Goal: Obtain resource: Download file/media

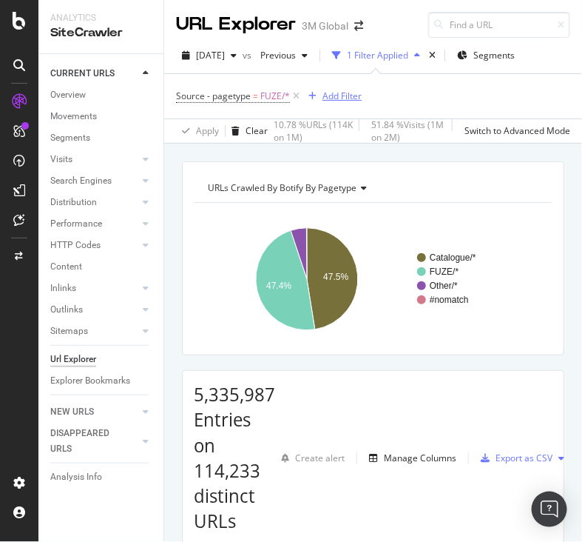
click at [329, 90] on div "Add Filter" at bounding box center [342, 96] width 39 height 13
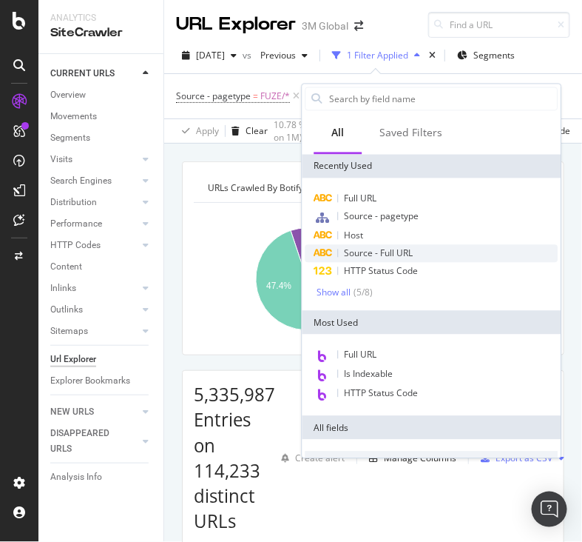
click at [365, 254] on span "Source - Full URL" at bounding box center [379, 253] width 69 height 13
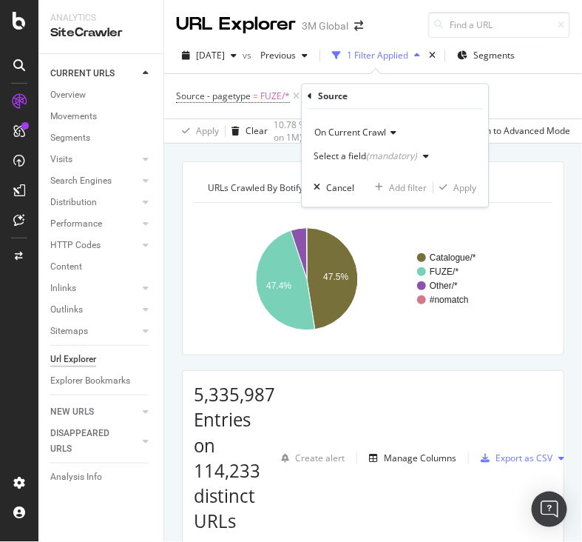
click at [365, 254] on rect "A chart." at bounding box center [366, 279] width 345 height 129
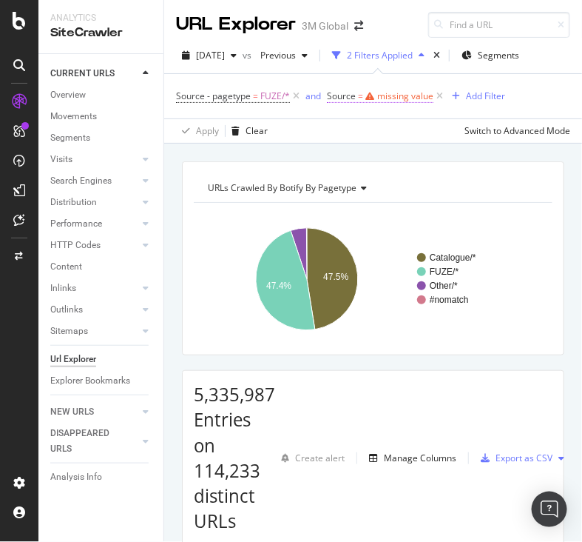
click at [393, 90] on div "missing value" at bounding box center [405, 96] width 56 height 13
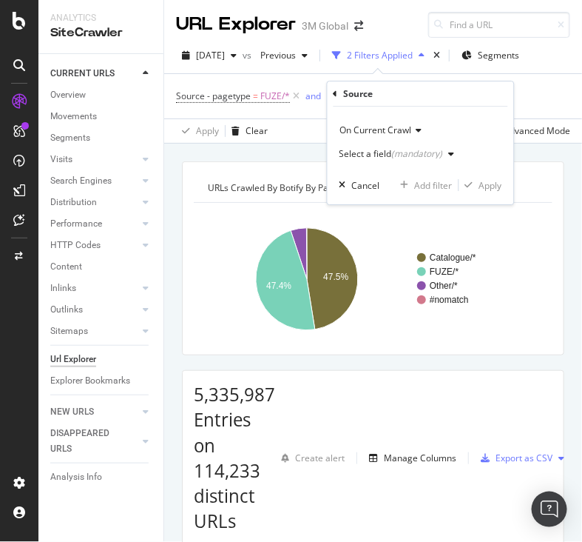
click at [388, 153] on div "Select a field (mandatory)" at bounding box center [392, 153] width 104 height 9
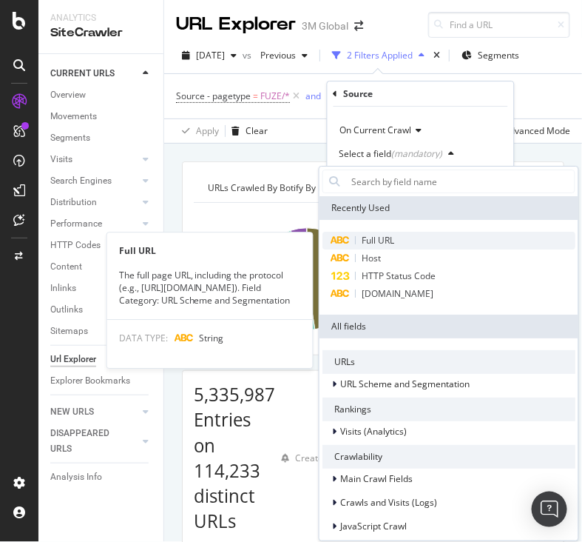
click at [394, 243] on span "Full URL" at bounding box center [378, 240] width 33 height 13
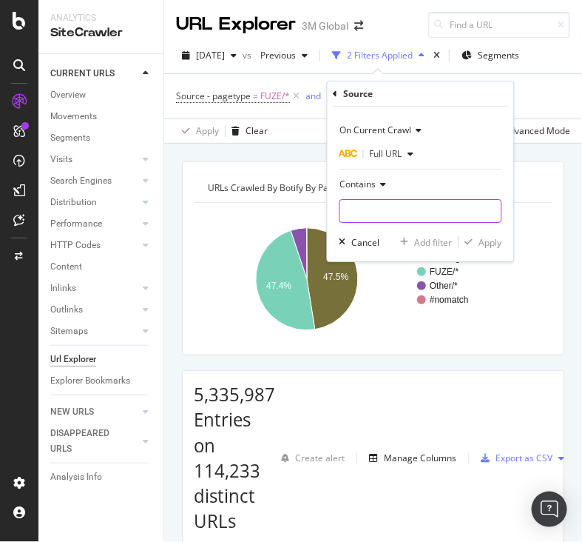
click at [404, 205] on input "text" at bounding box center [420, 211] width 161 height 24
paste input "https://www.3m.co.kr/3M/ko_KR/p/d/v100602150/"
type input "https://www.3m.co.kr/"
click at [485, 242] on div "Apply" at bounding box center [490, 242] width 23 height 13
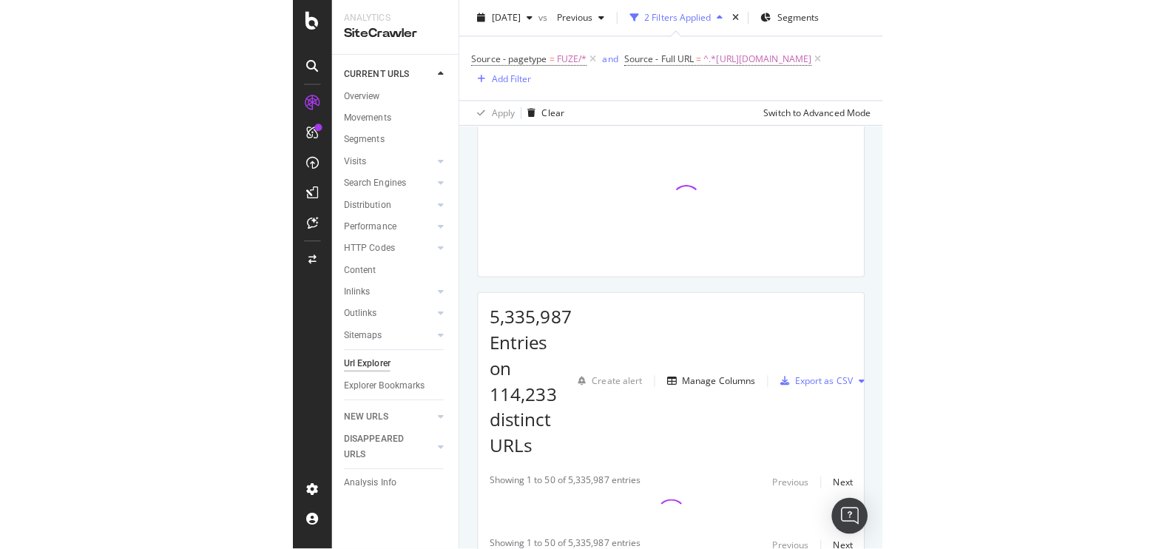
scroll to position [81, 0]
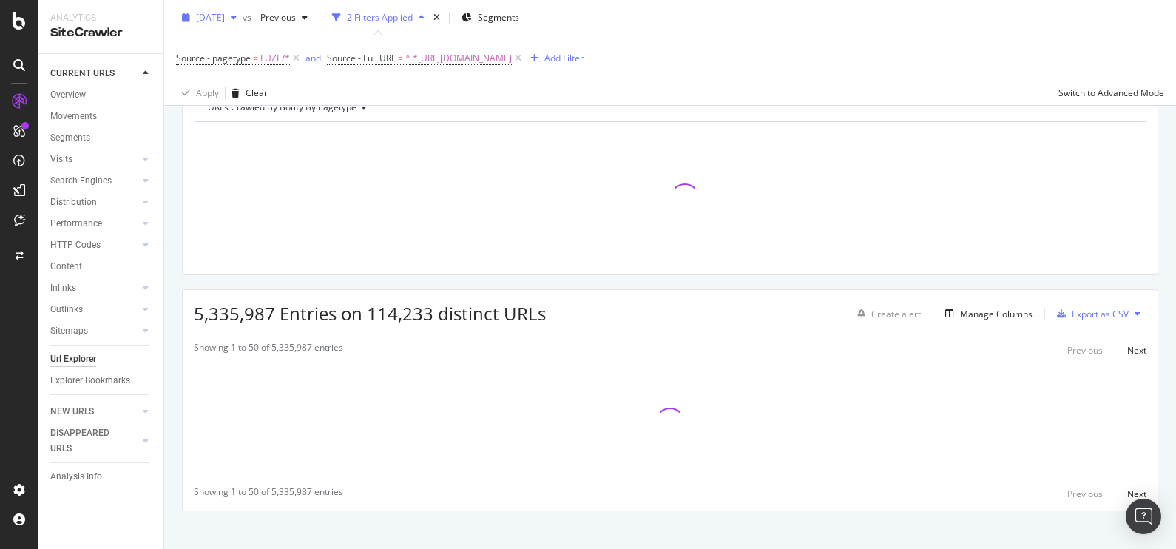
click at [225, 15] on span "[DATE]" at bounding box center [210, 17] width 29 height 13
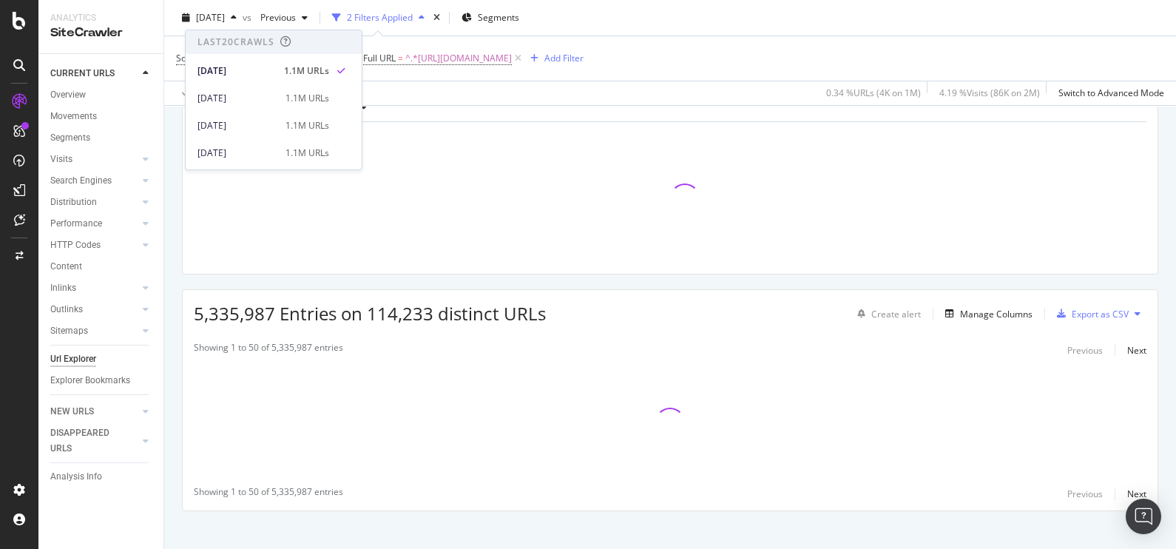
drag, startPoint x: 209, startPoint y: 26, endPoint x: 530, endPoint y: 71, distance: 324.9
click at [530, 71] on div "2025 Aug. 3rd vs Previous 2 Filters Applied Segments Source - pagetype = FUZE/*…" at bounding box center [670, 53] width 1012 height 106
click at [539, 92] on div "Apply Clear 0.34 % URLs ( 4K on 1M ) 4.19 % Visits ( 86K on 2M ) Switch to Adva…" at bounding box center [670, 93] width 1012 height 24
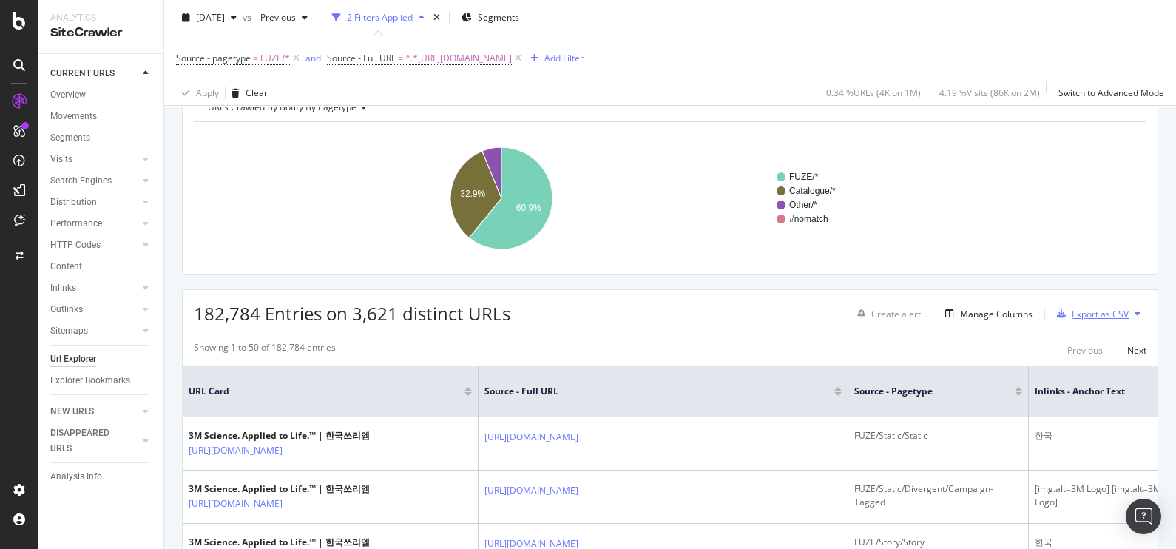
click at [581, 311] on div "Export as CSV" at bounding box center [1100, 314] width 57 height 13
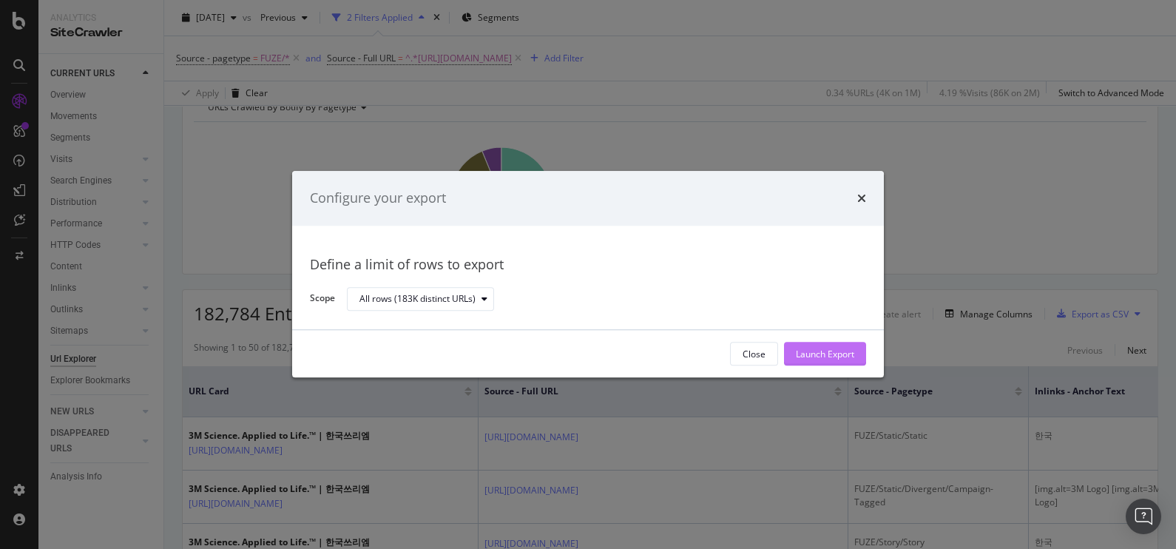
click at [581, 344] on div "Launch Export" at bounding box center [825, 354] width 58 height 22
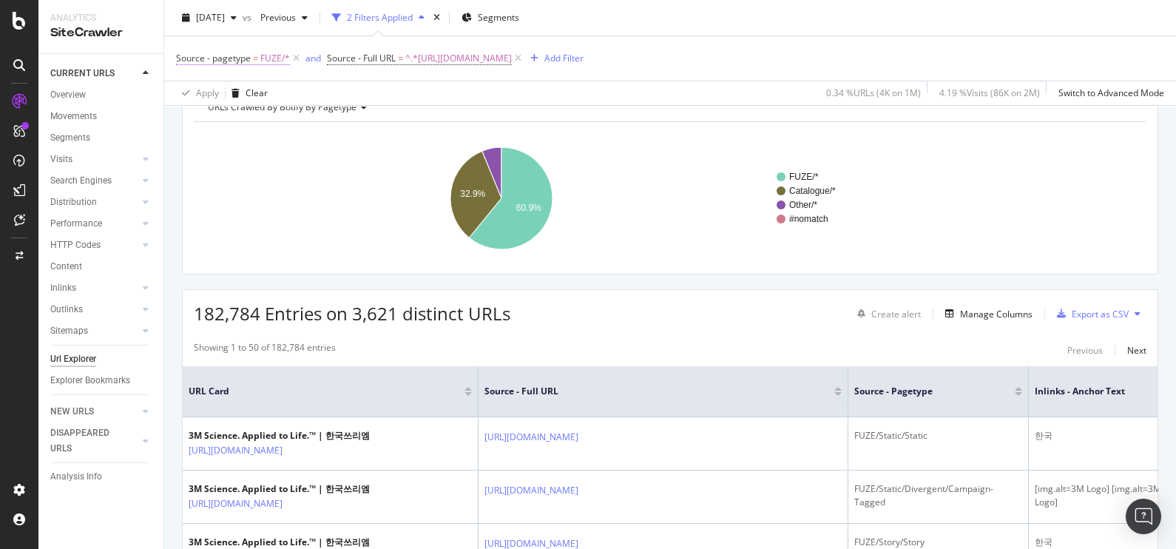
click at [265, 52] on span "FUZE/*" at bounding box center [275, 58] width 30 height 21
click at [225, 15] on span "[DATE]" at bounding box center [210, 17] width 29 height 13
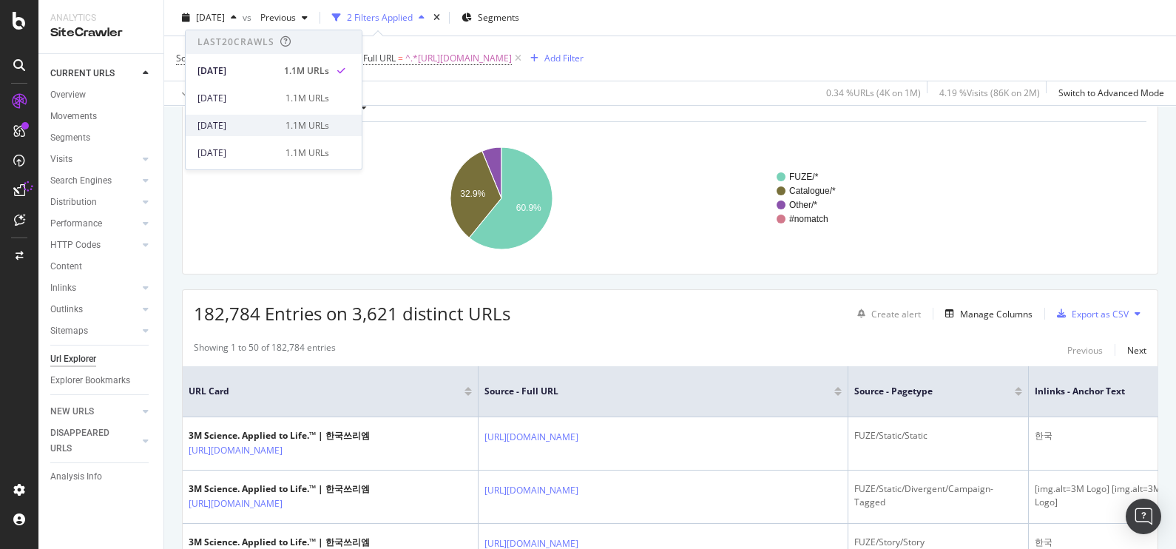
click at [236, 117] on div "2025 Jul. 20th 1.1M URLs" at bounding box center [274, 125] width 176 height 21
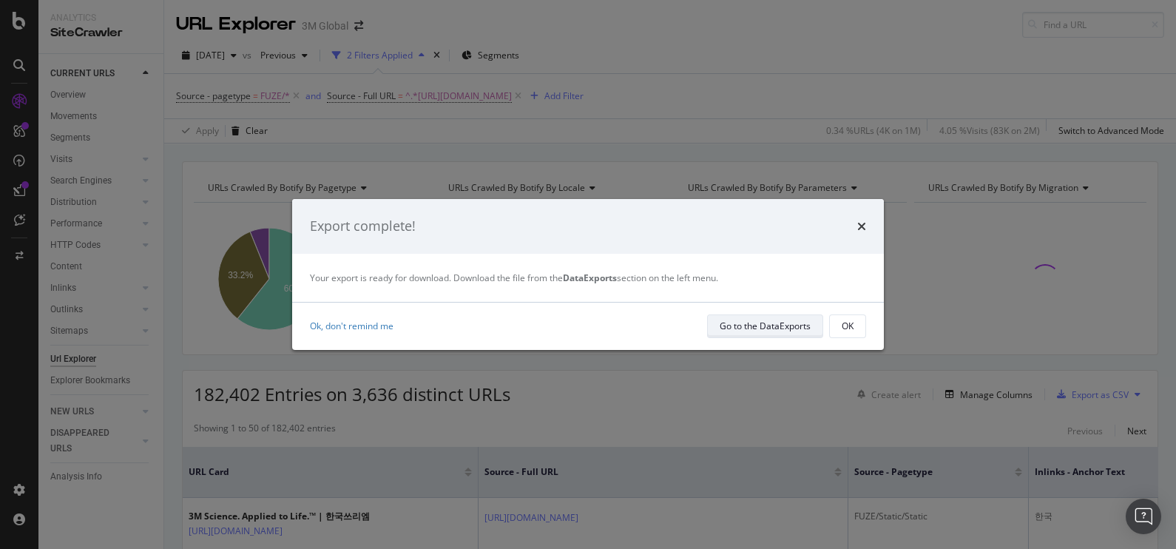
click at [581, 322] on div "Go to the DataExports" at bounding box center [765, 326] width 91 height 13
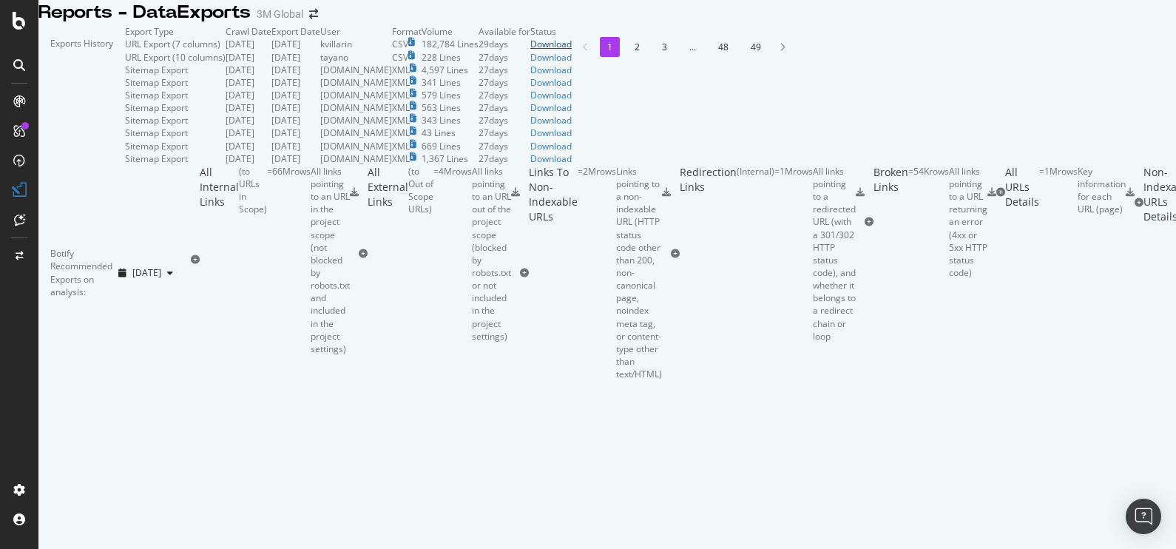
click at [572, 50] on div "Download" at bounding box center [550, 44] width 41 height 13
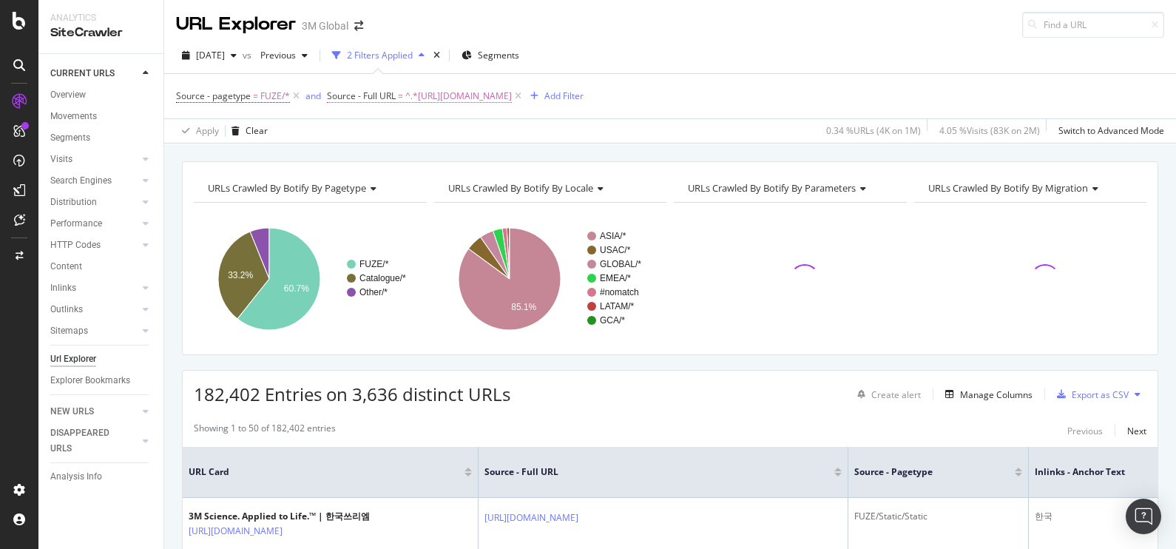
click at [461, 96] on span "^.*https://www.3m.co.kr/.*$" at bounding box center [458, 96] width 107 height 21
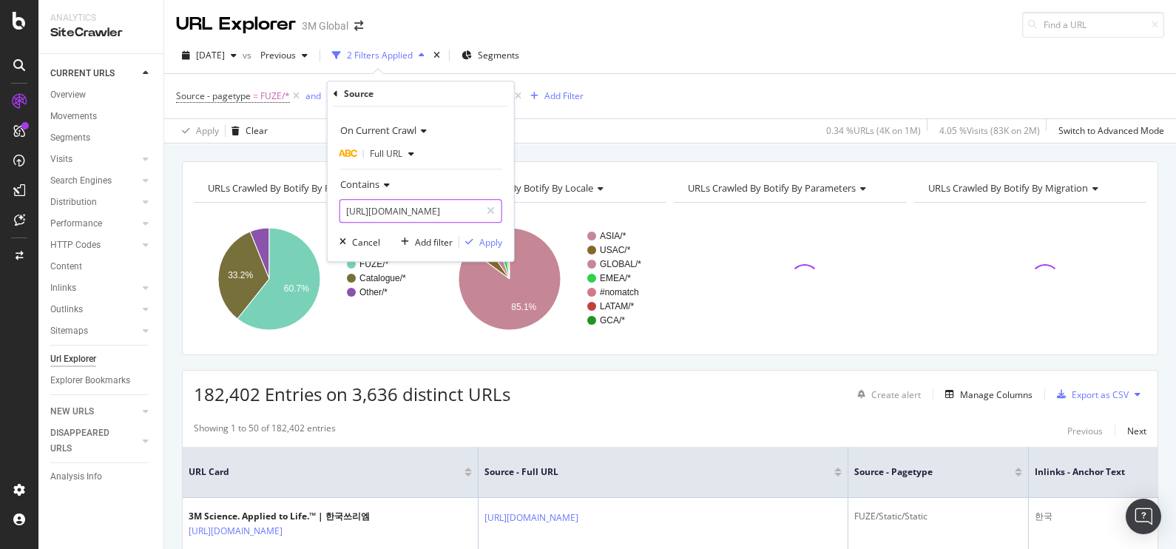
click at [394, 203] on input "https://www.3m.co.kr/" at bounding box center [410, 211] width 140 height 24
paste input "command.3m.co.kr/3M/ko_KR/p/d/v100602150"
type input "https://www.command.3m.co.kr/3M/ko_KR/p/d/v100602150/"
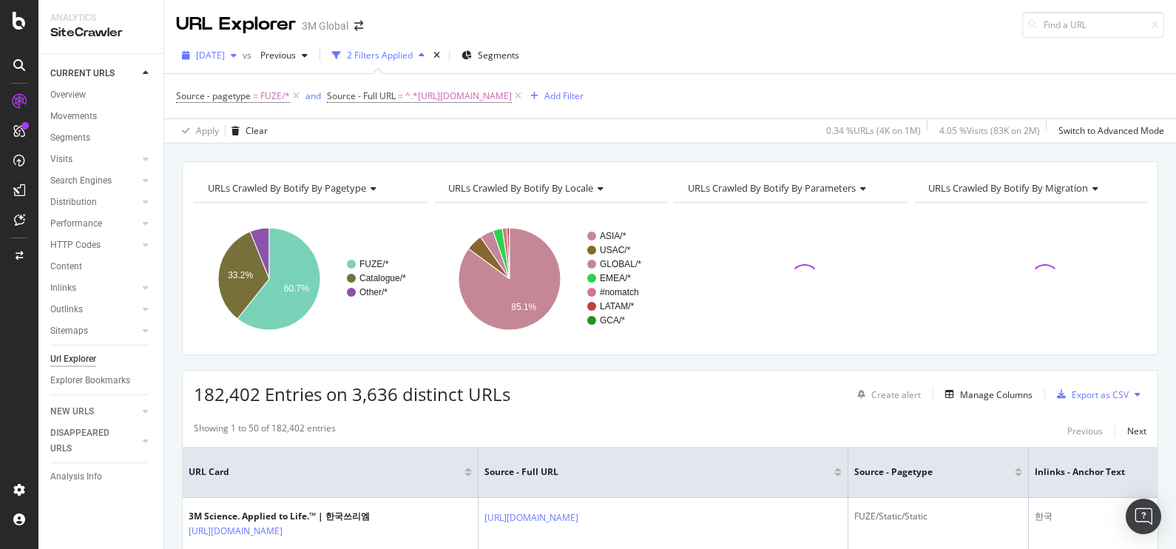
click at [243, 64] on div "[DATE]" at bounding box center [209, 55] width 67 height 22
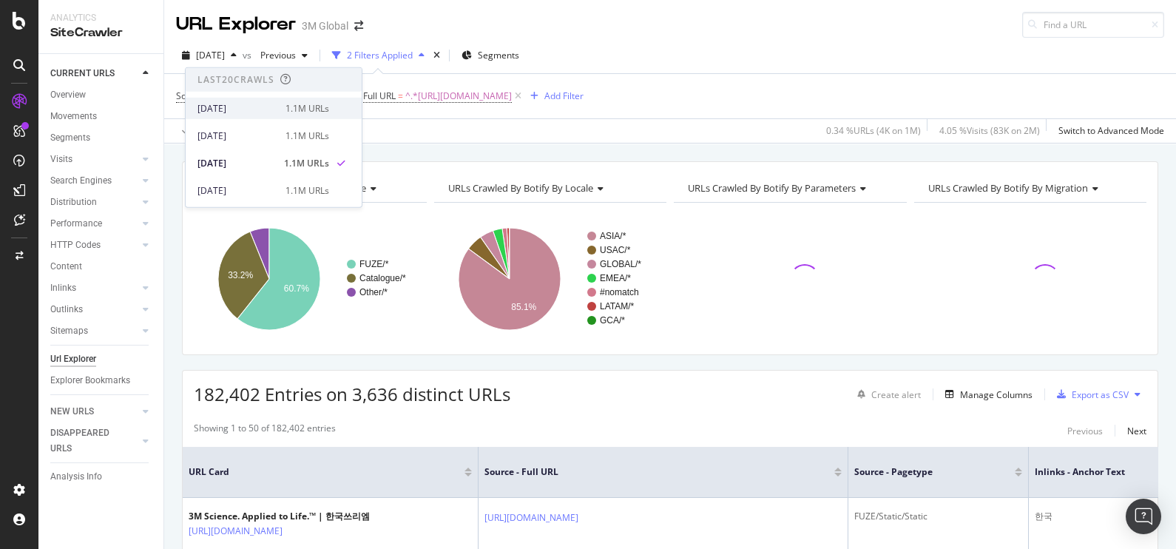
click at [256, 111] on div "[DATE]" at bounding box center [237, 107] width 79 height 13
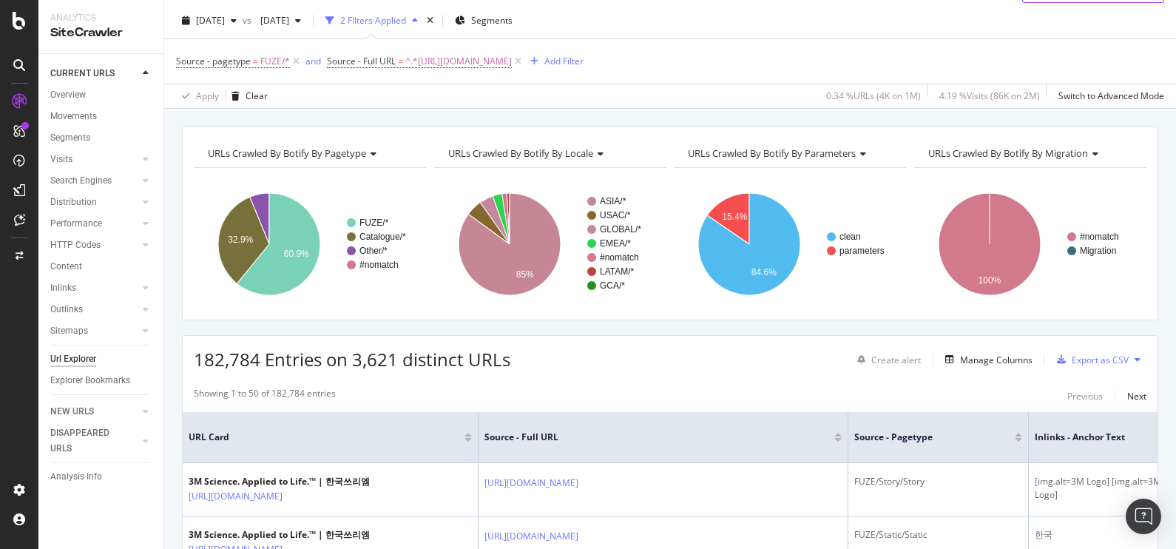
scroll to position [36, 0]
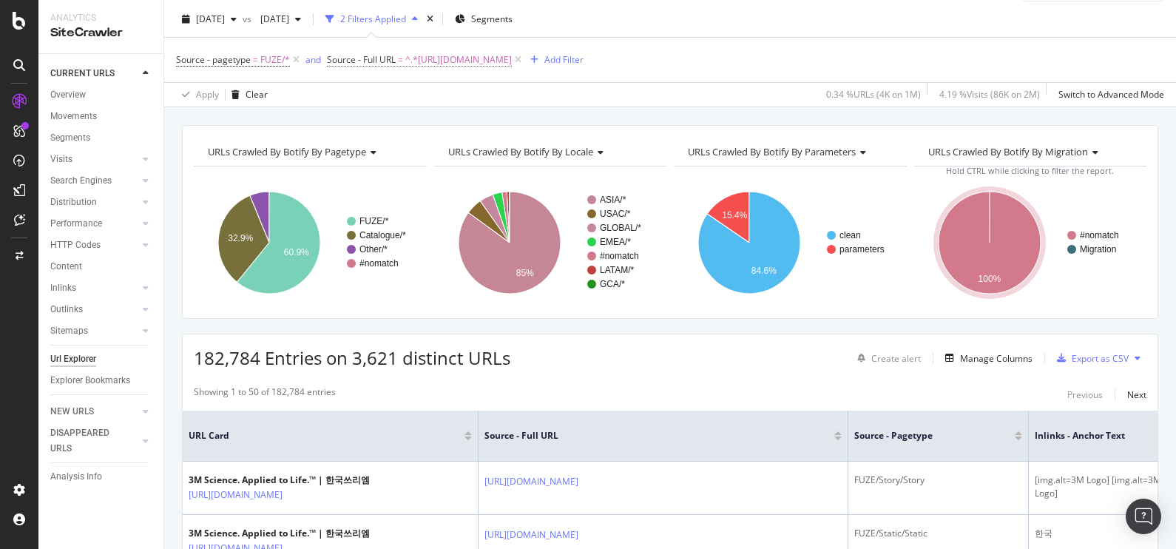
click at [411, 62] on span "^.*https://www.3m.co.kr/.*$" at bounding box center [458, 60] width 107 height 21
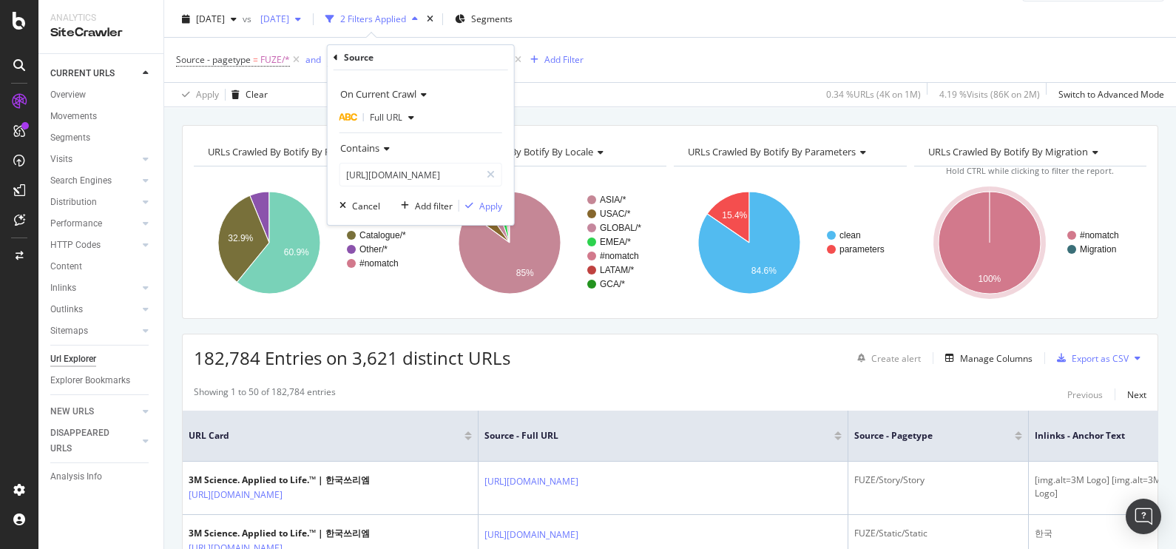
click at [307, 25] on div "[DATE]" at bounding box center [280, 19] width 53 height 22
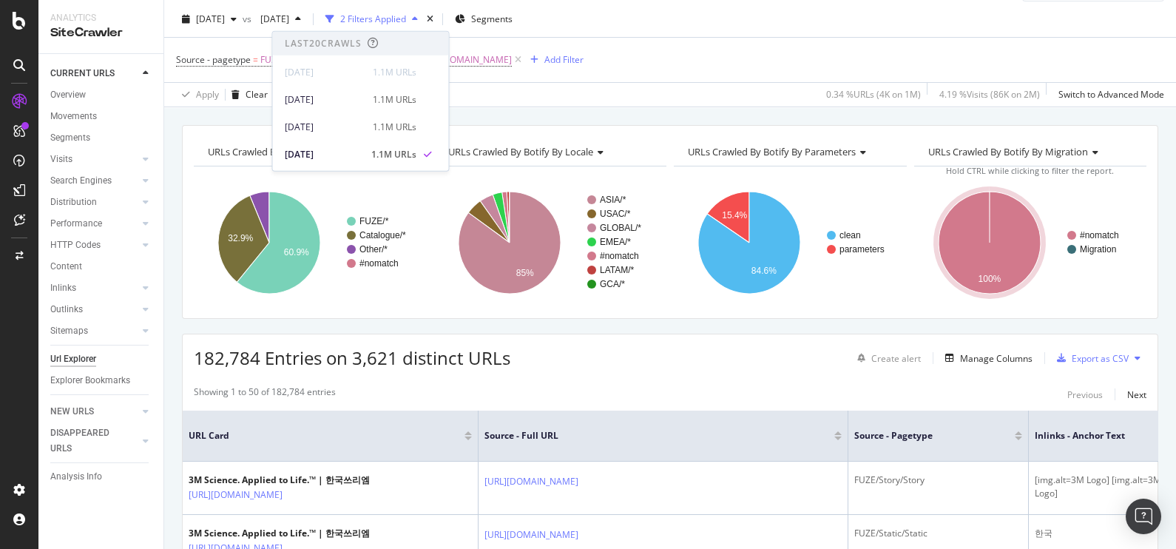
click at [323, 87] on div "2025 Jul. 27th 1.1M URLs" at bounding box center [361, 96] width 176 height 27
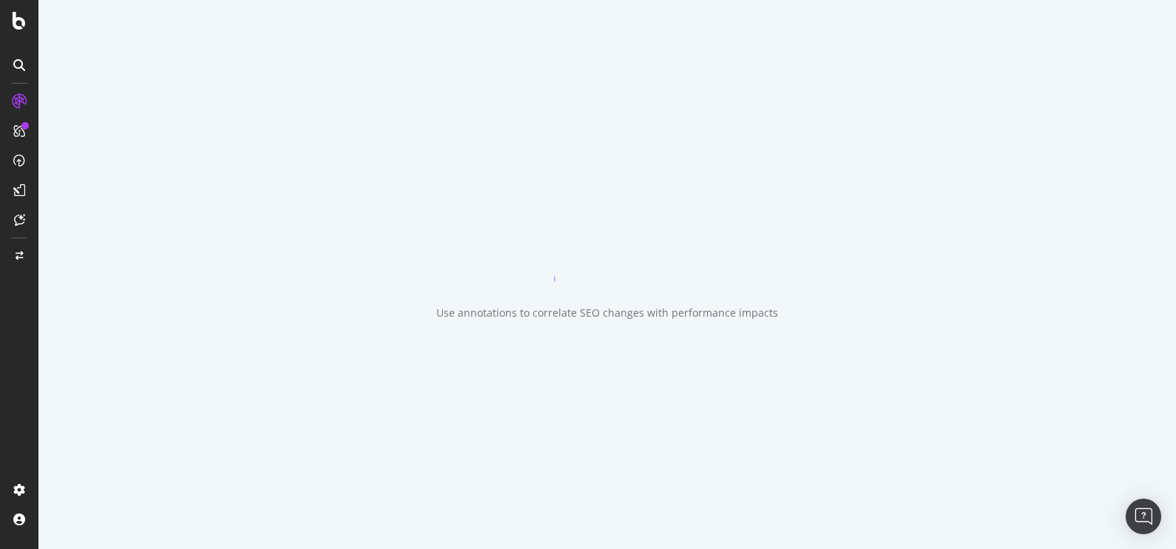
click at [323, 87] on div "Use annotations to correlate SEO changes with performance impacts" at bounding box center [607, 274] width 1138 height 549
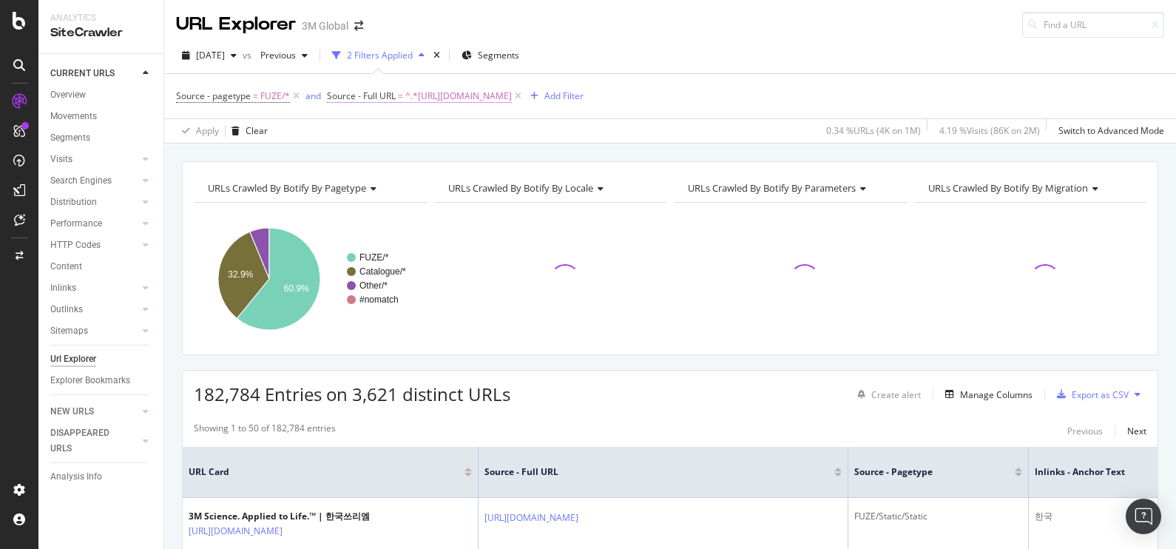
drag, startPoint x: 323, startPoint y: 87, endPoint x: 502, endPoint y: 92, distance: 179.9
click at [502, 92] on span "^.*https://www.3m.co.kr/.*$" at bounding box center [458, 96] width 107 height 21
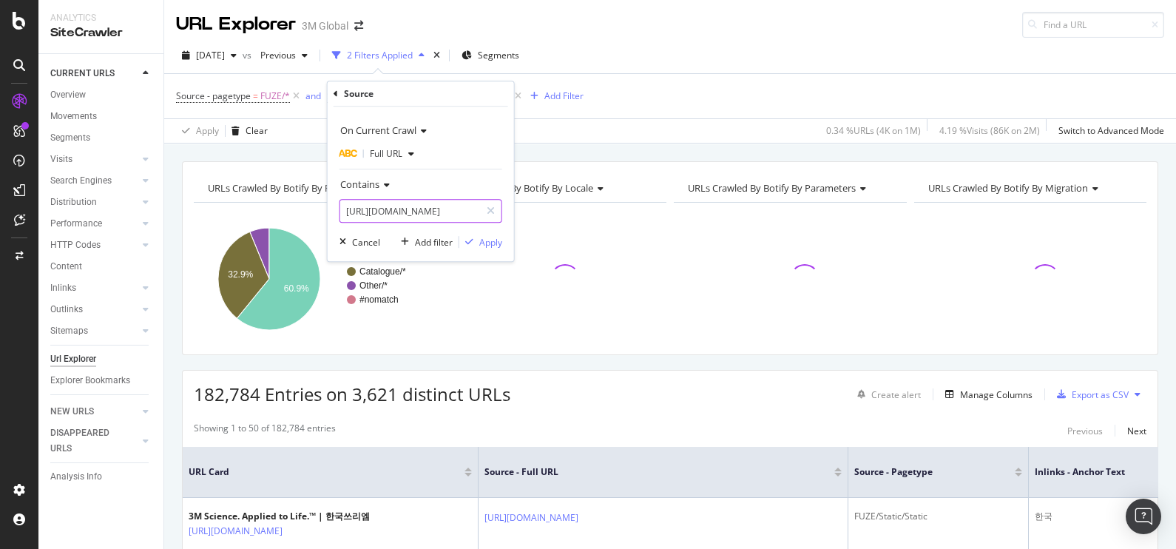
click at [433, 208] on input "https://www.3m.co.kr/" at bounding box center [410, 211] width 140 height 24
paste input "command.3m.co.kr/3M/ko_KR/p/d/v100602150"
type input "https://www.command.3m.co.kr/3M/ko_KR/p/d/v100602150/"
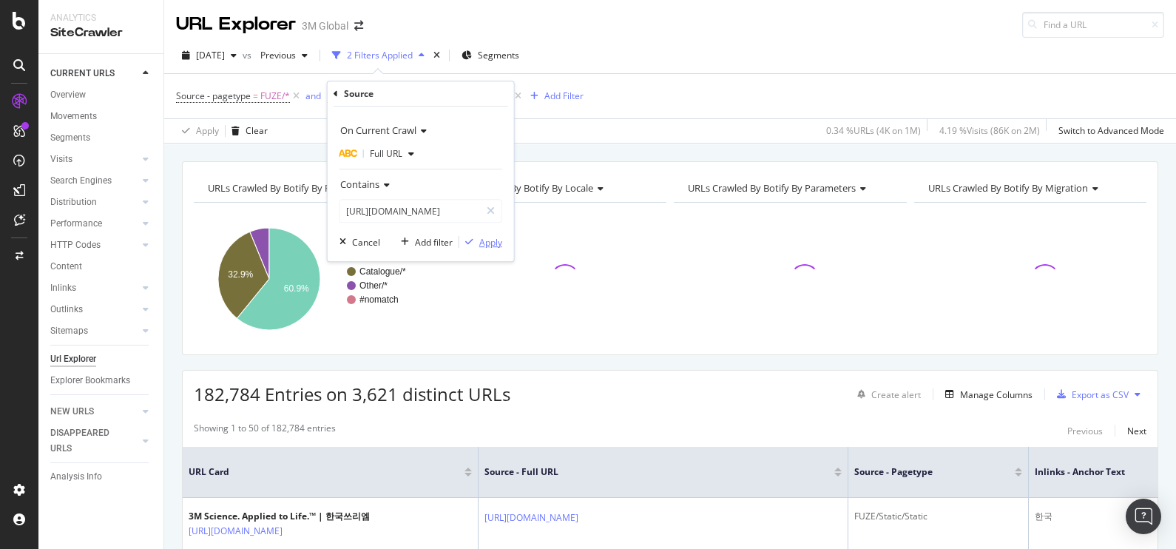
click at [491, 237] on div "Apply" at bounding box center [490, 242] width 23 height 13
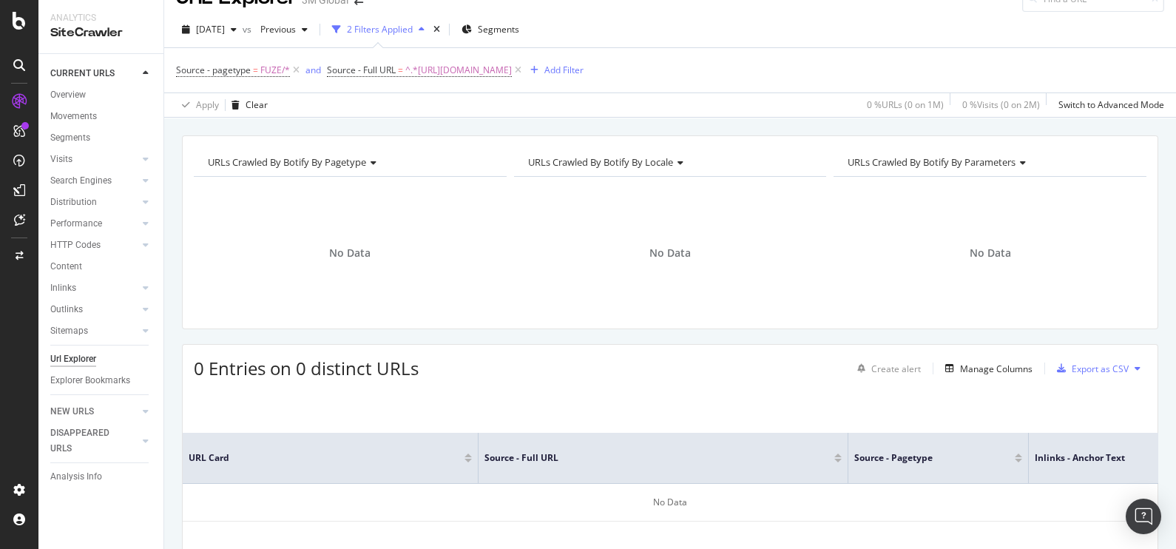
scroll to position [21, 0]
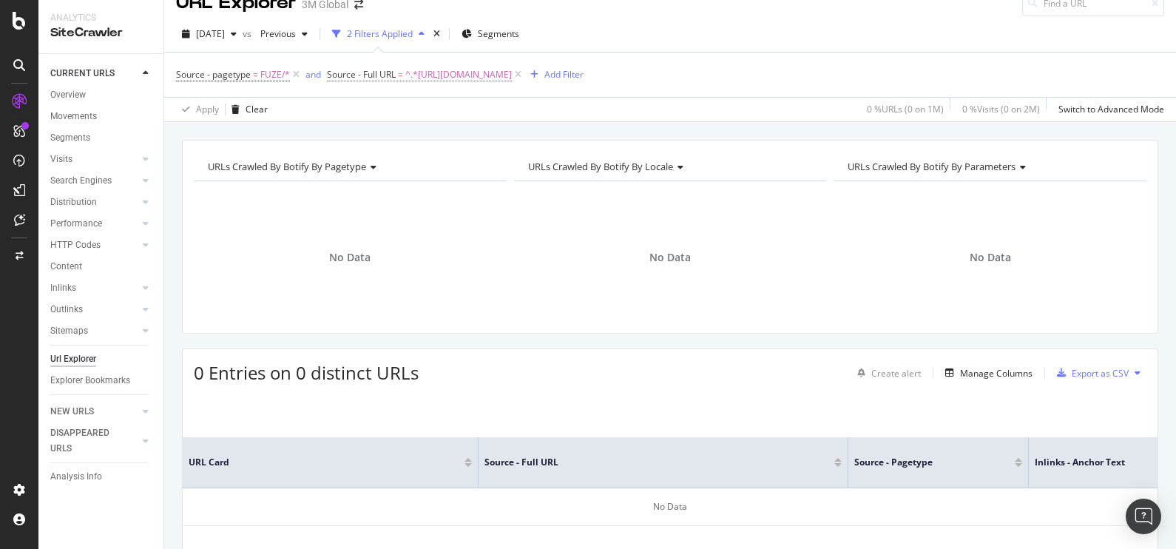
click at [512, 75] on span "^.*https://www.command.3m.co.kr/3M/ko_KR/p/d/v100602150/.*$" at bounding box center [458, 74] width 107 height 21
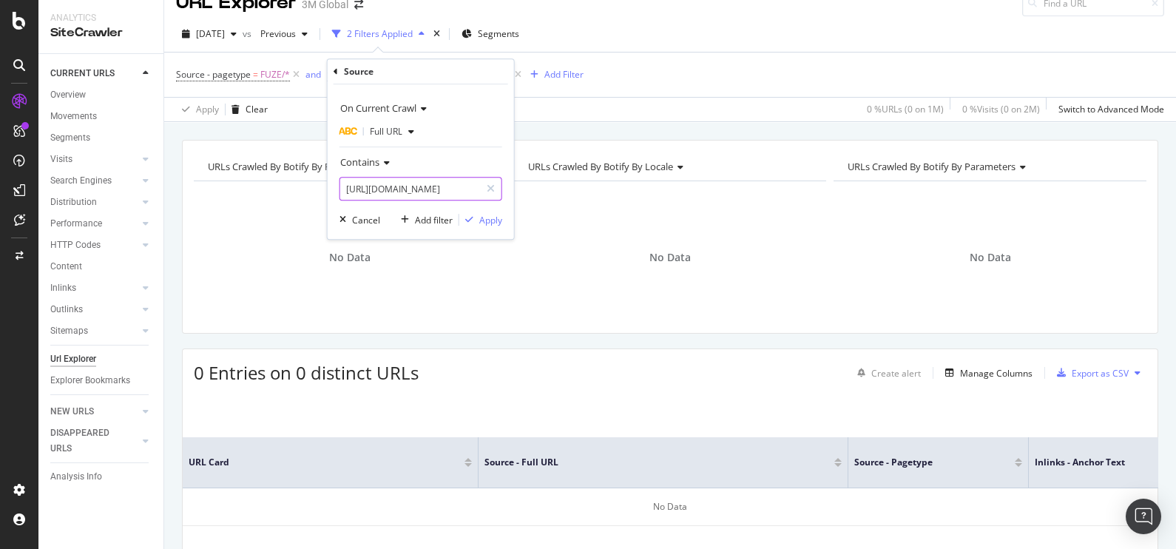
click at [465, 181] on input "https://www.command.3m.co.kr/3M/ko_KR/p/d/v100602150/" at bounding box center [410, 189] width 140 height 24
type input "https://www.command.3m.co.kr/"
click at [492, 221] on div "Apply" at bounding box center [490, 220] width 23 height 13
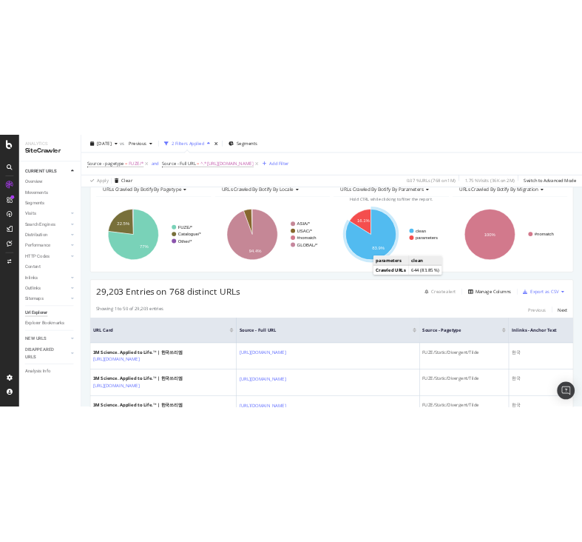
scroll to position [86, 0]
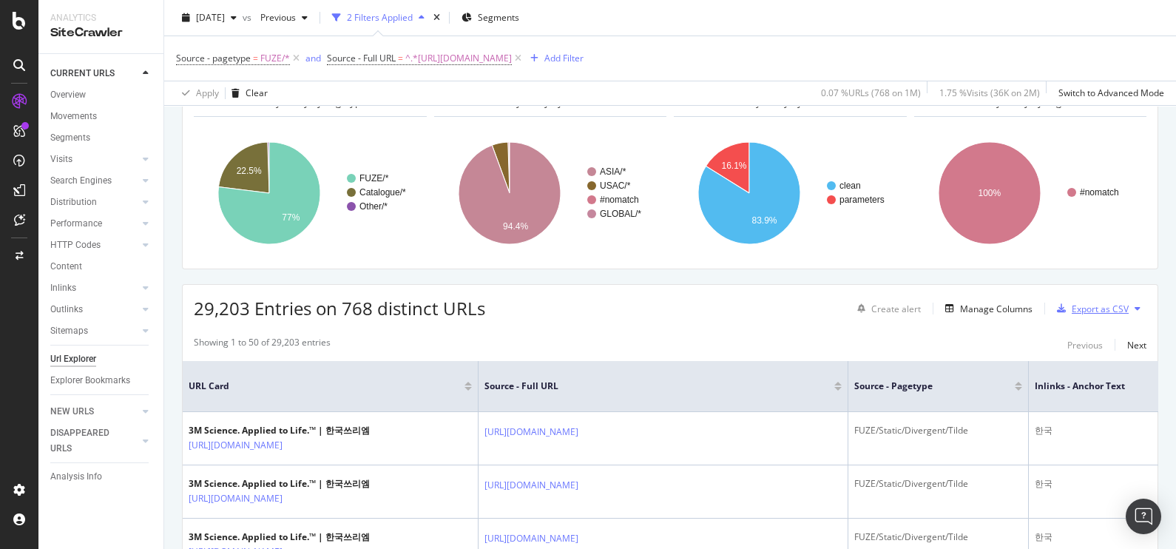
click at [581, 300] on div "Export as CSV" at bounding box center [1090, 308] width 78 height 22
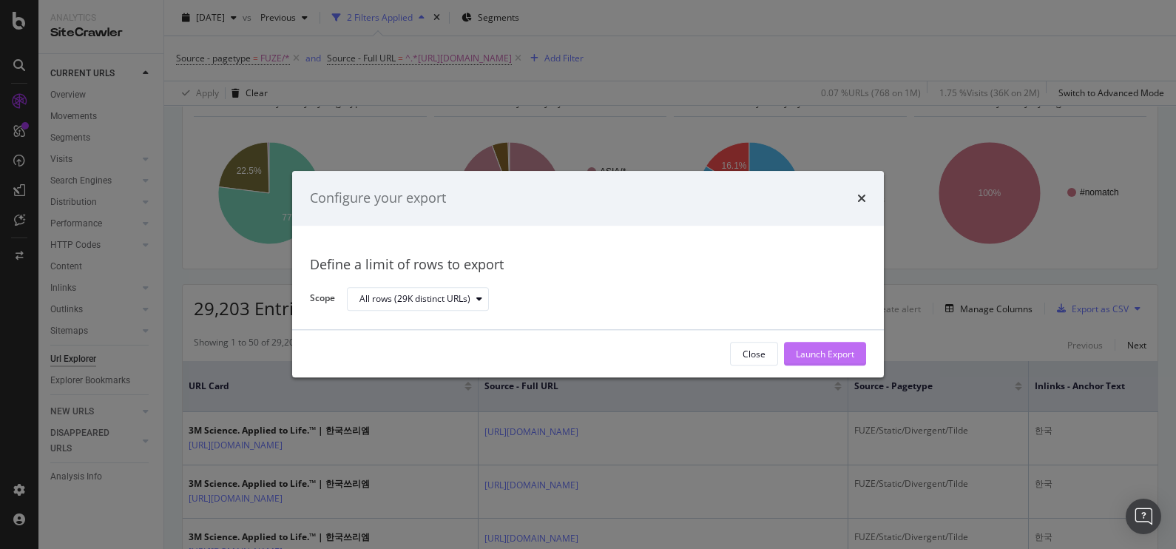
click at [581, 359] on div "Launch Export" at bounding box center [825, 354] width 58 height 13
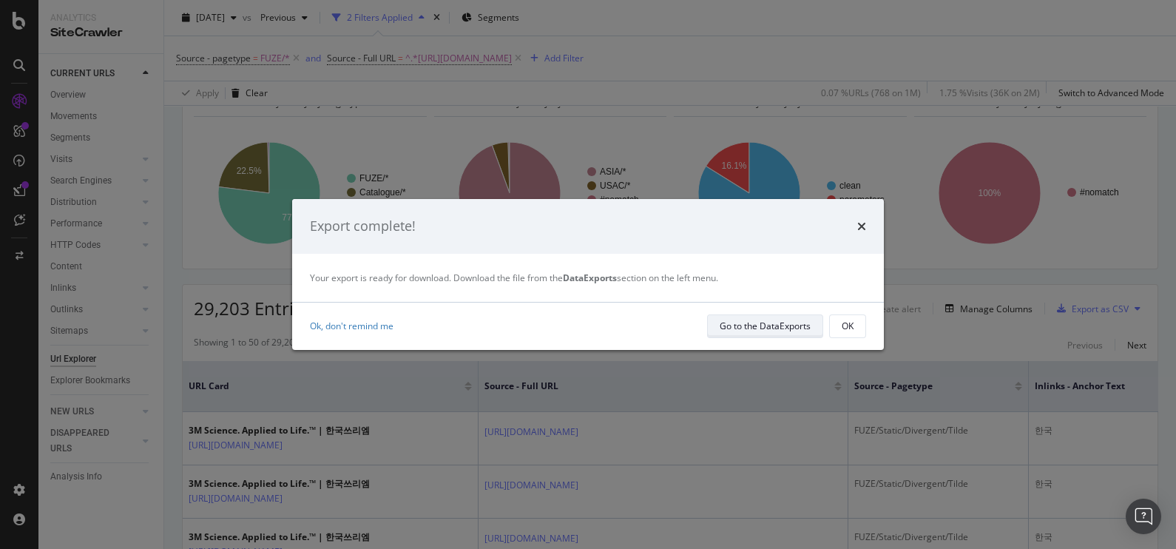
click at [581, 335] on div "Go to the DataExports" at bounding box center [765, 326] width 91 height 21
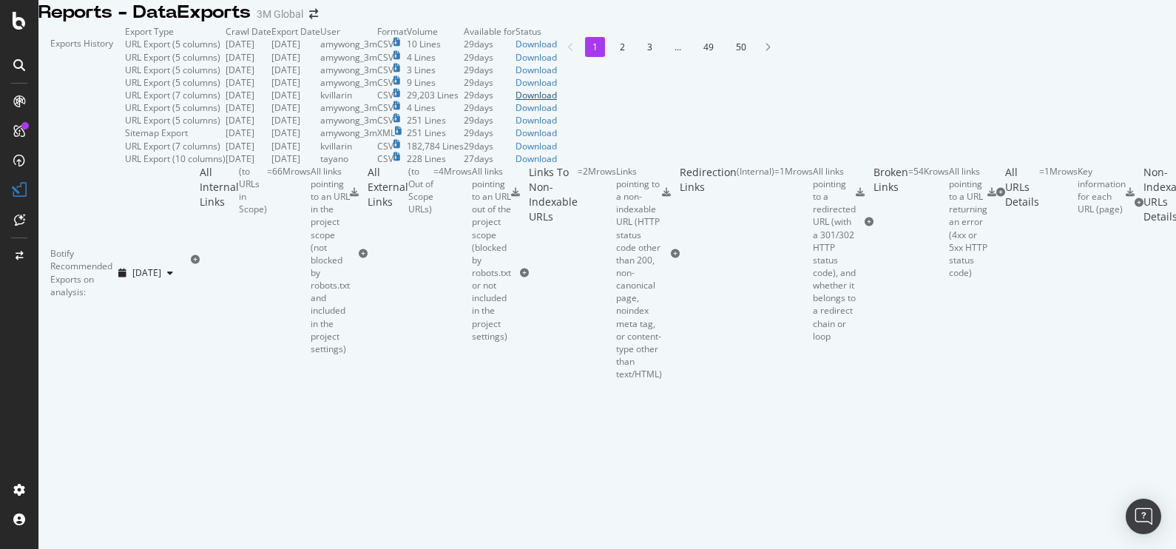
click at [557, 101] on div "Download" at bounding box center [536, 95] width 41 height 13
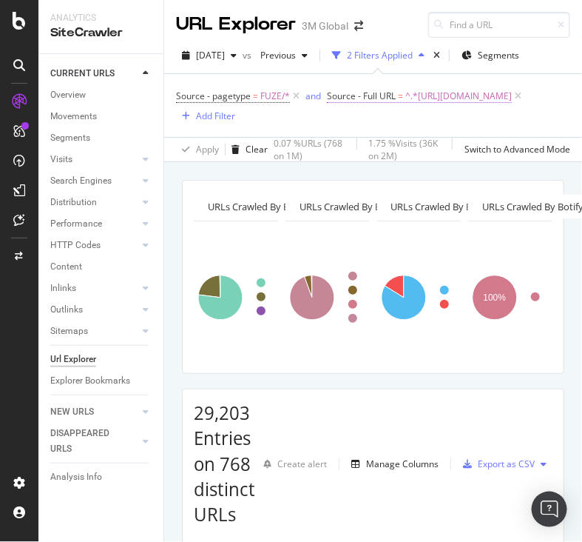
click at [405, 107] on span "^.*https://www.command.3m.co.kr/.*$" at bounding box center [458, 96] width 107 height 21
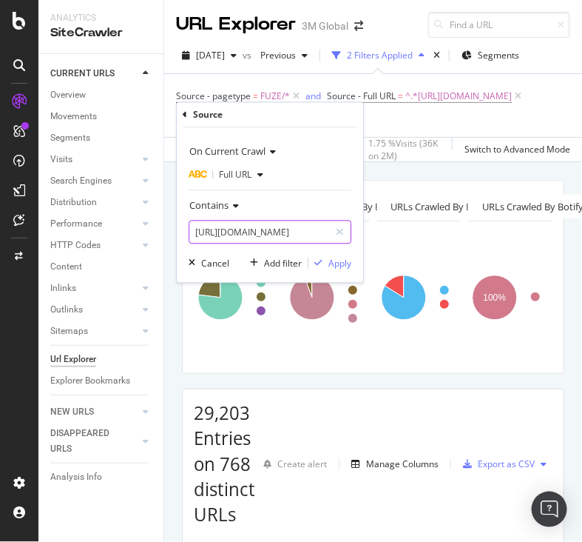
paste input "3M/ko_KR/p/d/v100602150/"
click at [286, 226] on input "https://www.command.3m.co.kr/" at bounding box center [259, 232] width 140 height 24
type input "https://www.command.3m.co.kr/3M/ko_KR/p/d/v100602150/"
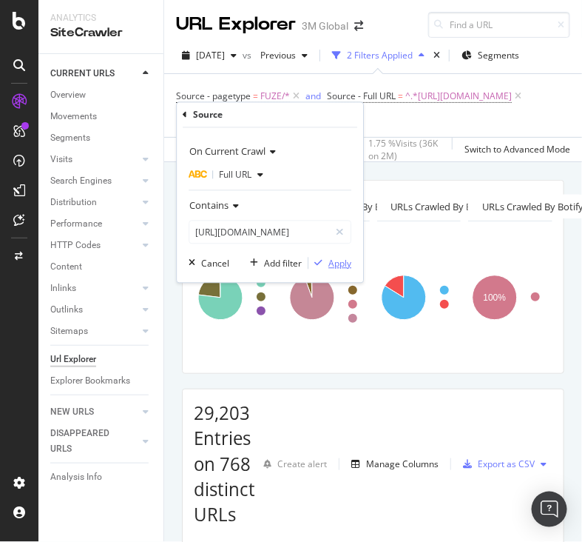
click at [343, 261] on div "Apply" at bounding box center [339, 263] width 23 height 13
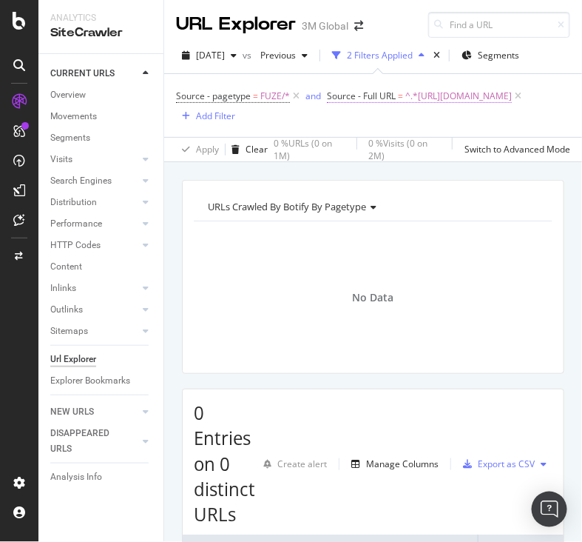
click at [405, 107] on span "^.*https://www.command.3m.co.kr/3M/ko_KR/p/d/v100602150/.*$" at bounding box center [458, 96] width 107 height 21
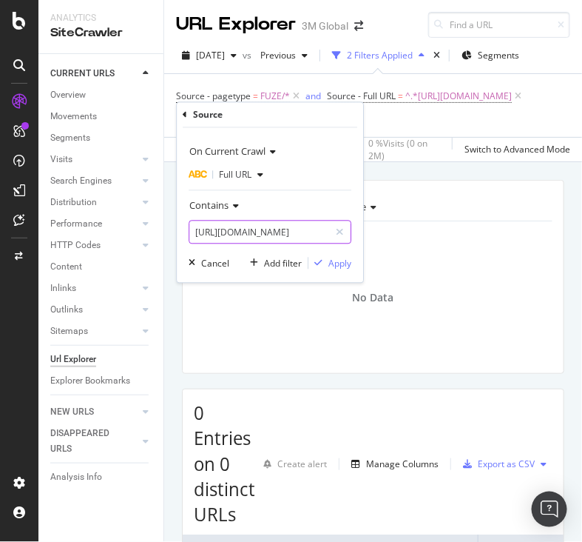
click at [302, 226] on input "https://www.command.3m.co.kr/3M/ko_KR/p/d/v100602150/" at bounding box center [259, 232] width 140 height 24
paste input "000169178"
type input "https://www.command.3m.co.kr/3M/ko_KR/p/d/v000169178/"
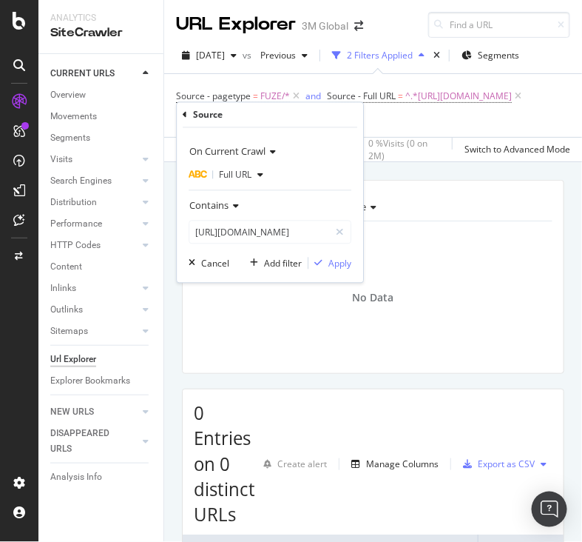
click at [323, 252] on div "On Current Crawl Full URL Contains https://www.command.3m.co.kr/3M/ko_KR/p/d/v0…" at bounding box center [270, 205] width 186 height 155
click at [331, 258] on div "Apply" at bounding box center [339, 263] width 23 height 13
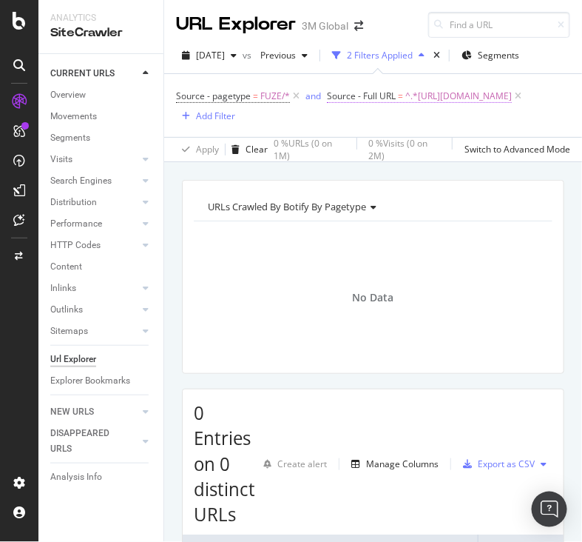
click at [470, 107] on span "^.*https://www.command.3m.co.kr/3M/ko_KR/p/d/v000169178/.*$" at bounding box center [458, 96] width 107 height 21
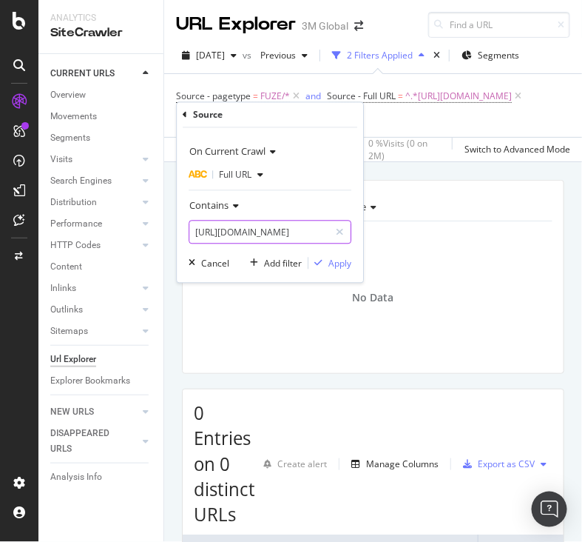
click at [317, 221] on input "https://www.command.3m.co.kr/3M/ko_KR/p/d/v000169178/" at bounding box center [259, 232] width 140 height 24
paste input "101828511"
type input "https://www.command.3m.co.kr/3M/ko_KR/p/d/v101828511/"
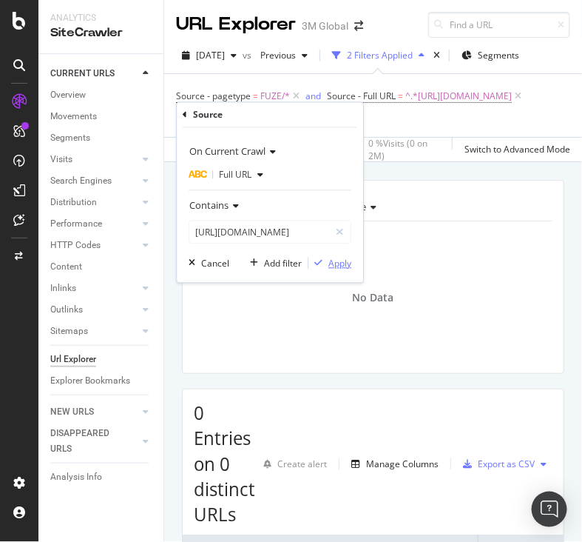
click at [340, 261] on div "Apply" at bounding box center [339, 263] width 23 height 13
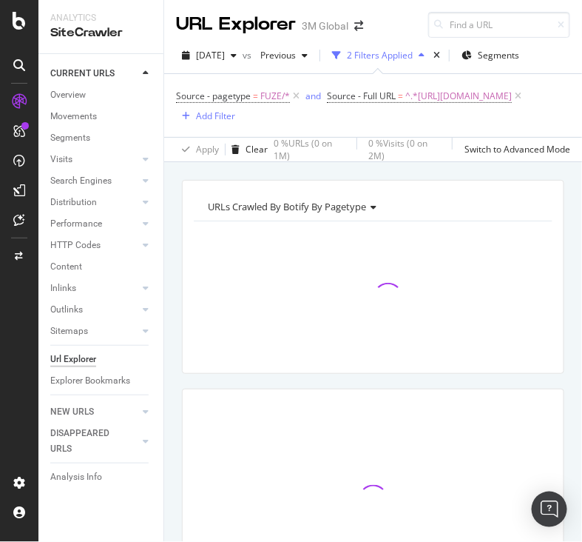
click at [537, 295] on div at bounding box center [373, 297] width 359 height 129
click at [425, 107] on span "^.*https://www.command.3m.co.kr/3M/ko_KR/p/d/v101828511/.*$" at bounding box center [458, 96] width 107 height 21
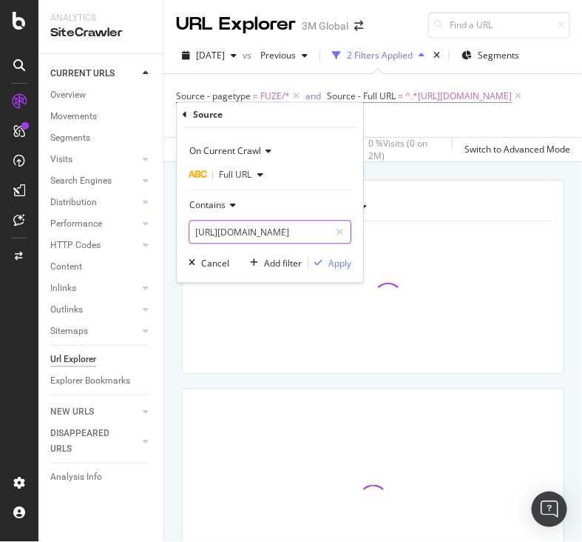
click at [253, 240] on input "https://www.command.3m.co.kr/3M/ko_KR/p/d/v101828511/" at bounding box center [259, 232] width 140 height 24
paste input "553059"
type input "https://www.command.3m.co.kr/3M/ko_KR/p/d/v101553059/"
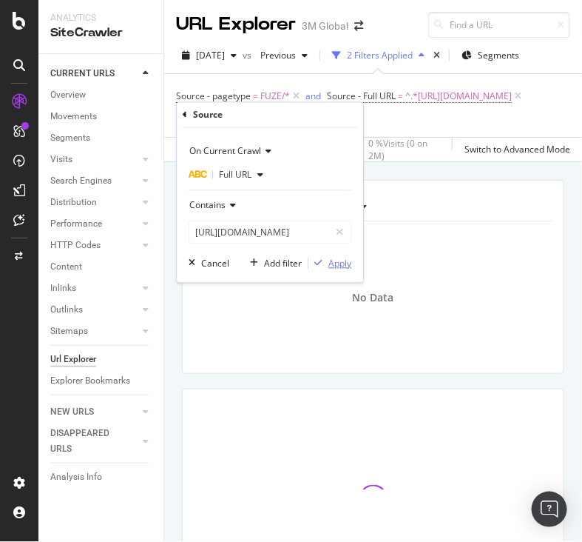
click at [320, 264] on icon "button" at bounding box center [318, 263] width 8 height 9
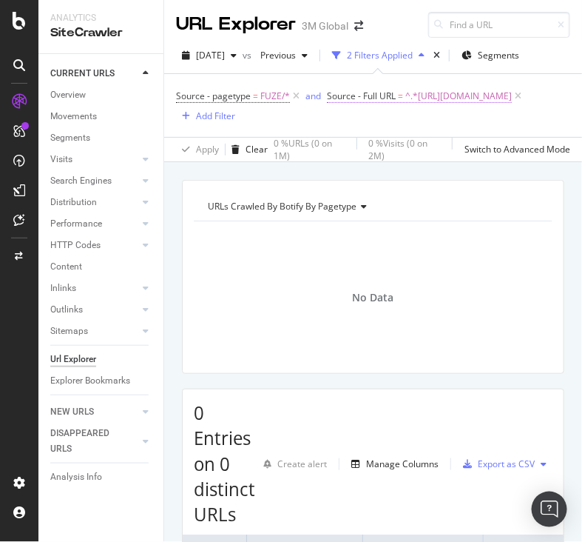
click at [451, 107] on span "^.*https://www.command.3m.co.kr/3M/ko_KR/p/d/v101553059/.*$" at bounding box center [458, 96] width 107 height 21
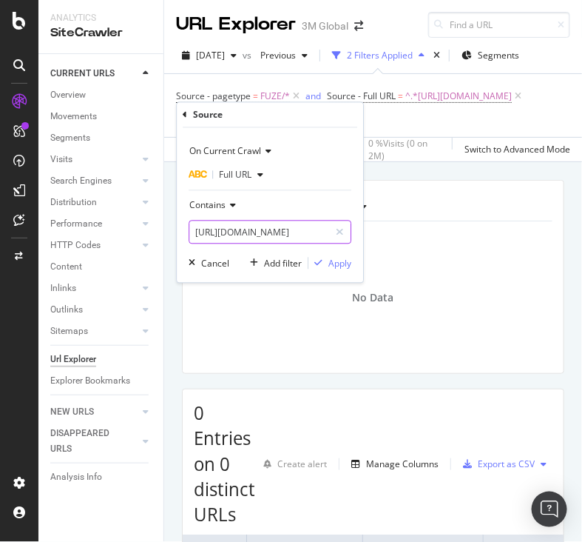
click at [283, 230] on input "https://www.command.3m.co.kr/3M/ko_KR/p/d/v101553059/" at bounding box center [259, 232] width 140 height 24
paste input "828511"
type input "https://www.command.3m.co.kr/3M/ko_KR/p/d/v101828511/"
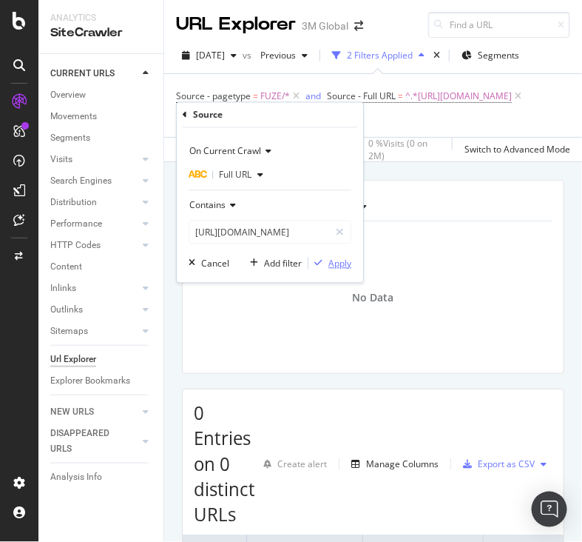
click at [343, 261] on div "Apply" at bounding box center [339, 263] width 23 height 13
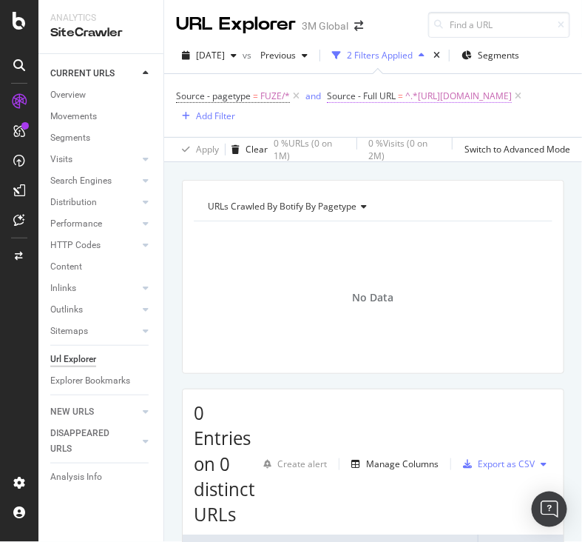
click at [425, 107] on span "^.*https://www.command.3m.co.kr/3M/ko_KR/p/d/v101828511/.*$" at bounding box center [458, 96] width 107 height 21
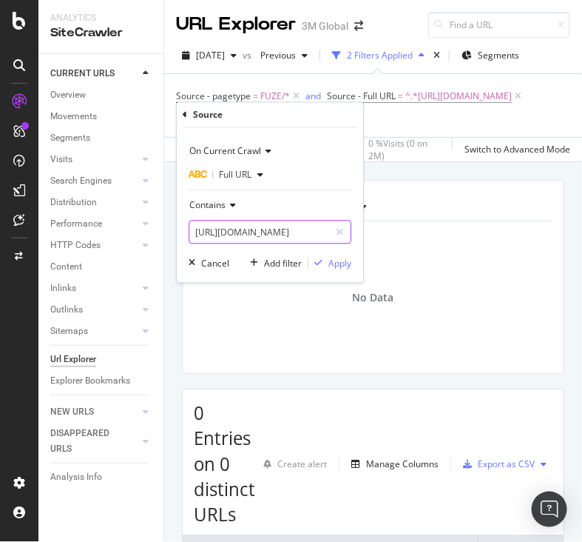
click at [280, 237] on input "https://www.command.3m.co.kr/3M/ko_KR/p/d/v101828511/" at bounding box center [259, 232] width 140 height 24
paste input "2"
type input "https://www.command.3m.co.kr/3M/ko_KR/p/d/v101828512/"
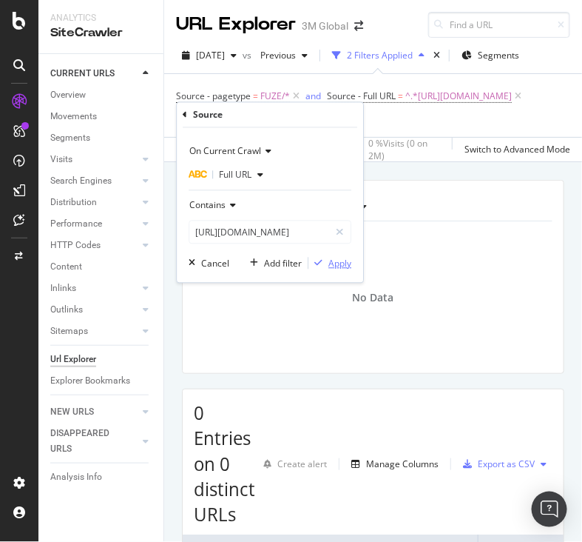
click at [342, 264] on div "Apply" at bounding box center [339, 263] width 23 height 13
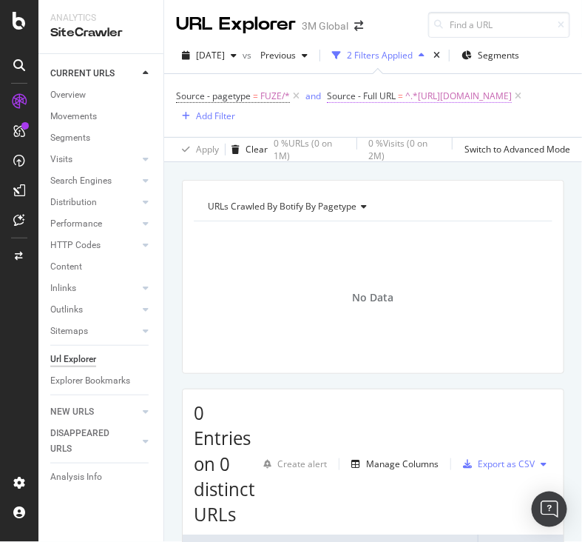
click at [405, 107] on span "^.*https://www.command.3m.co.kr/3M/ko_KR/p/d/v101828512/.*$" at bounding box center [458, 96] width 107 height 21
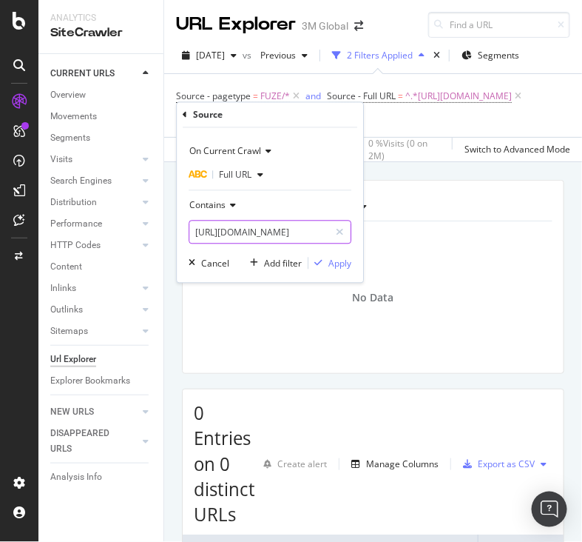
click at [277, 231] on input "https://www.command.3m.co.kr/3M/ko_KR/p/d/v101828512/" at bounding box center [259, 232] width 140 height 24
paste input "c/v100602150"
type input "https://www.command.3m.co.kr/3M/ko_KR/p/dc/v100602150/"
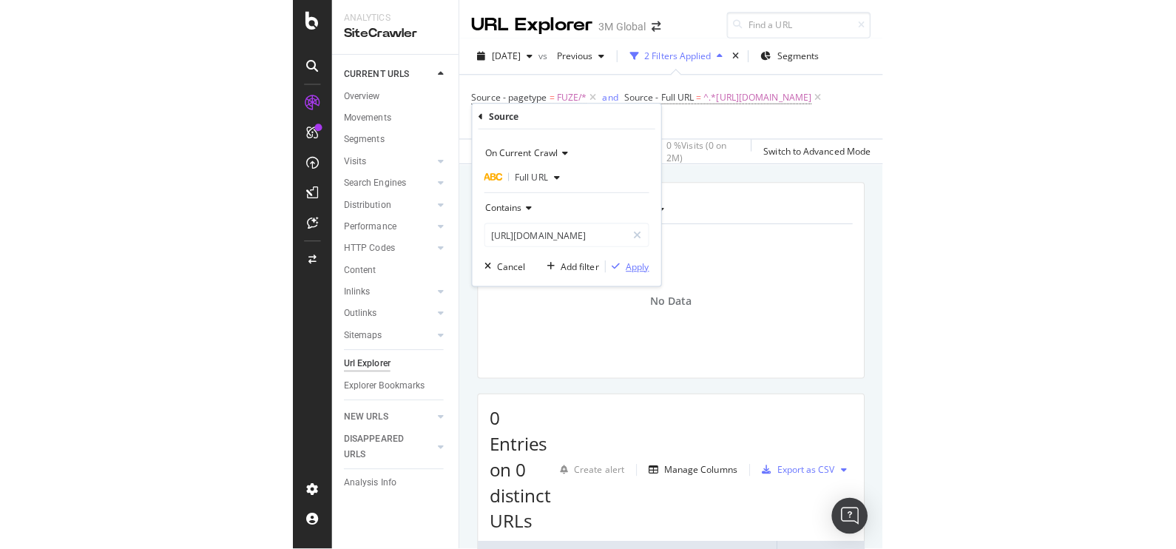
scroll to position [0, 0]
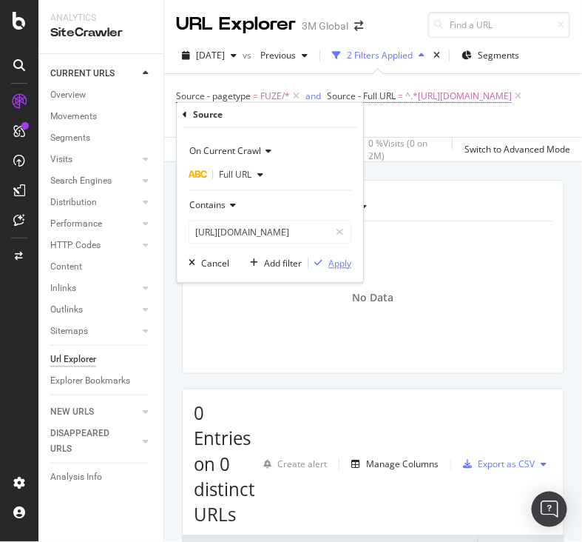
click at [340, 259] on div "Apply" at bounding box center [339, 263] width 23 height 13
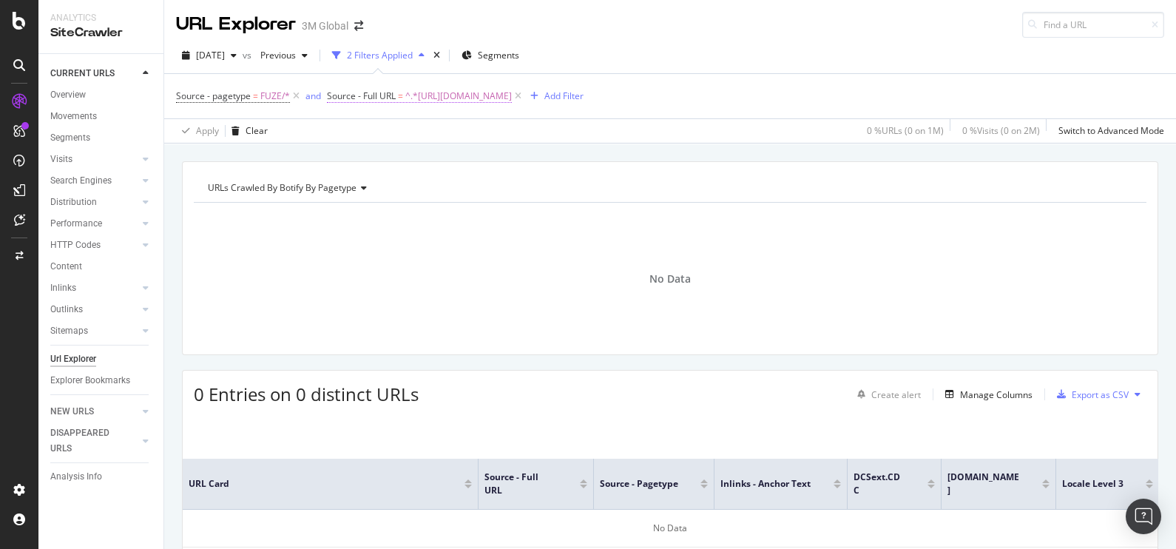
click at [473, 98] on span "^.*https://www.command.3m.co.kr/3M/ko_KR/p/dc/v100602150/.*$" at bounding box center [458, 96] width 107 height 21
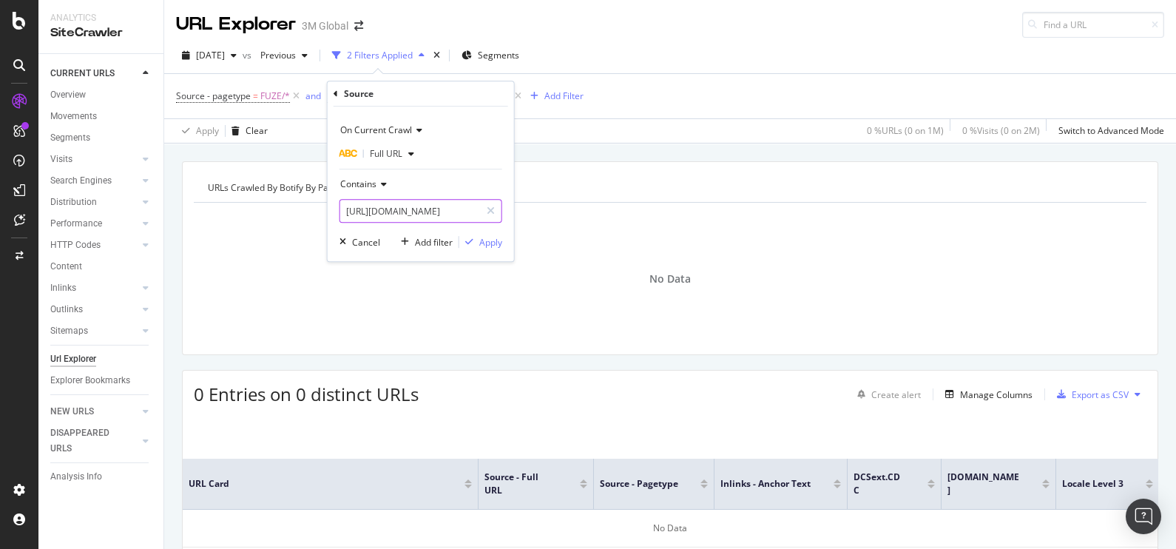
click at [414, 203] on input "https://www.command.3m.co.kr/3M/ko_KR/p/dc/v100602150/" at bounding box center [410, 211] width 140 height 24
paste input "3mcompany.jp/3M/ja_JP/careers-students-jp"
type input "https://www.3mcompany.jp/3M/ja_JP/careers-students-jp/"
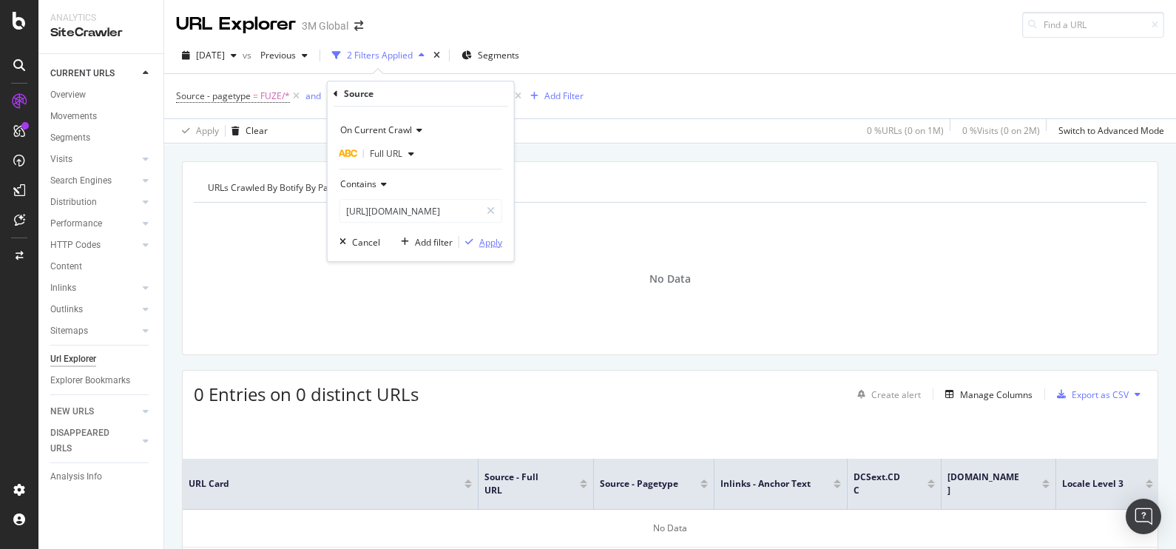
click at [502, 240] on div "Apply" at bounding box center [490, 242] width 23 height 13
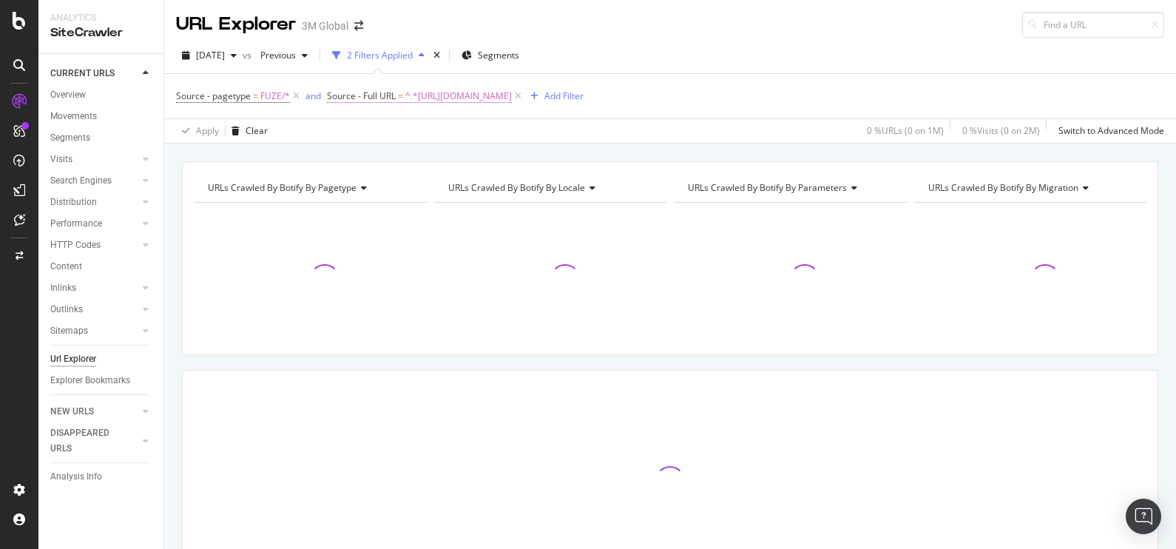
click at [512, 98] on span "^.*https://www.3mcompany.jp/3M/ja_JP/careers-students-jp/.*$" at bounding box center [458, 96] width 107 height 21
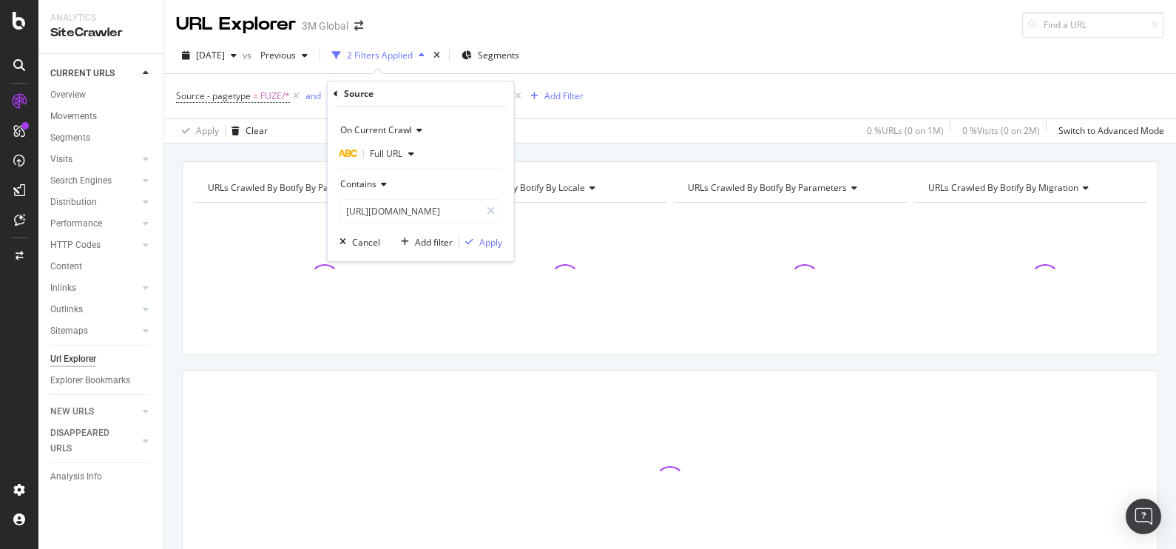
click at [367, 159] on div "Full URL" at bounding box center [371, 154] width 63 height 18
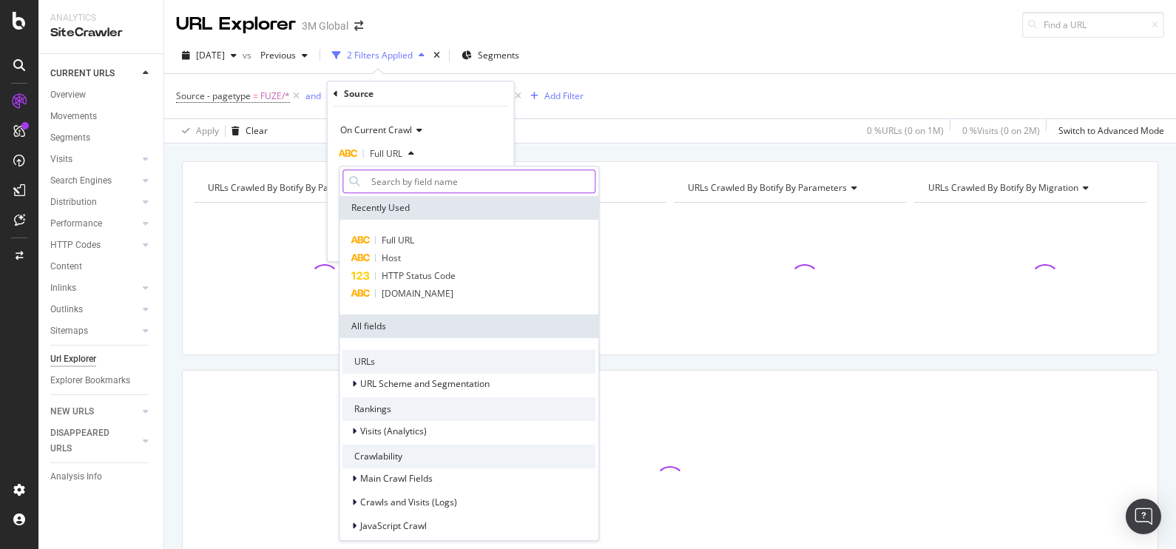
click at [395, 189] on input "text" at bounding box center [479, 181] width 229 height 24
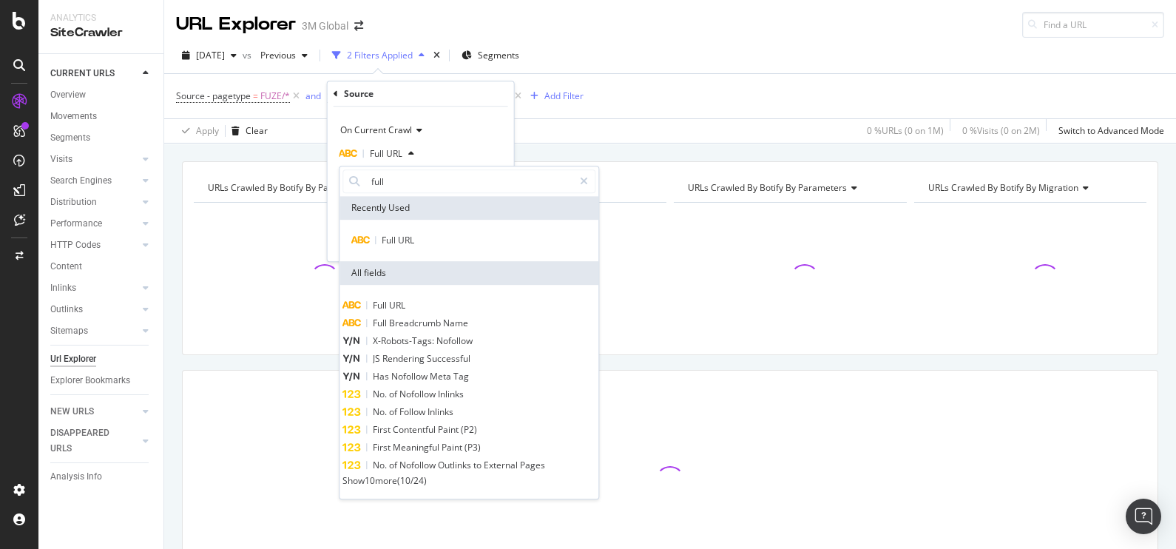
type input "full"
click at [385, 487] on span "Show 10 more" at bounding box center [370, 480] width 55 height 13
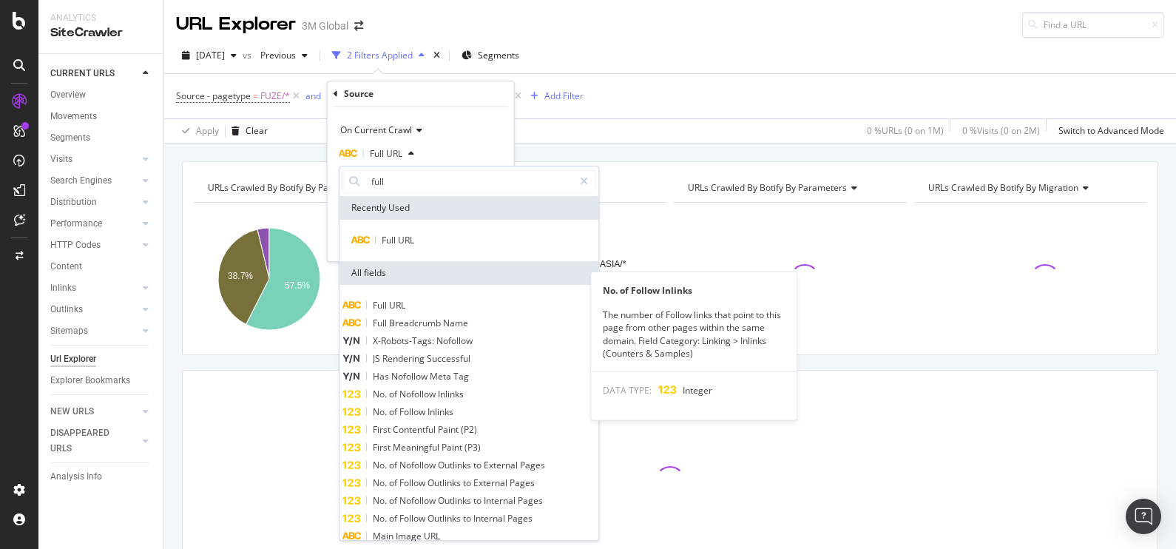
scroll to position [144, 0]
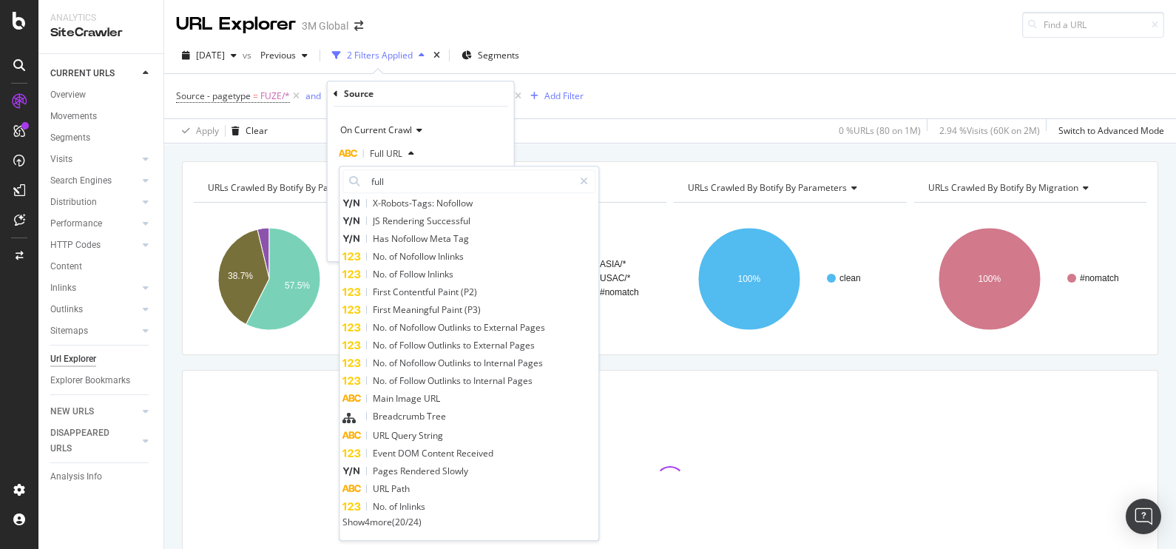
click at [373, 522] on span "Show 4 more" at bounding box center [368, 522] width 50 height 13
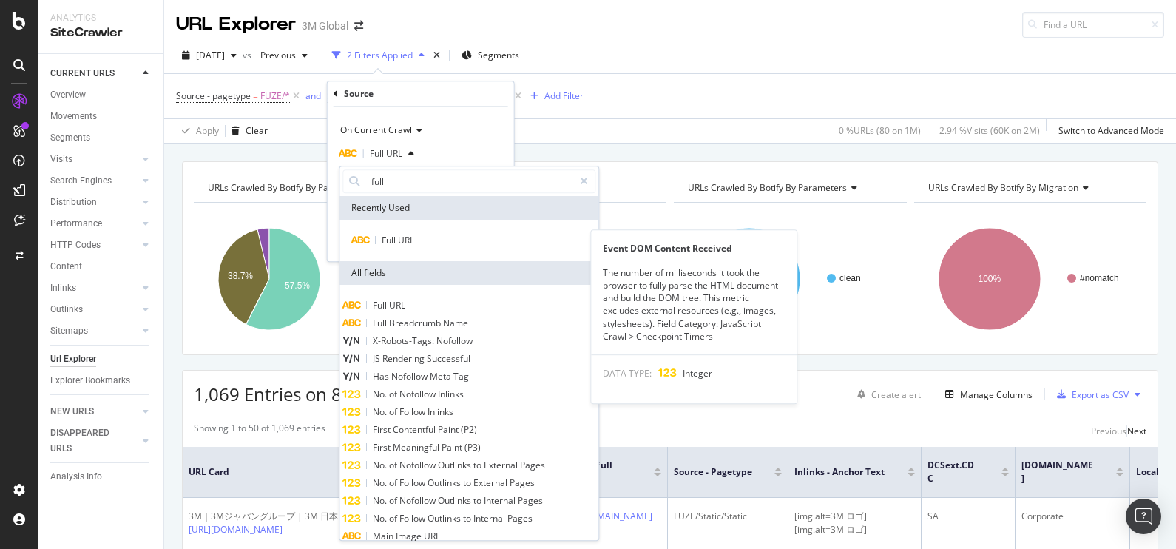
scroll to position [196, 0]
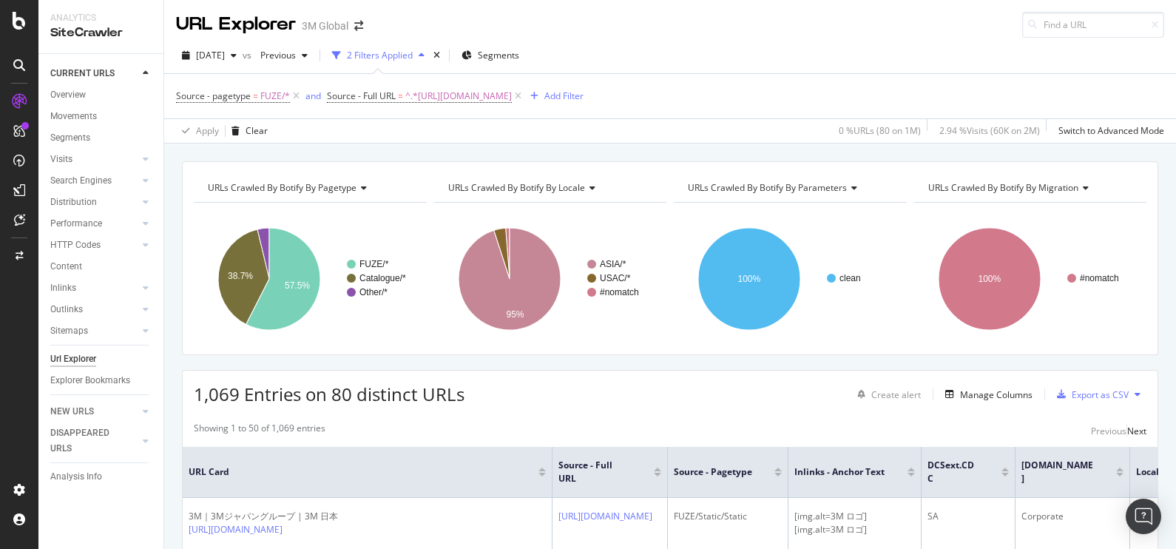
click at [581, 137] on div "Apply Clear 0 % URLs ( 80 on 1M ) 2.94 % Visits ( 60K on 2M ) Switch to Advance…" at bounding box center [670, 130] width 1012 height 24
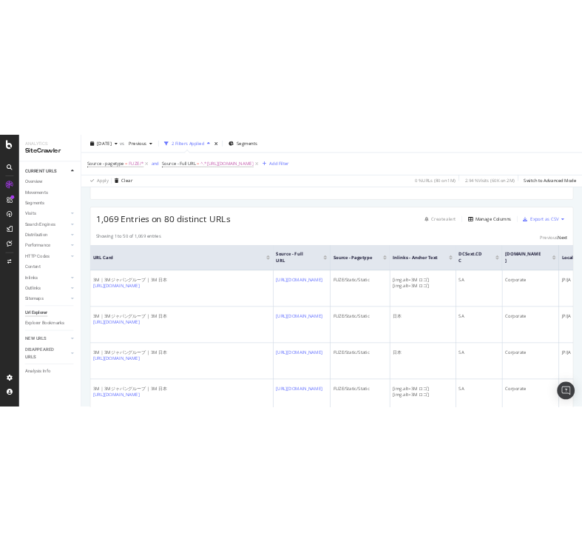
scroll to position [0, 15]
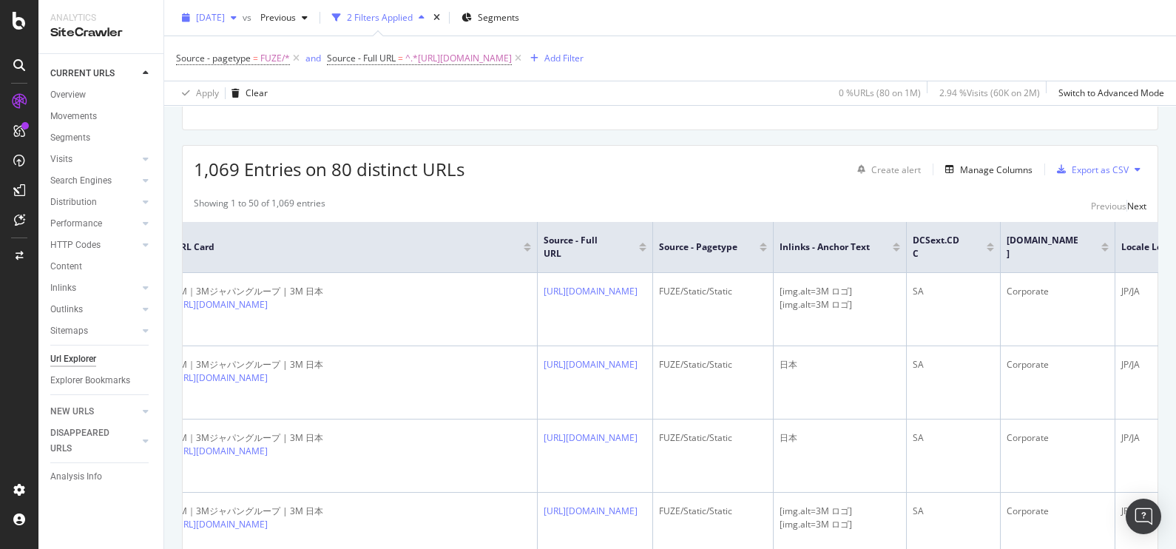
click at [225, 22] on span "[DATE]" at bounding box center [210, 17] width 29 height 13
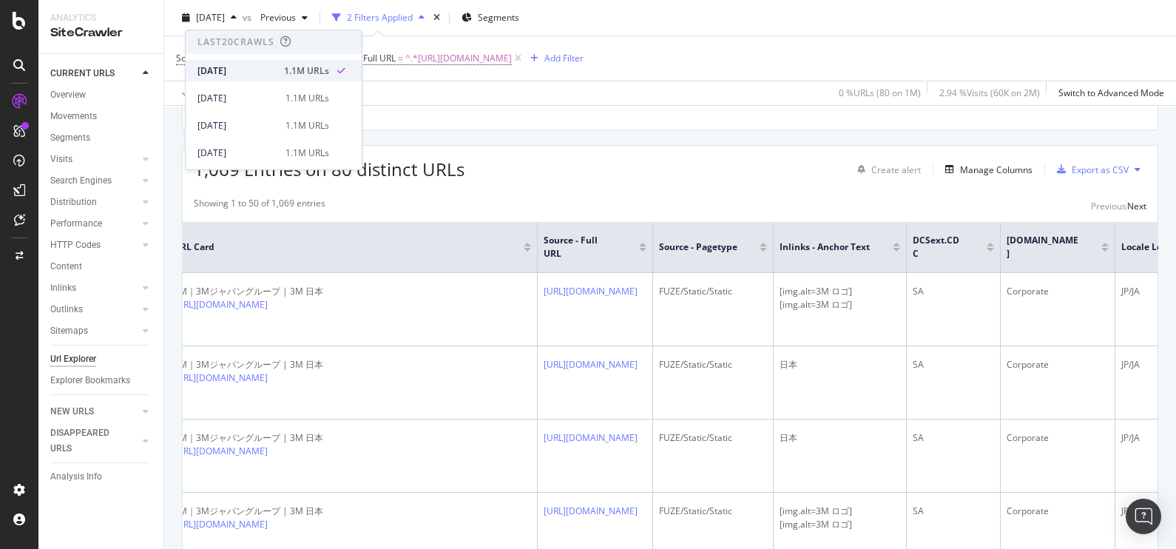
click at [244, 61] on div "2025 Aug. 3rd 1.1M URLs" at bounding box center [274, 70] width 176 height 21
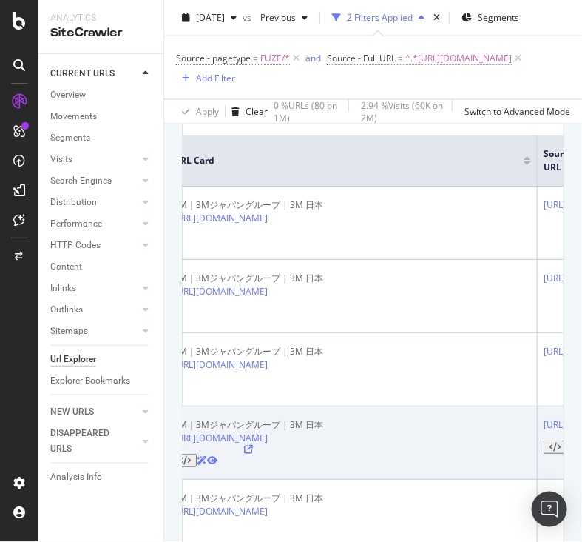
scroll to position [342, 0]
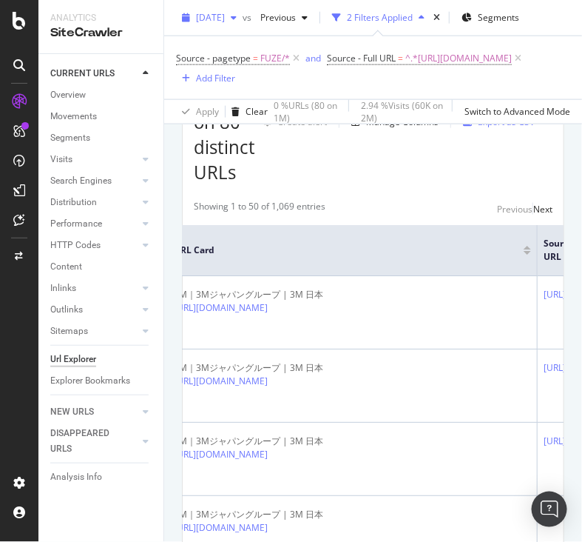
click at [225, 13] on span "[DATE]" at bounding box center [210, 17] width 29 height 13
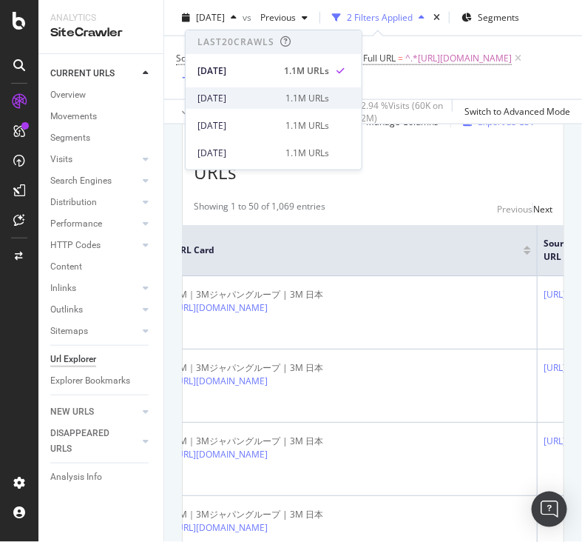
click at [232, 92] on div "[DATE]" at bounding box center [237, 98] width 79 height 13
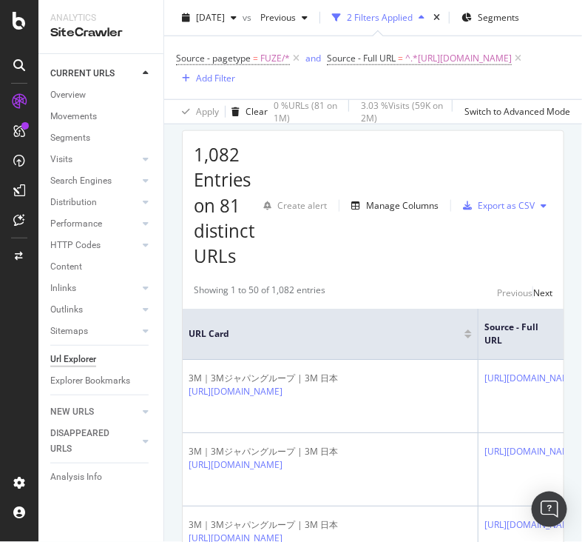
scroll to position [260, 0]
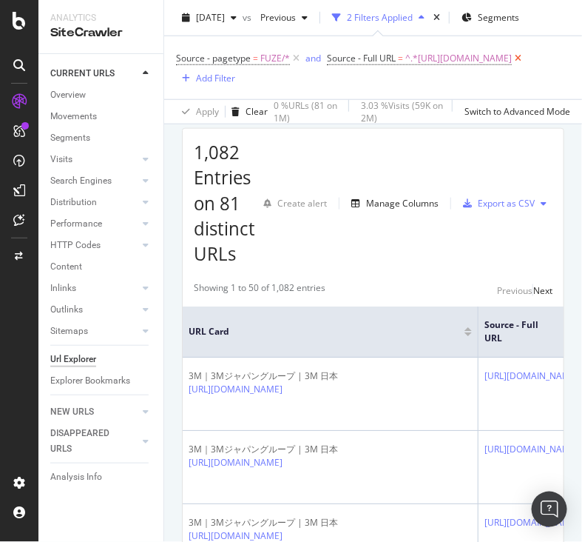
click at [524, 66] on icon at bounding box center [518, 58] width 13 height 15
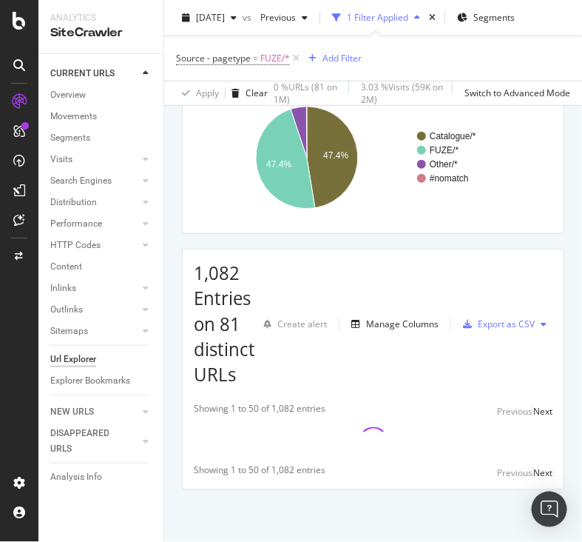
scroll to position [121, 0]
click at [333, 59] on div "Add Filter" at bounding box center [342, 58] width 39 height 13
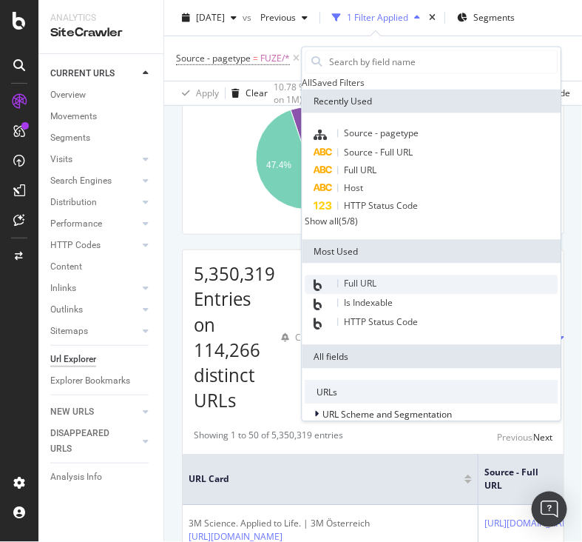
click at [348, 290] on span "Full URL" at bounding box center [361, 283] width 33 height 13
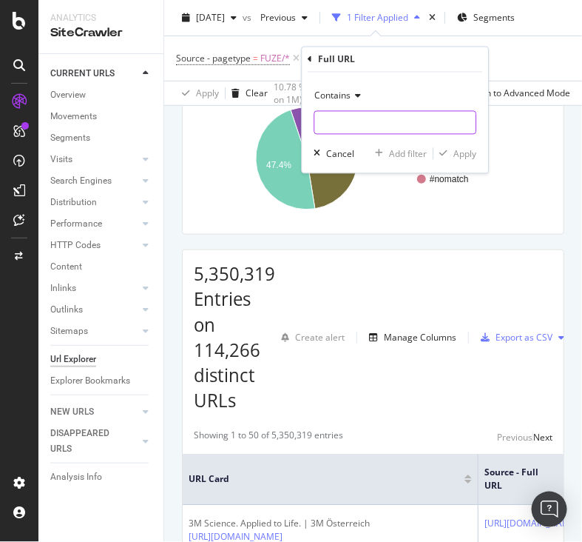
click at [397, 129] on input "text" at bounding box center [395, 123] width 161 height 24
click at [399, 133] on input "text" at bounding box center [395, 123] width 161 height 24
paste input "https://www.3mcompany.jp/3M/ja_JP/careers-students-jp/"
type input "https://www.3mcompany.jp/3M/ja_JP/careers-students-jp/"
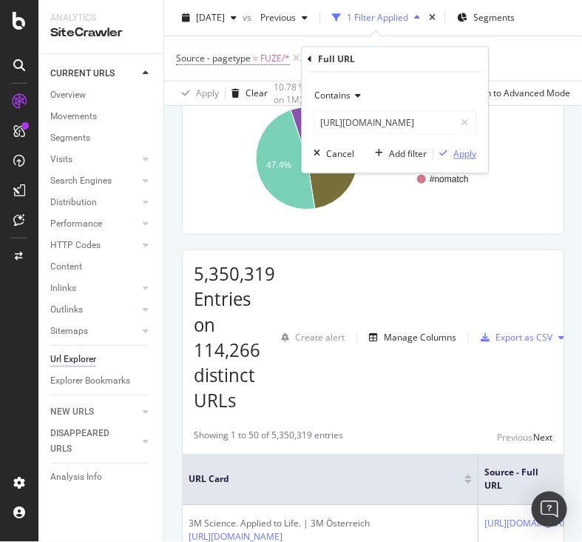
scroll to position [0, 0]
click at [464, 147] on div "Apply" at bounding box center [465, 153] width 23 height 13
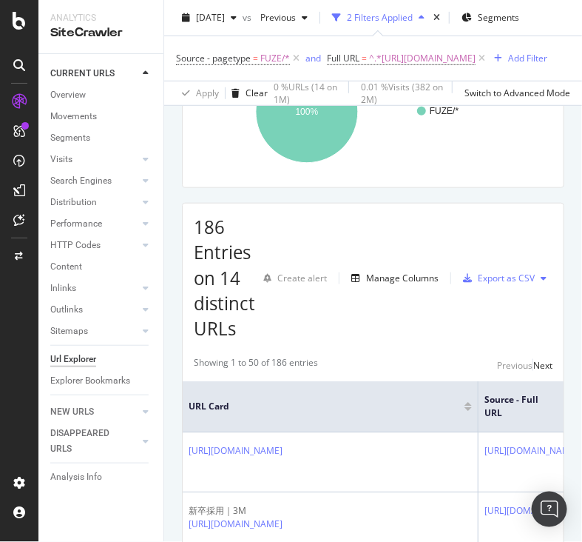
scroll to position [162, 0]
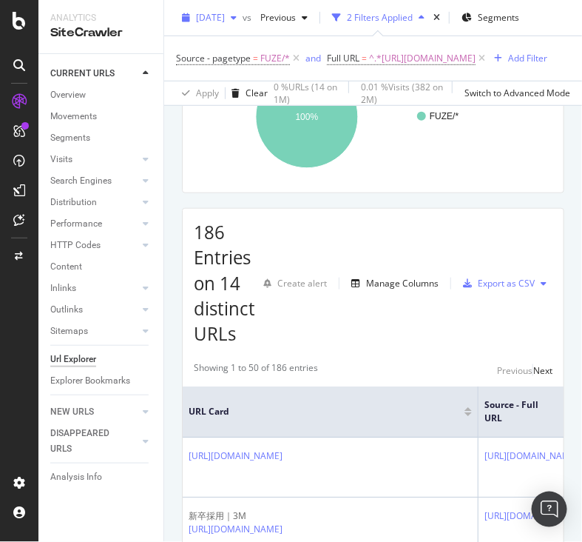
click at [225, 19] on span "[DATE]" at bounding box center [210, 17] width 29 height 13
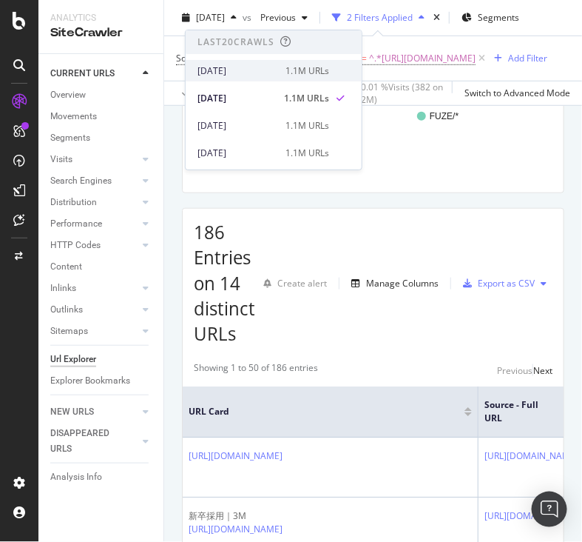
click at [237, 66] on div "[DATE]" at bounding box center [237, 70] width 79 height 13
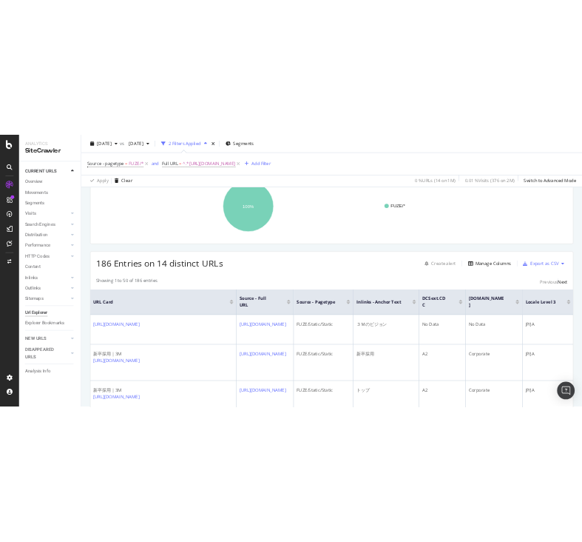
scroll to position [223, 0]
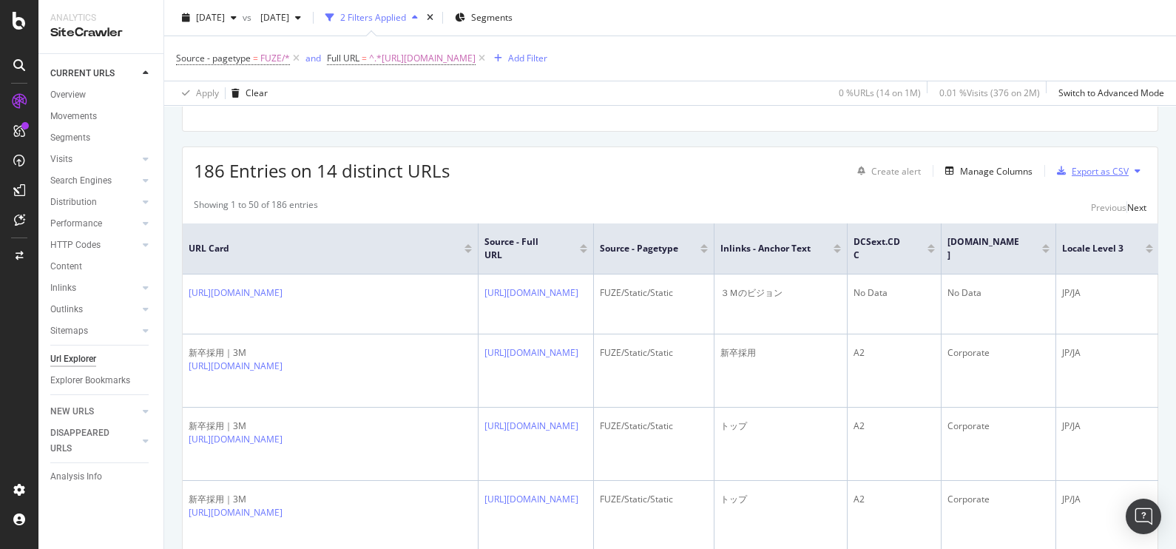
click at [581, 175] on div "Export as CSV" at bounding box center [1100, 171] width 57 height 13
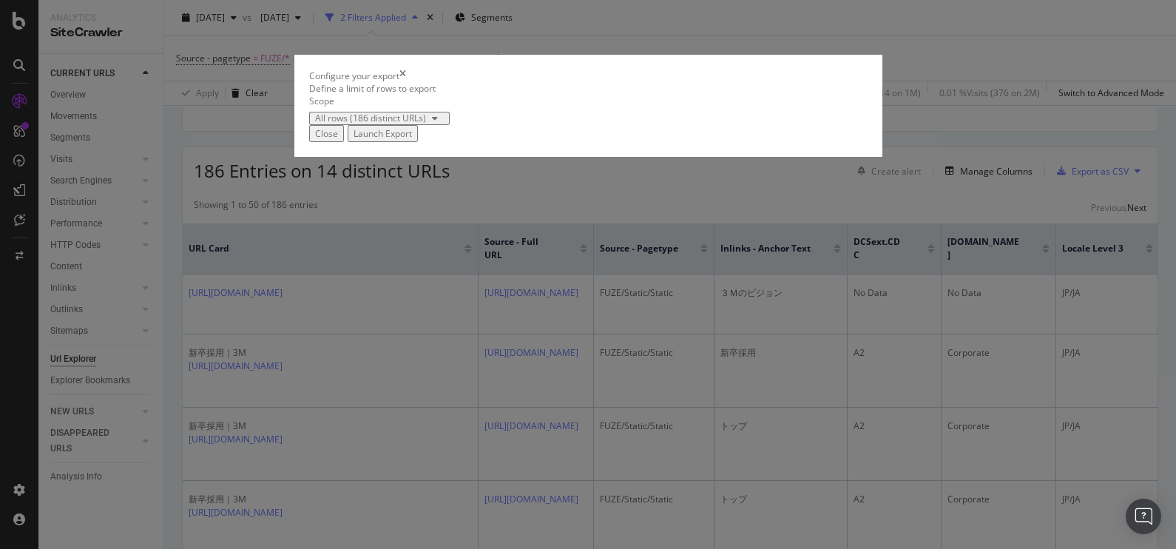
click at [581, 142] on div "Close Launch Export" at bounding box center [588, 133] width 559 height 17
click at [412, 140] on div "Launch Export" at bounding box center [383, 133] width 58 height 13
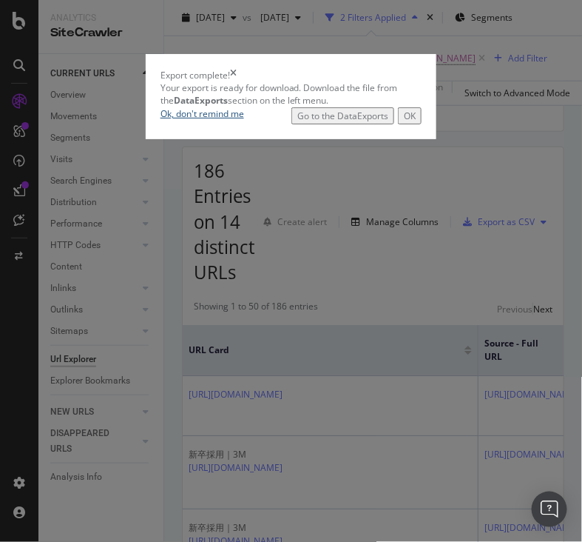
scroll to position [244, 0]
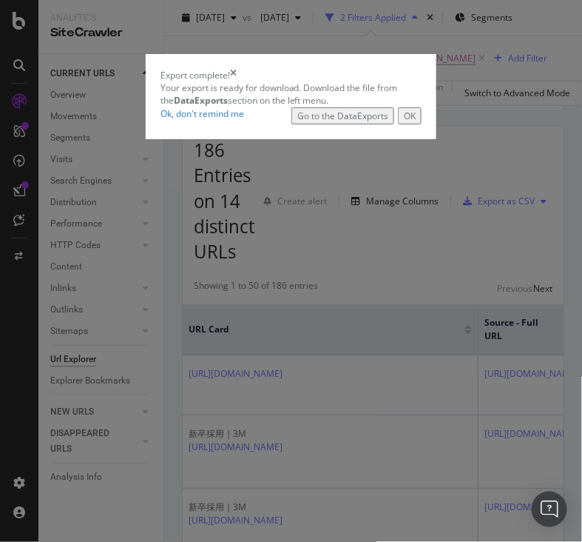
click at [388, 122] on div "Go to the DataExports" at bounding box center [342, 115] width 91 height 13
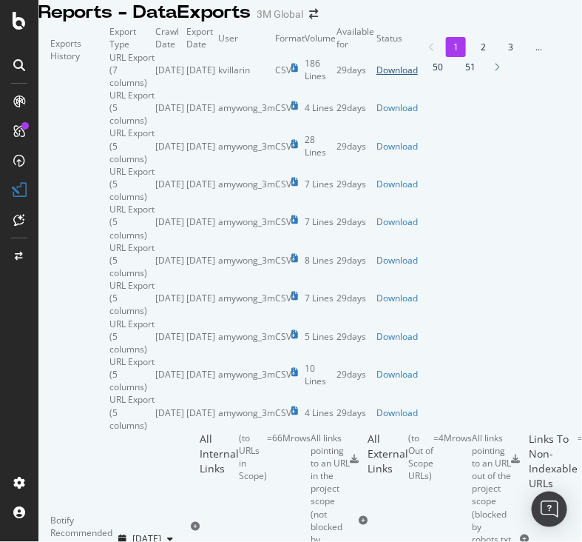
click at [418, 76] on div "Download" at bounding box center [397, 70] width 41 height 13
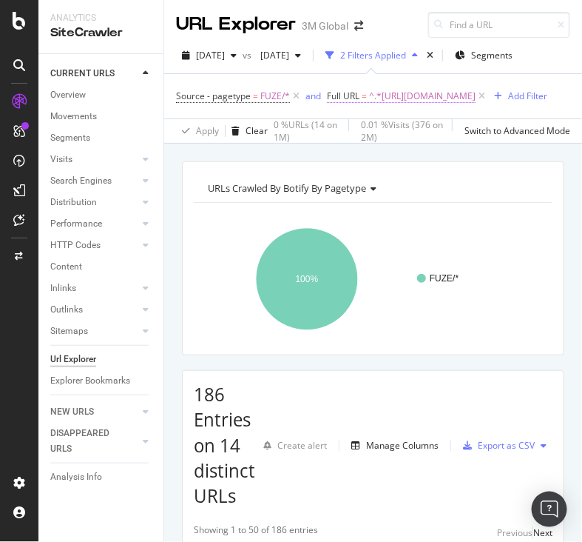
click at [440, 107] on span "^.*https://www.3mcompany.jp/3M/ja_JP/careers-students-jp/.*$" at bounding box center [422, 96] width 107 height 21
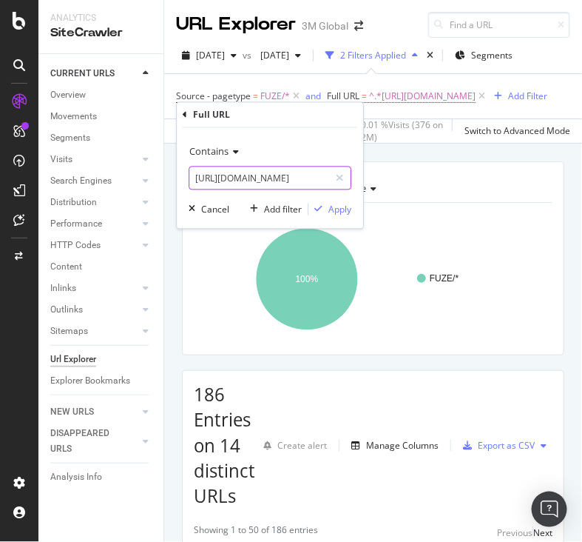
click at [275, 178] on input "https://www.3mcompany.jp/3M/ja_JP/careers-students-jp/" at bounding box center [259, 178] width 140 height 24
paste input "command.3m.co.kr/3M/ko_KR/p/dc/v100602150"
type input "https://www.command.3m.co.kr/3M/ko_KR/p/dc/v100602150/"
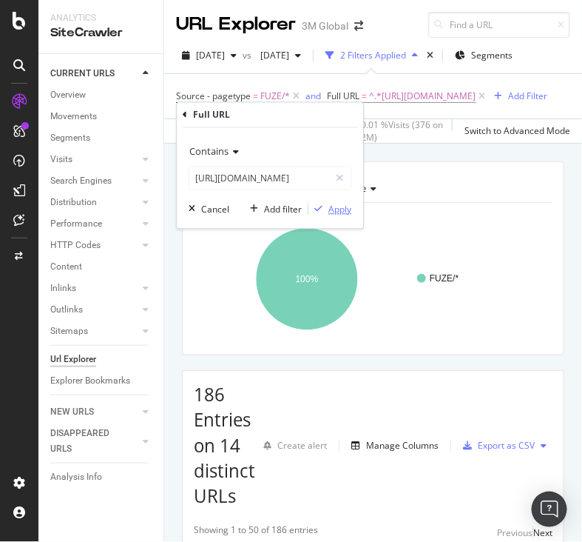
click at [329, 202] on button "Apply" at bounding box center [329, 209] width 43 height 15
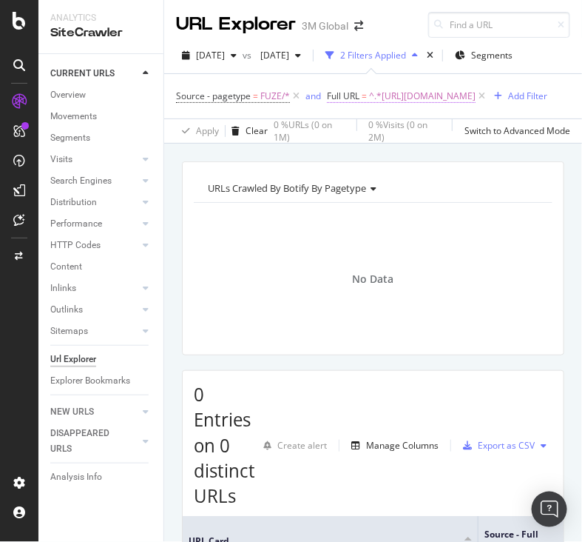
click at [369, 107] on span "^.*https://www.command.3m.co.kr/3M/ko_KR/p/dc/v100602150/.*$" at bounding box center [422, 96] width 107 height 21
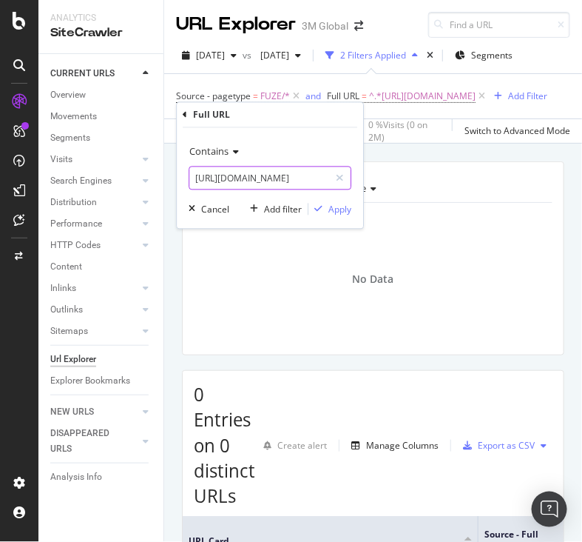
click at [284, 177] on input "https://www.command.3m.co.kr/3M/ko_KR/p/dc/v100602150/" at bounding box center [259, 178] width 140 height 24
paste input "000169178"
type input "https://www.command.3m.co.kr/3M/ko_KR/p/dc/v000169178/"
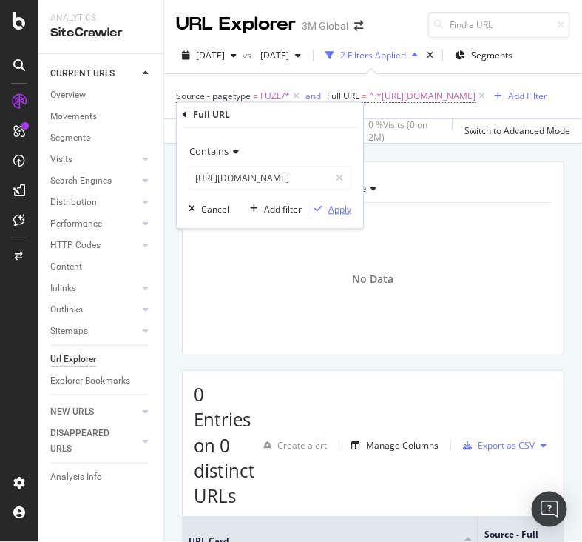
click at [335, 205] on div "Apply" at bounding box center [339, 209] width 23 height 13
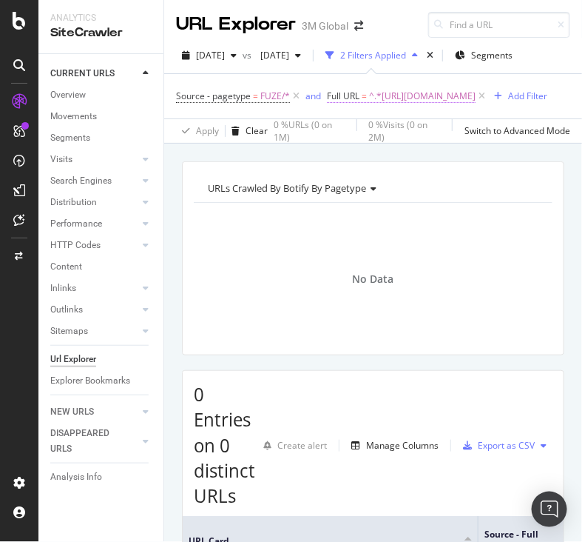
click at [374, 107] on span "^.*https://www.command.3m.co.kr/3M/ko_KR/p/dc/v000169178/.*$" at bounding box center [422, 96] width 107 height 21
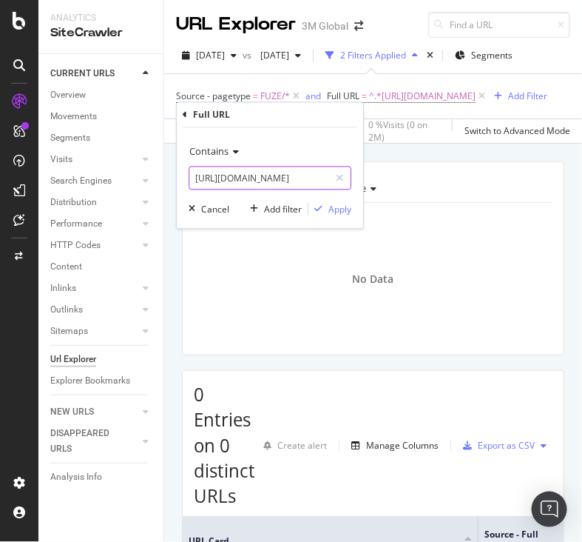
paste input "101828511"
click at [264, 188] on input "https://www.command.3m.co.kr/3M/ko_KR/p/dc/v000169178/" at bounding box center [259, 178] width 140 height 24
type input "https://www.command.3m.co.kr/3M/ko_KR/p/dc/v101828511/"
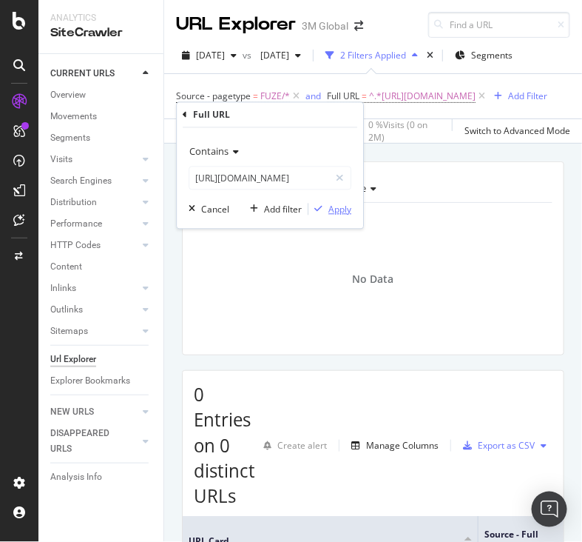
click at [343, 212] on div "Apply" at bounding box center [339, 209] width 23 height 13
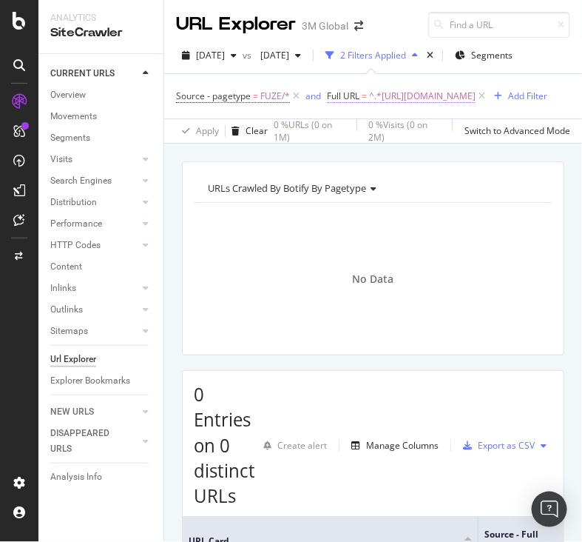
click at [376, 107] on span "^.*https://www.command.3m.co.kr/3M/ko_KR/p/dc/v101828511/.*$" at bounding box center [422, 96] width 107 height 21
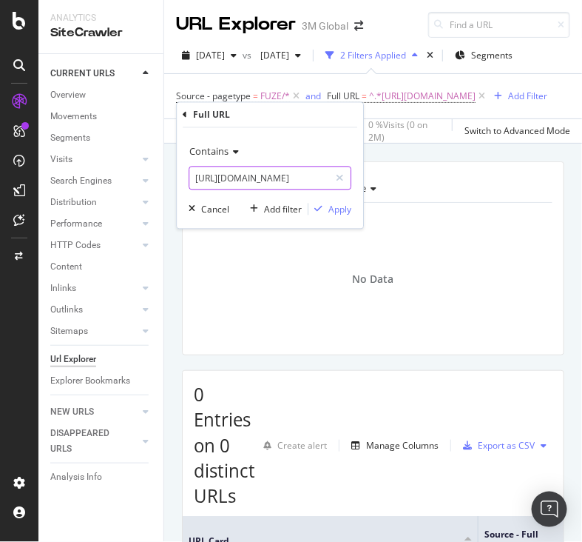
click at [252, 180] on input "https://www.command.3m.co.kr/3M/ko_KR/p/dc/v101828511/" at bounding box center [259, 178] width 140 height 24
paste input "553059"
type input "https://www.command.3m.co.kr/3M/ko_KR/p/dc/v101553059/"
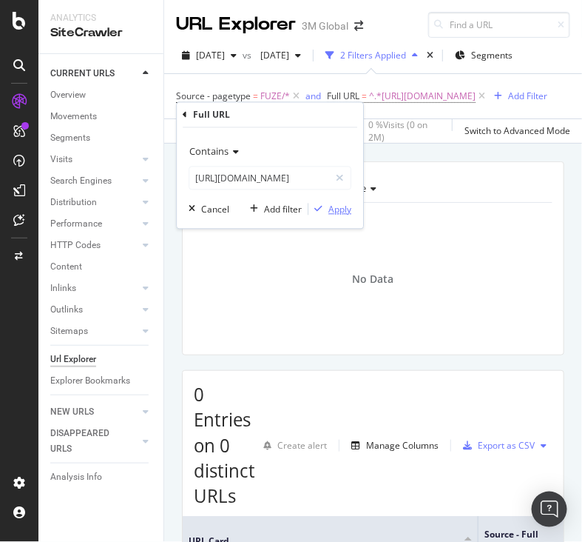
click at [329, 206] on div "Apply" at bounding box center [339, 209] width 23 height 13
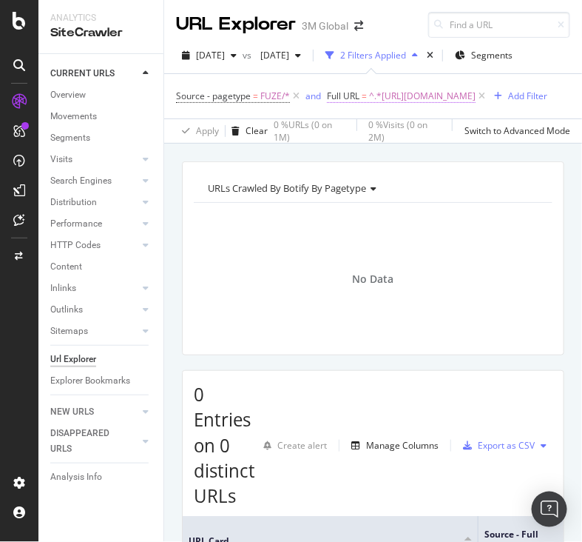
click at [369, 107] on span "^.*https://www.command.3m.co.kr/3M/ko_KR/p/dc/v101553059/.*$" at bounding box center [422, 96] width 107 height 21
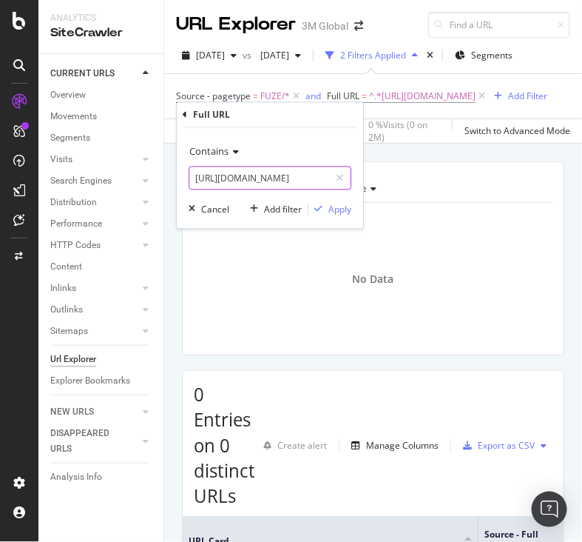
click at [285, 181] on input "https://www.command.3m.co.kr/3M/ko_KR/p/dc/v101553059/" at bounding box center [259, 178] width 140 height 24
paste input "828512"
type input "https://www.command.3m.co.kr/3M/ko_KR/p/dc/v101828512/"
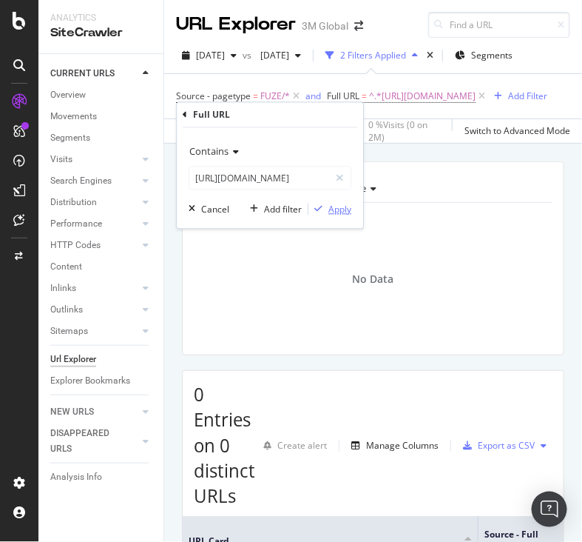
click at [345, 209] on div "Apply" at bounding box center [339, 209] width 23 height 13
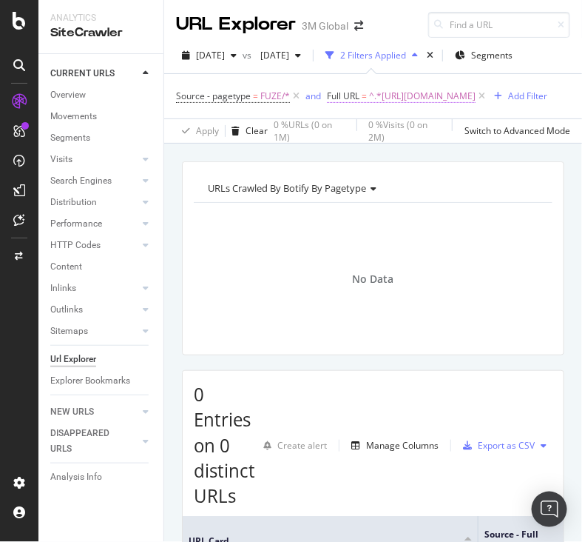
click at [369, 107] on span "^.*https://www.command.3m.co.kr/3M/ko_KR/p/dc/v101828512/.*$" at bounding box center [422, 96] width 107 height 21
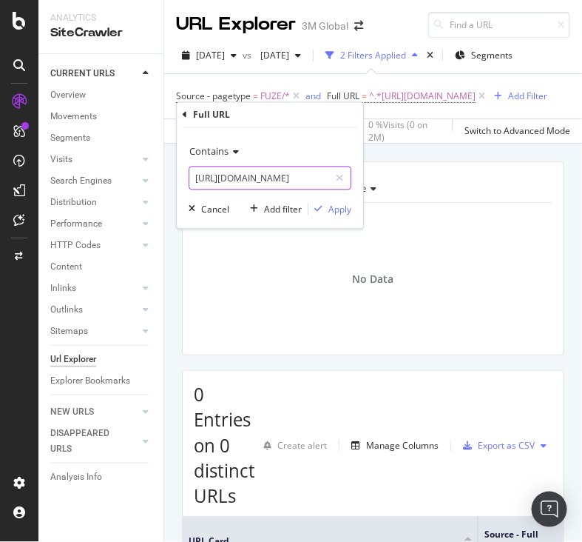
click at [304, 168] on input "https://www.command.3m.co.kr/3M/ko_KR/p/dc/v101828512/" at bounding box center [259, 178] width 140 height 24
paste input "3m.co.kr/3M/ko_KR/p/d/v100602150"
type input "https://www.3m.co.kr/3M/ko_KR/p/d/v100602150/"
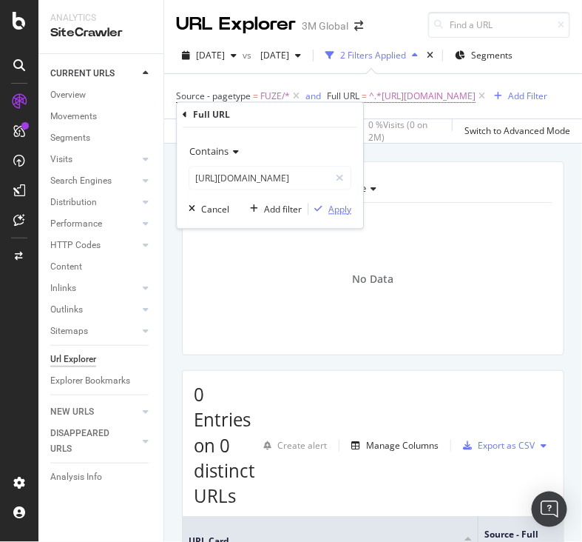
click at [347, 215] on div "Apply" at bounding box center [339, 209] width 23 height 13
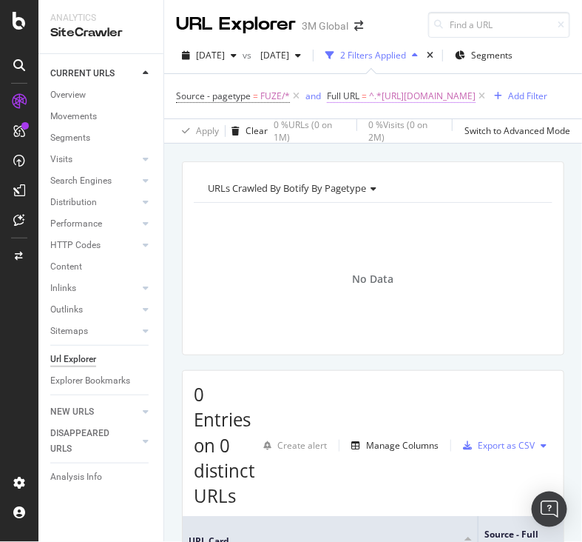
click at [369, 107] on span "^.*https://www.3m.co.kr/3M/ko_KR/p/d/v100602150/.*$" at bounding box center [422, 96] width 107 height 21
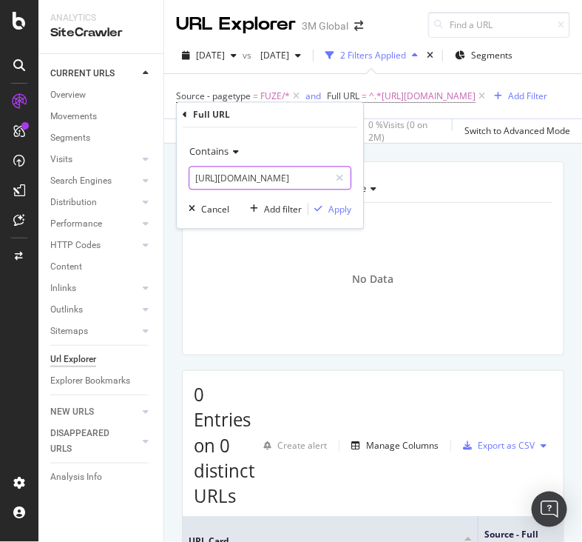
paste input "c/v101828512"
click at [273, 181] on input "https://www.3m.co.kr/3M/ko_KR/p/d/v100602150/" at bounding box center [259, 178] width 140 height 24
type input "https://www.3m.co.kr/3M/ko_KR/p/dc/v101828512/"
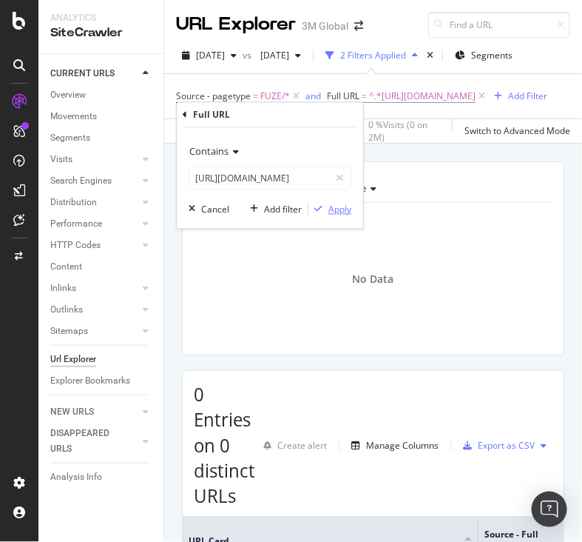
click at [345, 205] on div "Apply" at bounding box center [339, 209] width 23 height 13
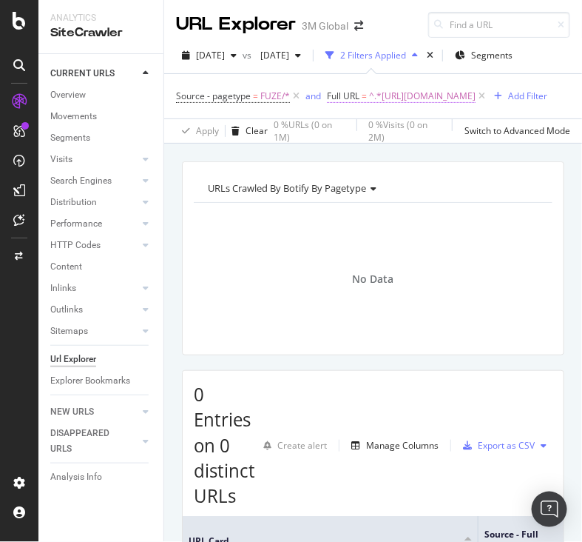
click at [371, 107] on span "^.*https://www.3m.co.kr/3M/ko_KR/p/dc/v101828512/.*$" at bounding box center [422, 96] width 107 height 21
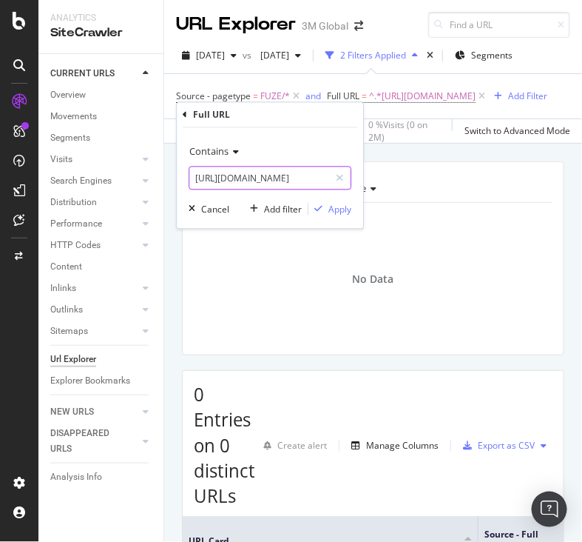
paste input "553059"
click at [247, 178] on input "https://www.3m.co.kr/3M/ko_KR/p/dc/v101828512/" at bounding box center [259, 178] width 140 height 24
type input "https://www.3m.co.kr/3M/ko_KR/p/dc/v101553059/"
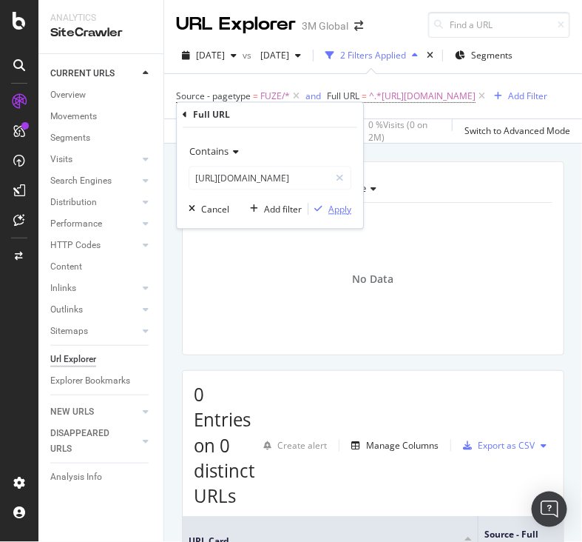
click at [342, 203] on div "Apply" at bounding box center [339, 209] width 23 height 13
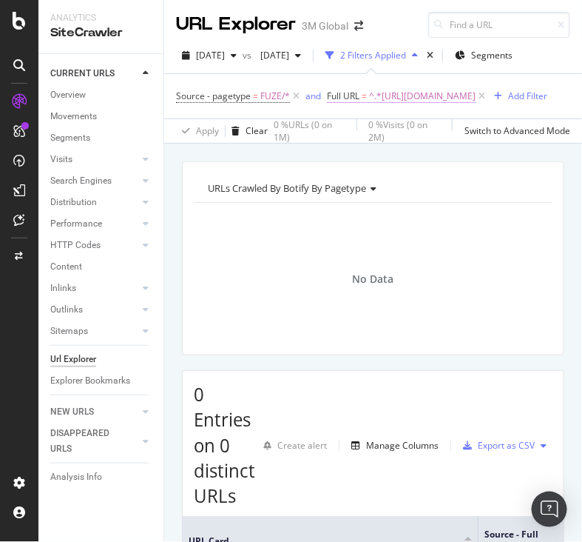
click at [378, 107] on span "^.*https://www.3m.co.kr/3M/ko_KR/p/dc/v101553059/.*$" at bounding box center [422, 96] width 107 height 21
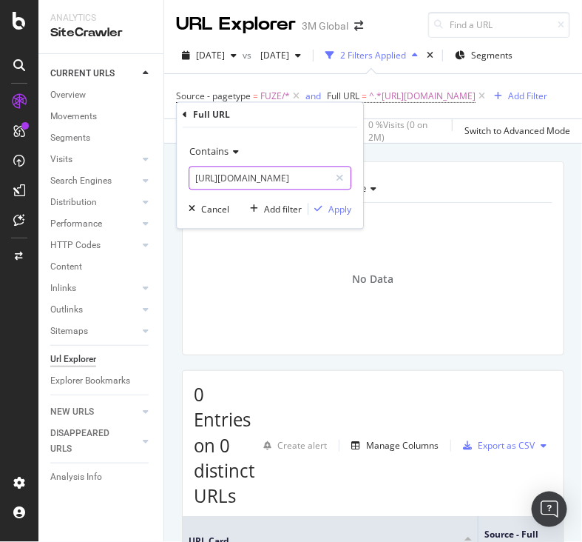
click at [297, 166] on input "https://www.3m.co.kr/3M/ko_KR/p/dc/v101553059/" at bounding box center [259, 178] width 140 height 24
paste input "828511"
type input "https://www.3m.co.kr/3M/ko_KR/p/dc/v101828511/"
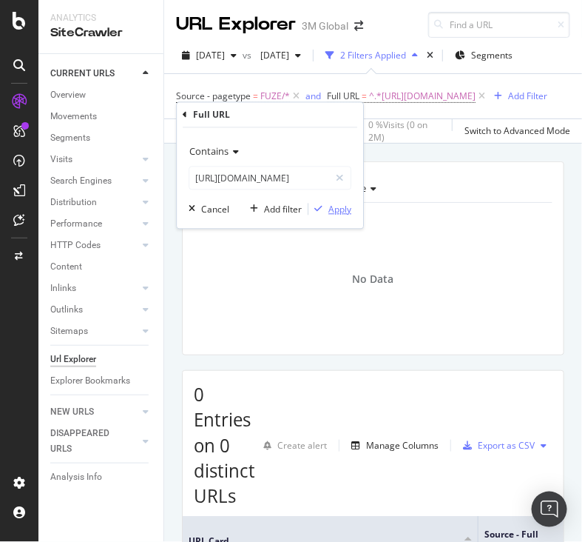
drag, startPoint x: 333, startPoint y: 200, endPoint x: 334, endPoint y: 207, distance: 7.5
click at [334, 207] on div "Contains https://www.3m.co.kr/3M/ko_KR/p/dc/v101828511/ Cancel Add filter Apply" at bounding box center [270, 178] width 186 height 101
click at [334, 207] on div "Apply" at bounding box center [339, 209] width 23 height 13
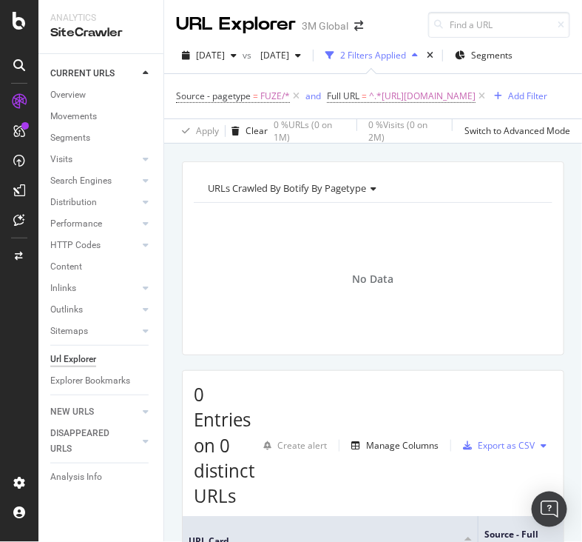
click at [403, 104] on div "Source - pagetype = FUZE/* and Full URL = ^.*https://www.3m.co.kr/3M/ko_KR/p/dc…" at bounding box center [361, 96] width 371 height 21
click at [393, 107] on span "^.*https://www.3m.co.kr/3M/ko_KR/p/dc/v101828511/.*$" at bounding box center [422, 96] width 107 height 21
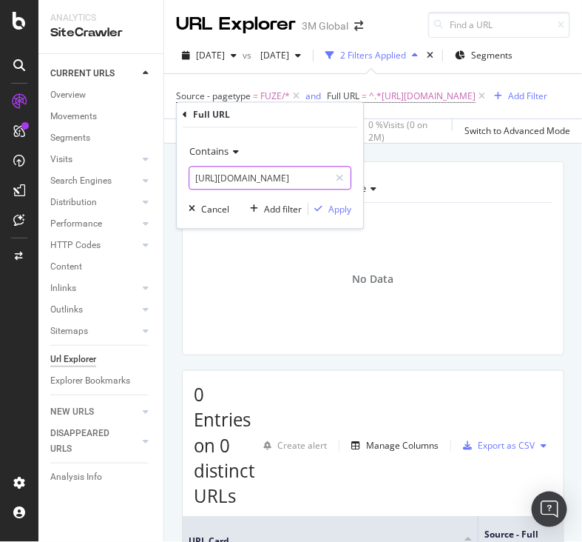
click at [289, 178] on input "https://www.3m.co.kr/3M/ko_KR/p/dc/v101828511/" at bounding box center [259, 178] width 140 height 24
paste input "000169178"
type input "https://www.3m.co.kr/3M/ko_KR/p/dc/v000169178/"
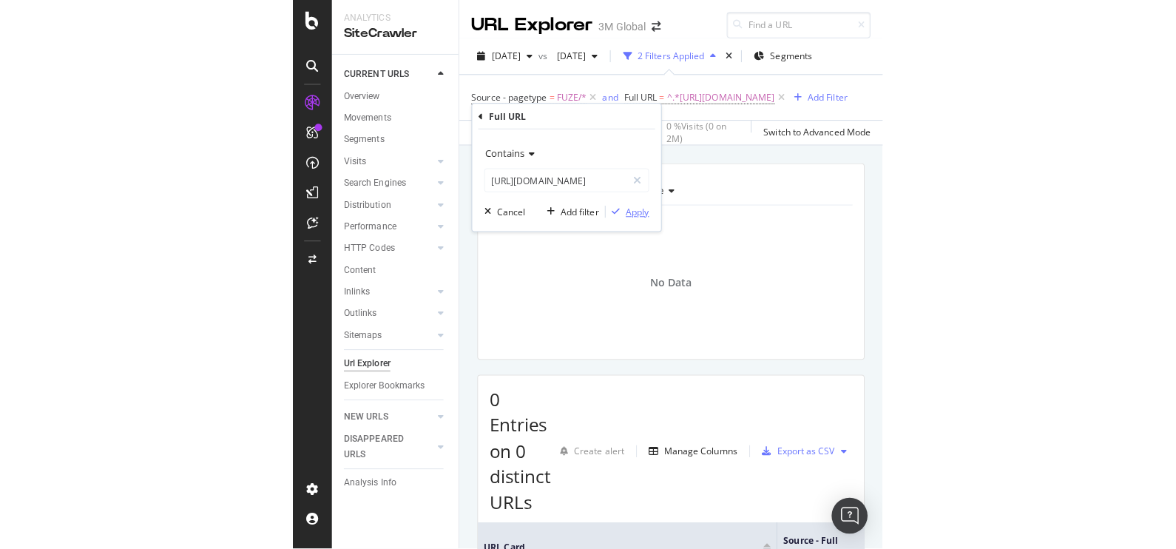
scroll to position [0, 0]
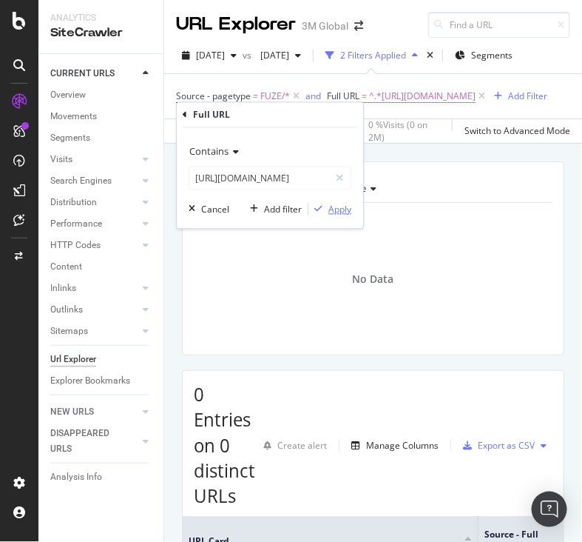
click at [336, 203] on div "Apply" at bounding box center [339, 209] width 23 height 13
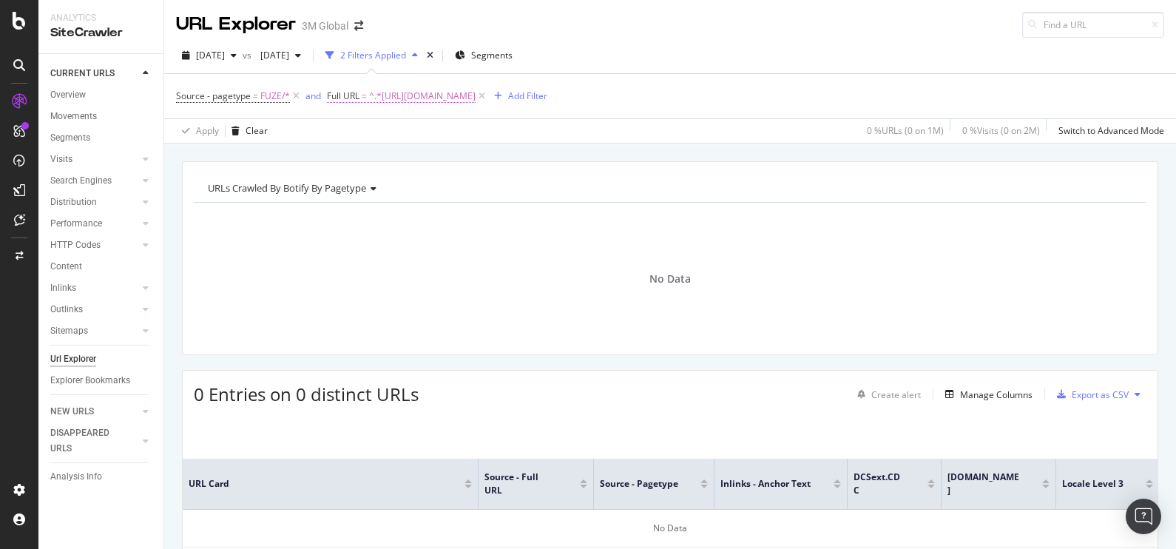
click at [476, 94] on span "^.*https://www.3m.co.kr/3M/ko_KR/p/dc/v000169178/.*$" at bounding box center [422, 96] width 107 height 21
click at [459, 164] on input "https://www.3m.co.kr/3M/ko_KR/p/dc/v000169178/" at bounding box center [410, 157] width 140 height 24
paste input "company.jp/3M/ja_JP/careers-students-jp"
type input "https://www.3mcompany.jp/3M/ja_JP/careers-students-jp/"
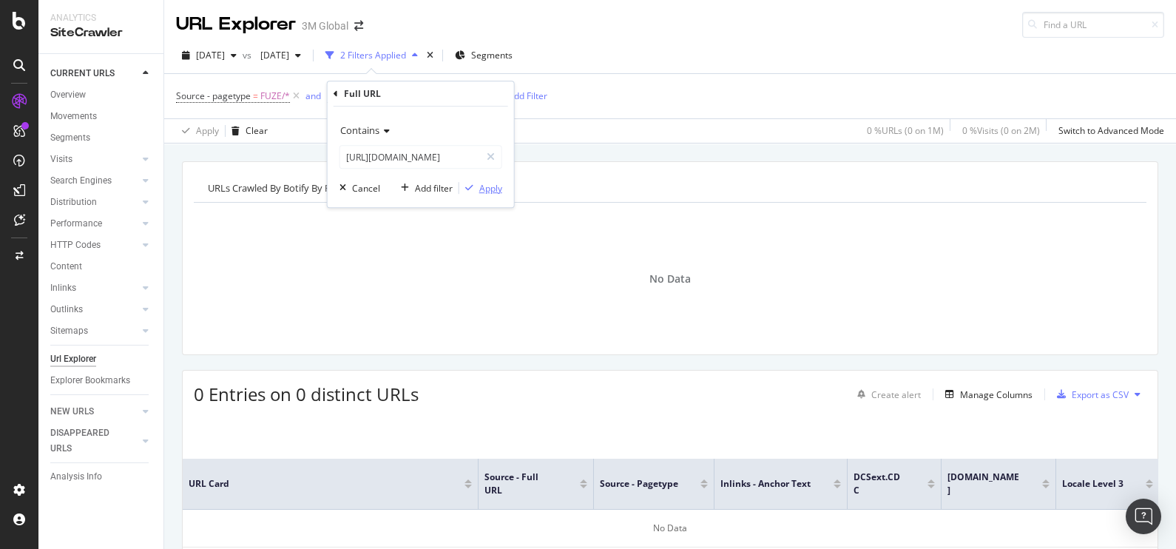
scroll to position [0, 0]
click at [491, 184] on div "Apply" at bounding box center [490, 188] width 23 height 13
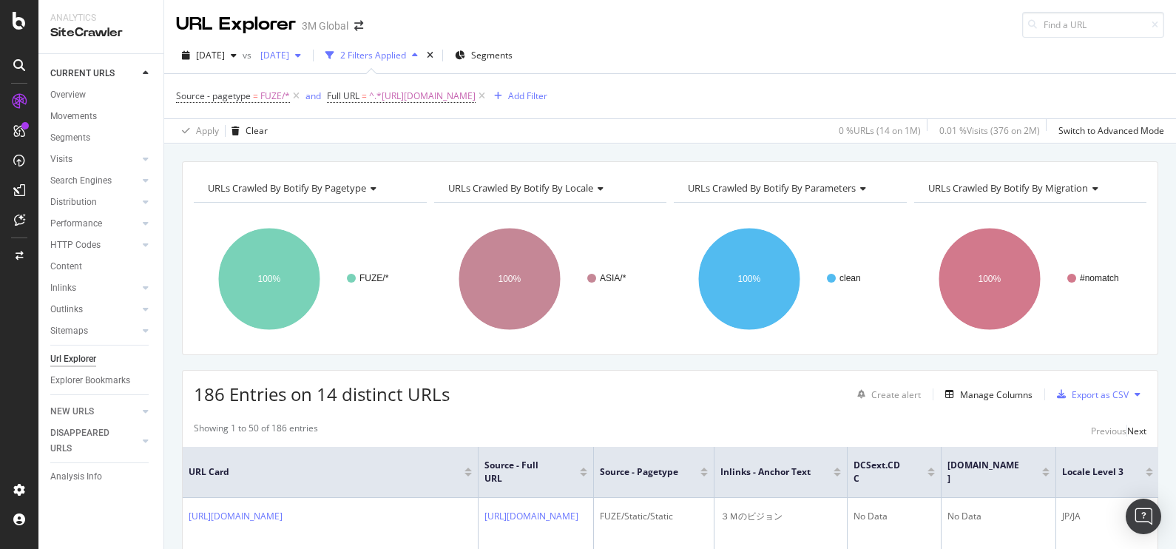
click at [289, 51] on span "[DATE]" at bounding box center [271, 55] width 35 height 13
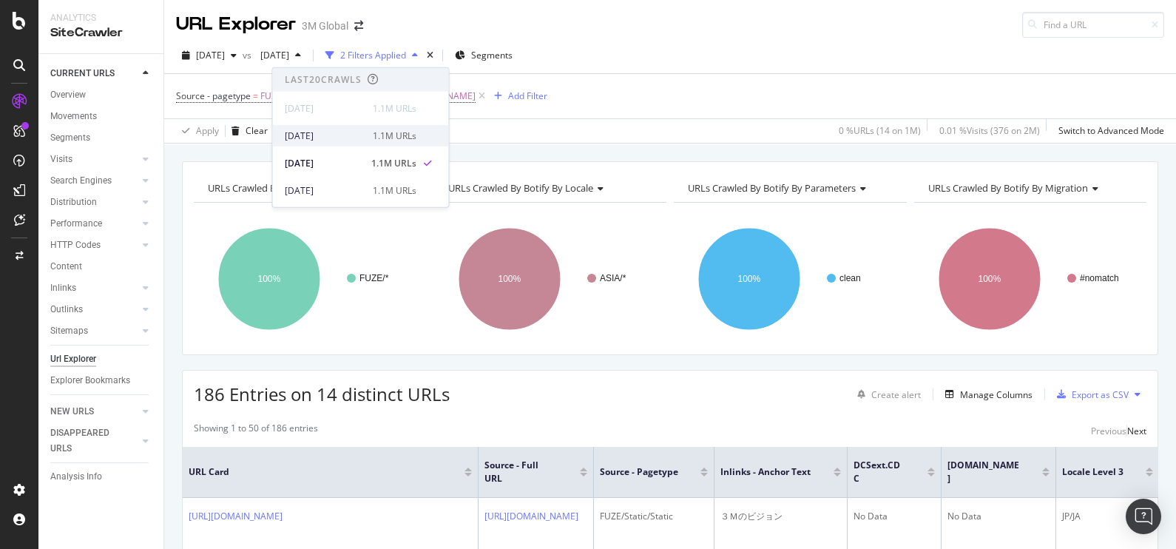
click at [319, 137] on div "[DATE]" at bounding box center [324, 135] width 79 height 13
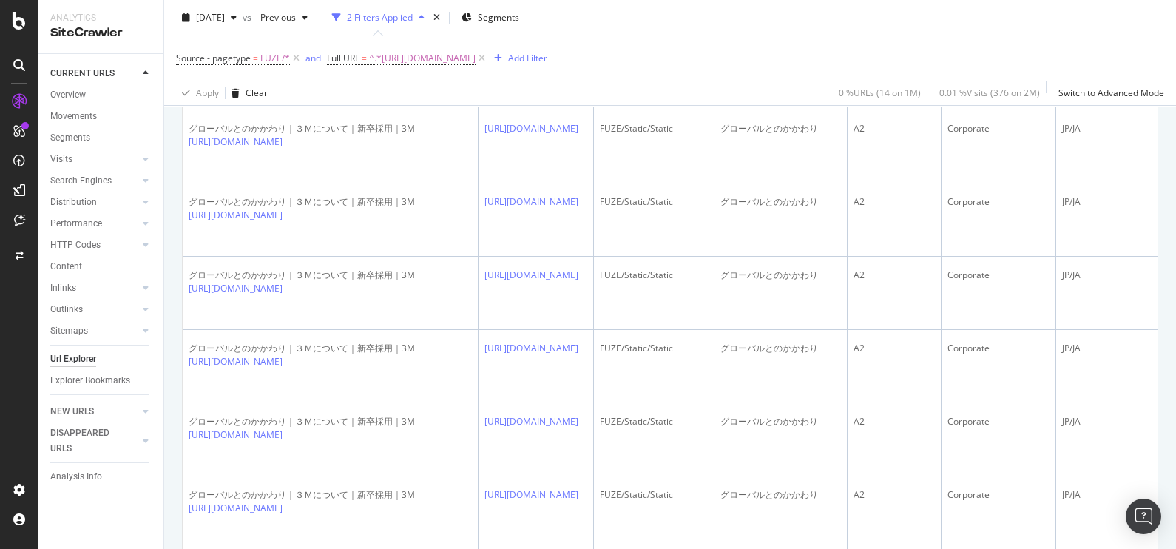
scroll to position [3400, 0]
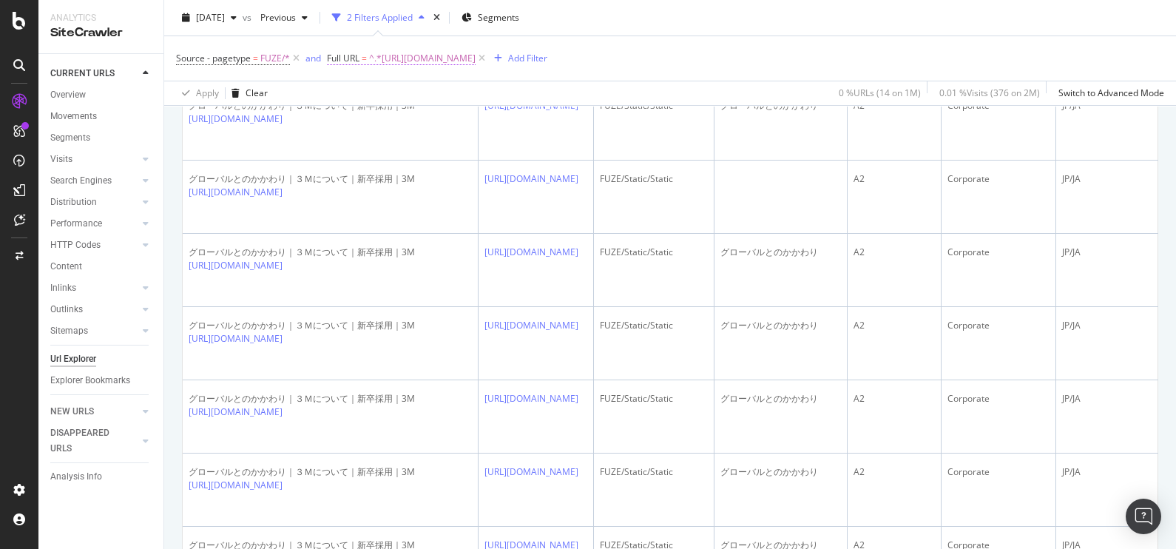
click at [388, 55] on span "^.*https://www.3mcompany.jp/3M/ja_JP/careers-students-jp/.*$" at bounding box center [422, 58] width 107 height 21
paste input "ommunications-infrastructure-jp/applications/antenna-materials"
click at [402, 118] on input "https://www.3mcompany.jp/3M/ja_JP/communications-infrastructure-jp/applications…" at bounding box center [410, 119] width 140 height 24
type input "https://www.3mcompany.jp/3M/ja_JP/communications-infrastructure-jp/applications…"
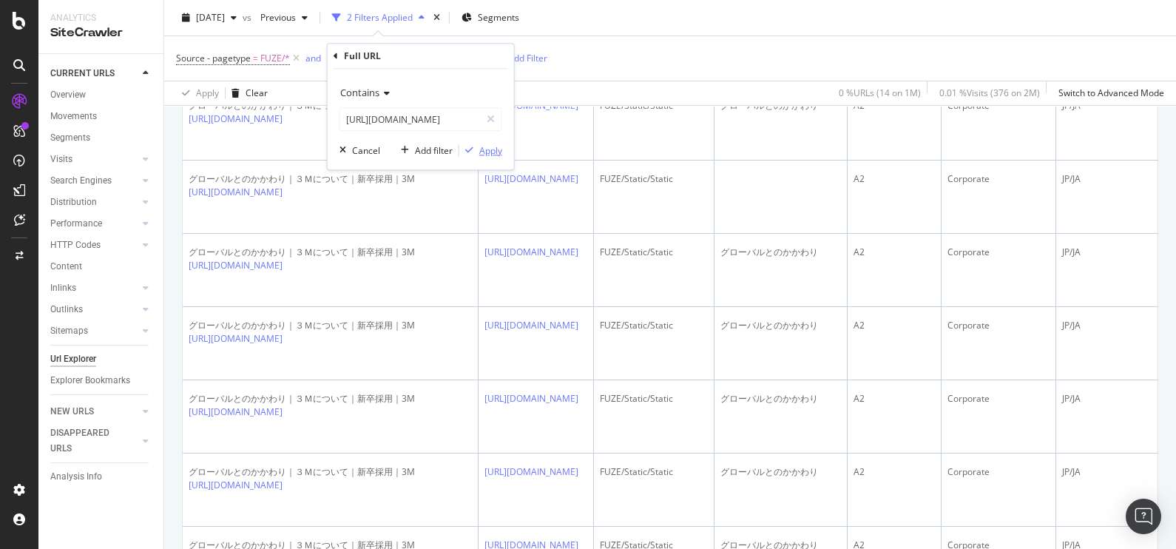
scroll to position [0, 0]
click at [496, 144] on div "Apply" at bounding box center [490, 150] width 23 height 13
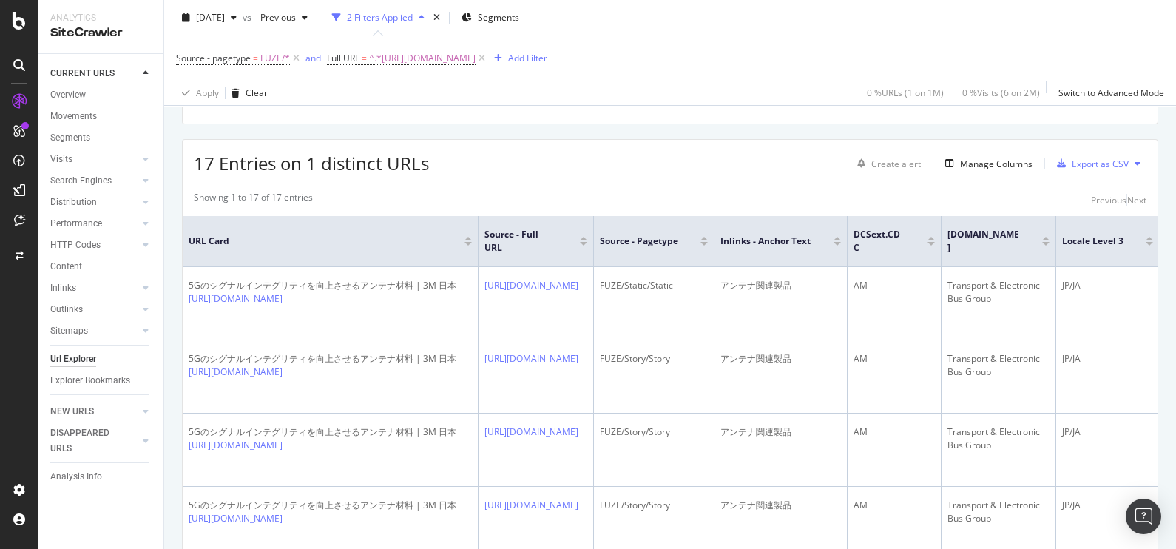
scroll to position [233, 0]
click at [476, 52] on span "^.*https://www.3mcompany.jp/3M/ja_JP/communications-infrastructure-jp/applicati…" at bounding box center [422, 58] width 107 height 21
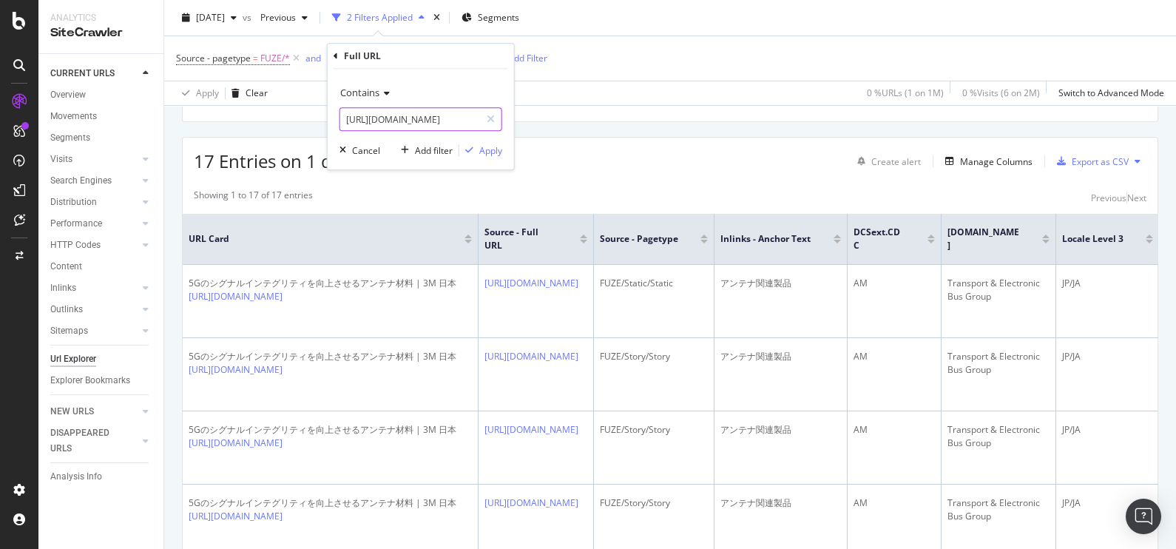
click at [462, 129] on input "https://www.3mcompany.jp/3M/ja_JP/communications-infrastructure-jp/applications…" at bounding box center [410, 119] width 140 height 24
paste input "resources/blog/full-story/?storyid=539279c9-f55a-41e0-bdcc-bbdaa44e08a3"
type input "https://www.3mcompany.jp/3M/ja_JP/communications-infrastructure-jp/resources/bl…"
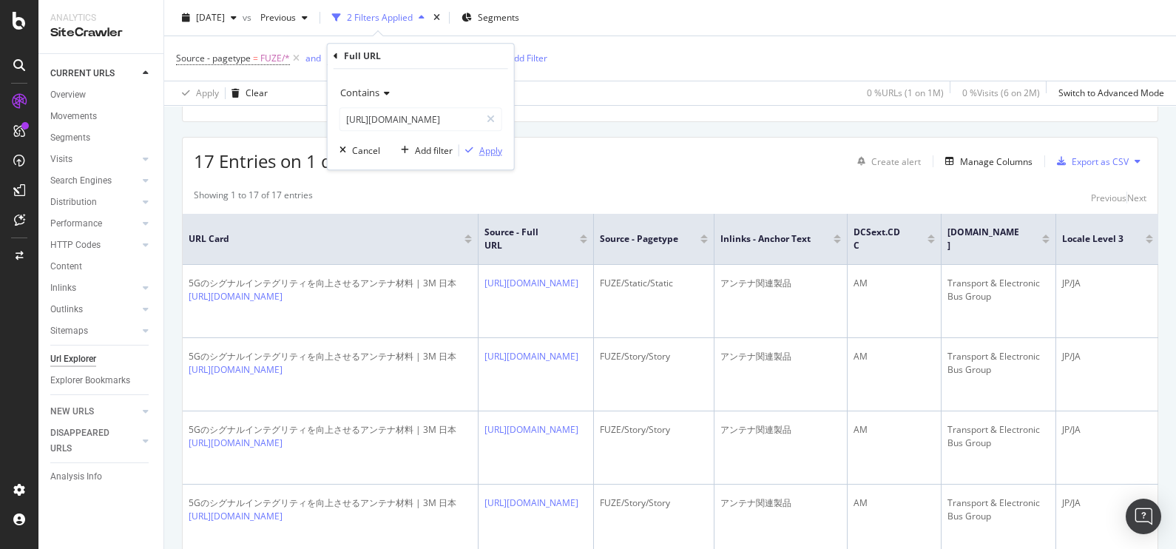
click at [480, 154] on div "Apply" at bounding box center [490, 150] width 23 height 13
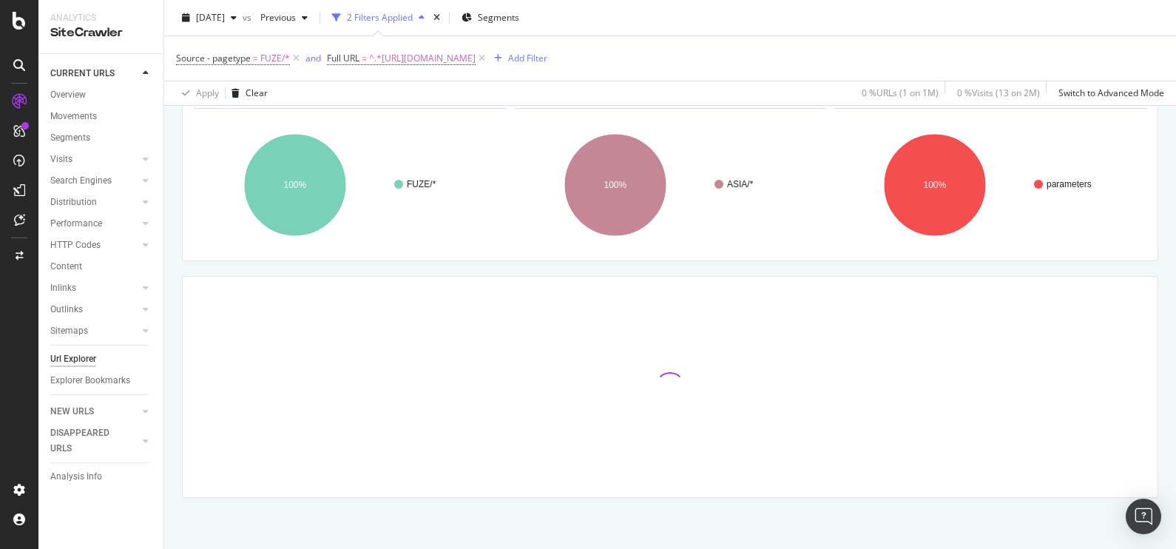
scroll to position [233, 0]
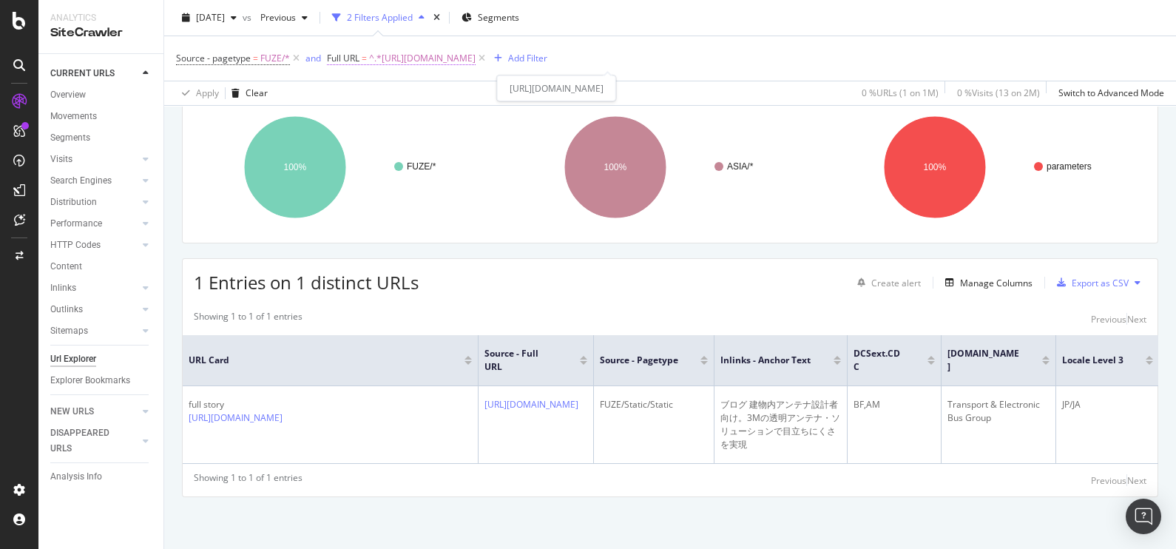
click at [476, 56] on span "^.*https://www.3mcompany.jp/3M/ja_JP/communications-infrastructure-jp/resources…" at bounding box center [422, 58] width 107 height 21
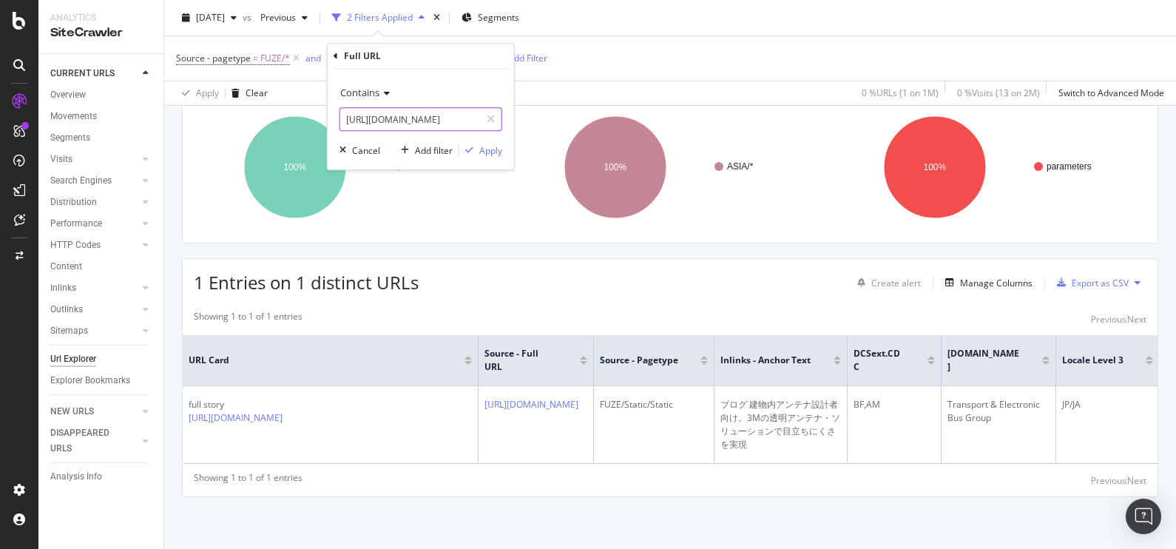
click at [445, 118] on input "https://www.3mcompany.jp/3M/ja_JP/communications-infrastructure-jp/resources/bl…" at bounding box center [410, 119] width 140 height 24
click at [455, 118] on input "https://www.3mcompany.jp/3M/ja_JP/communications-infrastructure-jp/resources/bl…" at bounding box center [410, 119] width 140 height 24
drag, startPoint x: 372, startPoint y: 114, endPoint x: 525, endPoint y: 112, distance: 153.1
click at [525, 112] on body "Analytics SiteCrawler CURRENT URLS Overview Movements Segments Visits Analysis …" at bounding box center [588, 274] width 1176 height 549
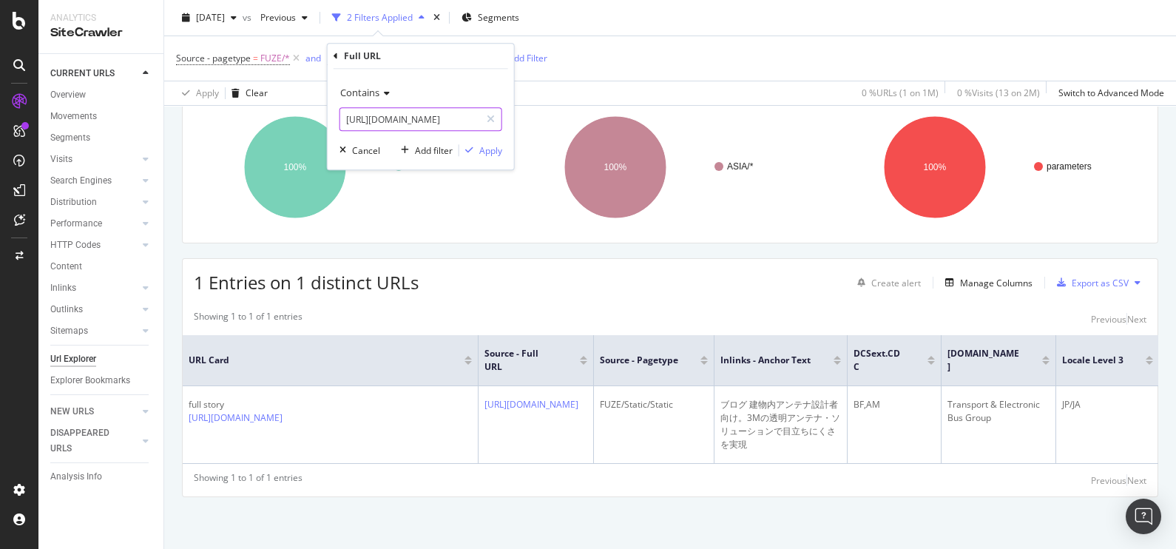
scroll to position [0, 274]
type input "https://www.3mcompany.jp/3M/ja_JP/communications-infrastructure-jp/resources/bl…"
click at [488, 144] on div "Apply" at bounding box center [480, 150] width 43 height 13
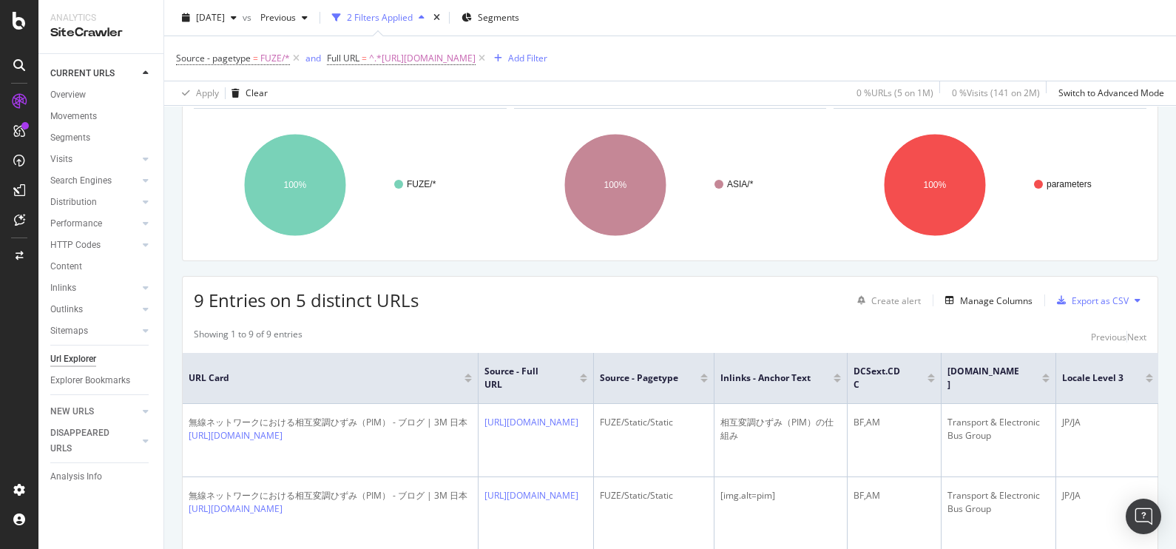
scroll to position [233, 0]
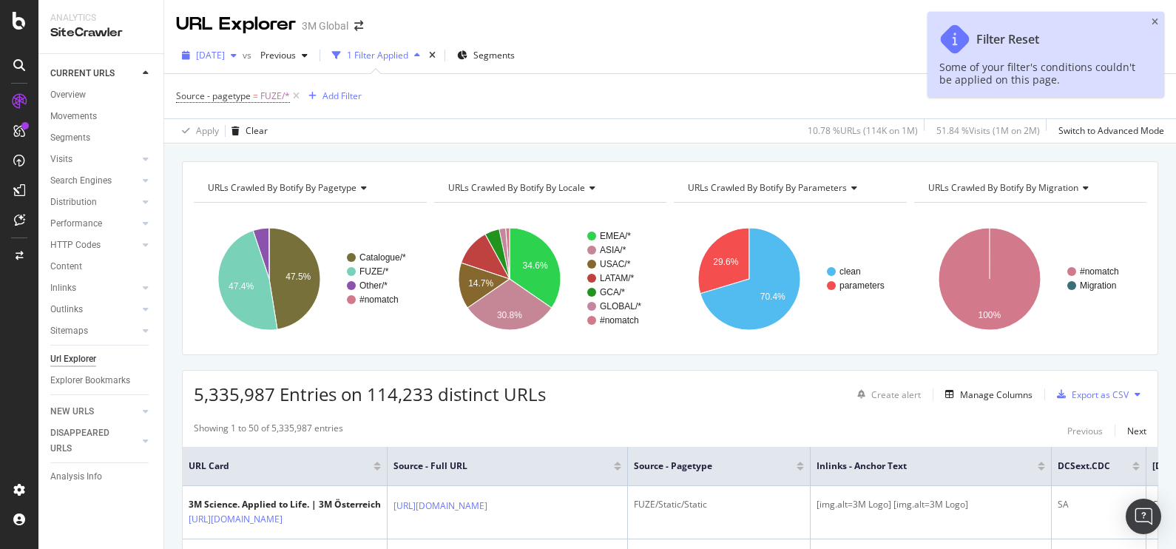
click at [222, 50] on span "[DATE]" at bounding box center [210, 55] width 29 height 13
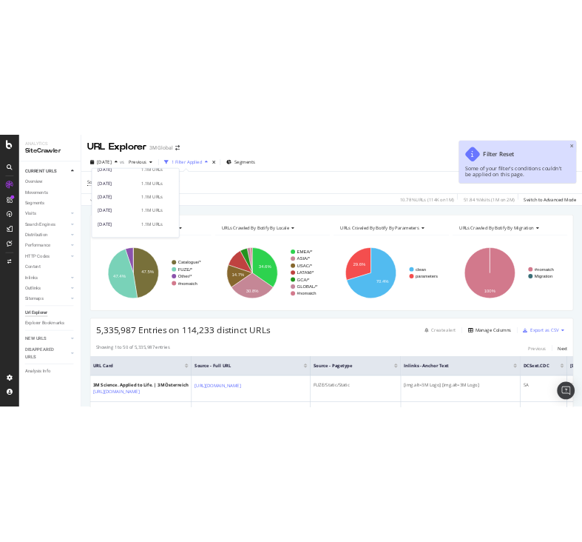
scroll to position [147, 0]
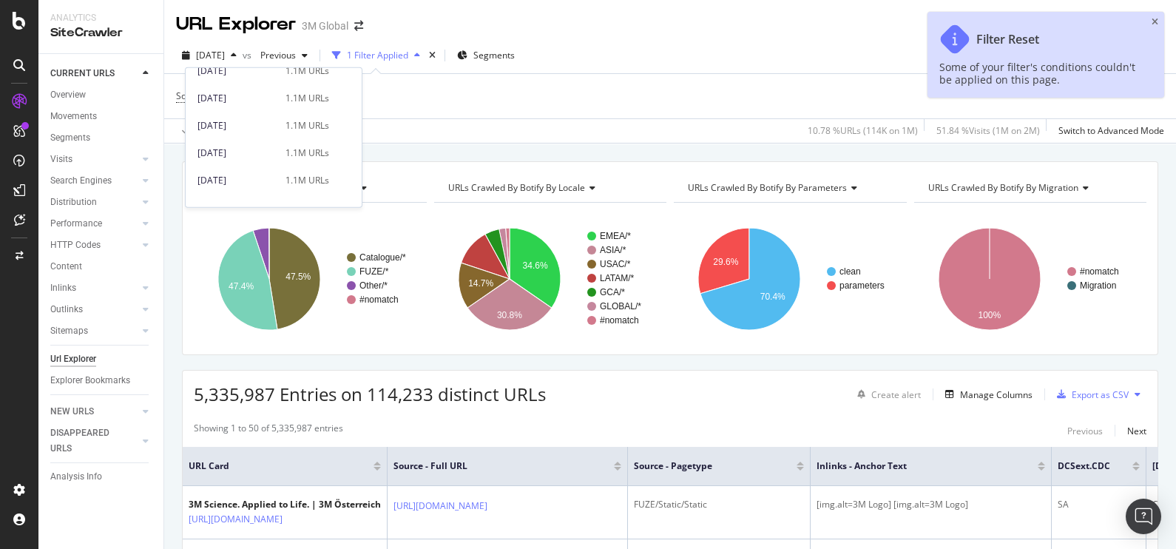
click at [226, 169] on div "[DATE] 1.1M URLs" at bounding box center [274, 179] width 176 height 21
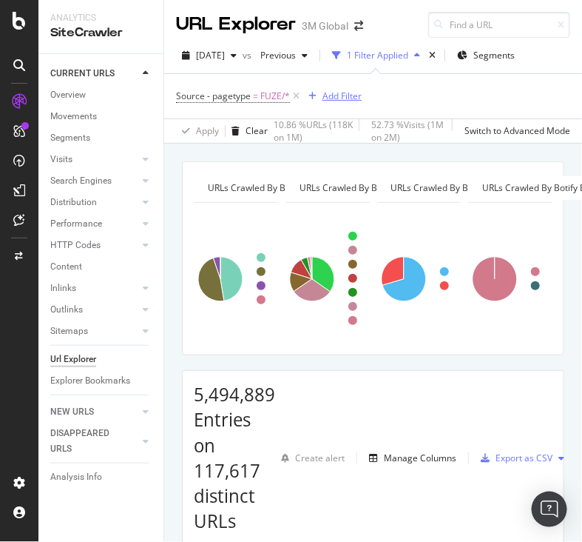
click at [330, 101] on div "Add Filter" at bounding box center [342, 96] width 39 height 13
